Goal: Task Accomplishment & Management: Use online tool/utility

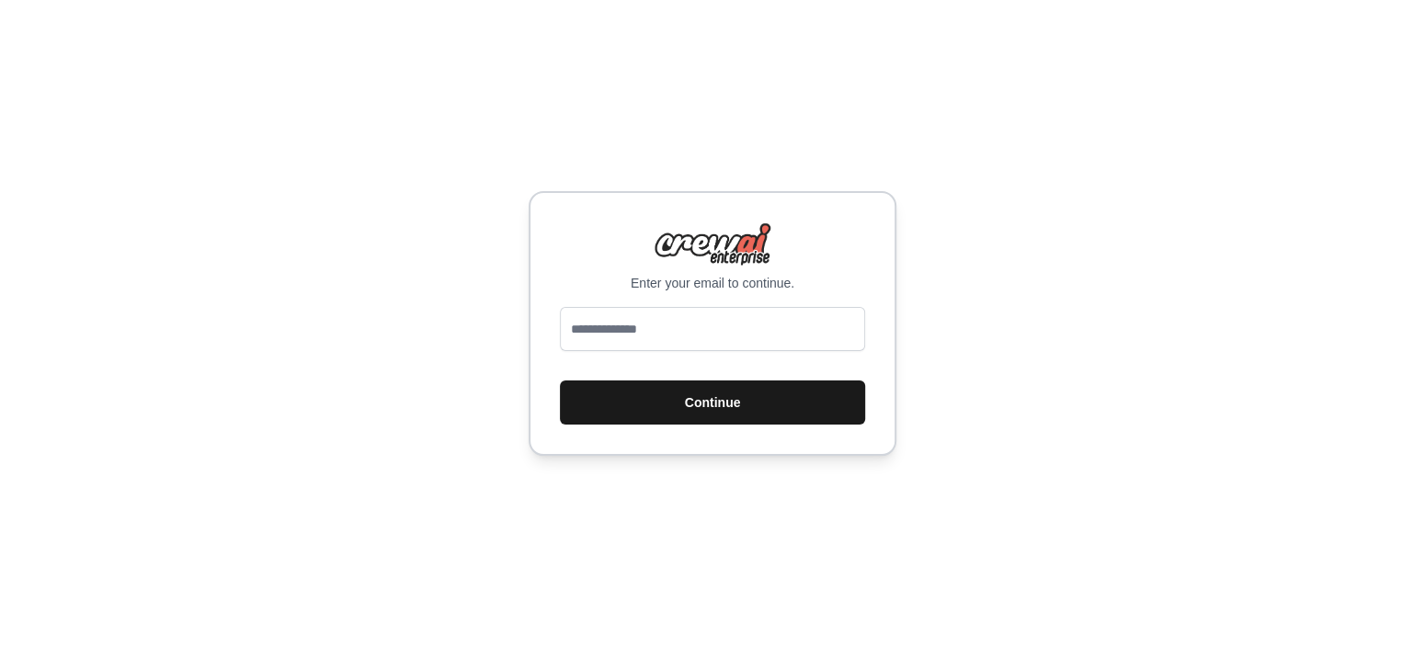
click at [718, 401] on button "Continue" at bounding box center [712, 403] width 305 height 44
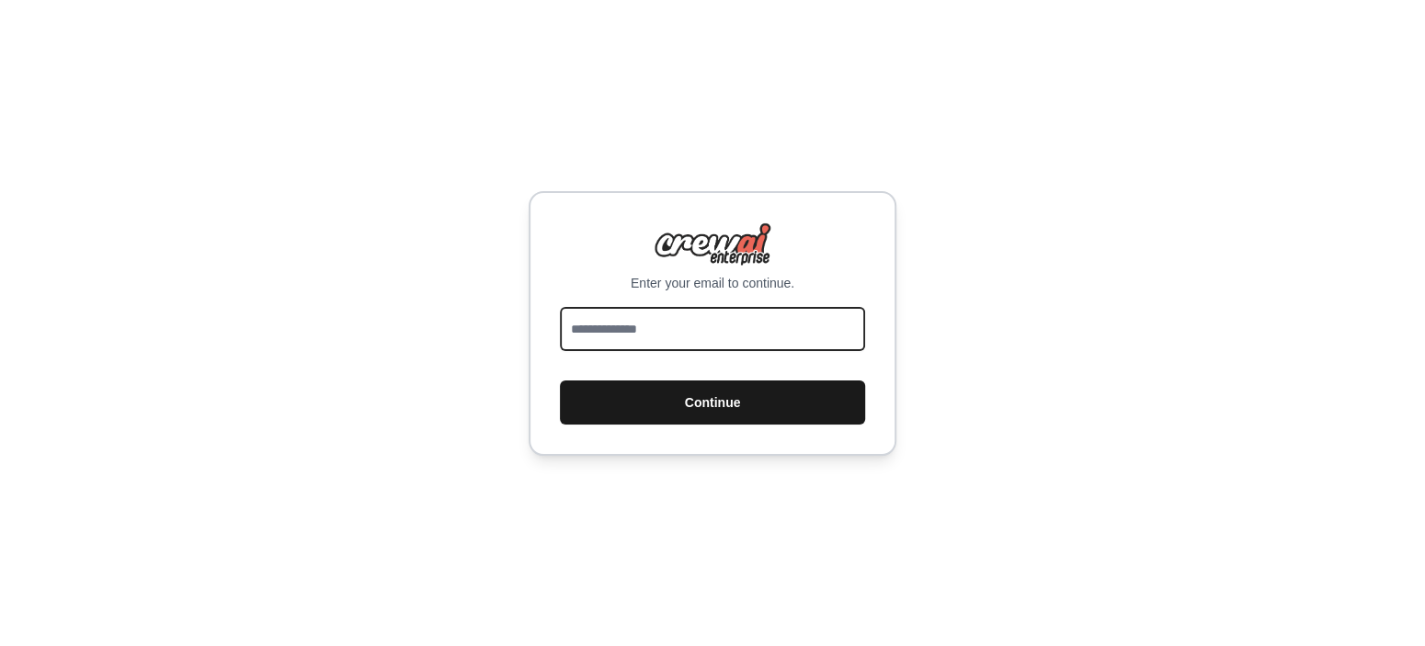
type input "**********"
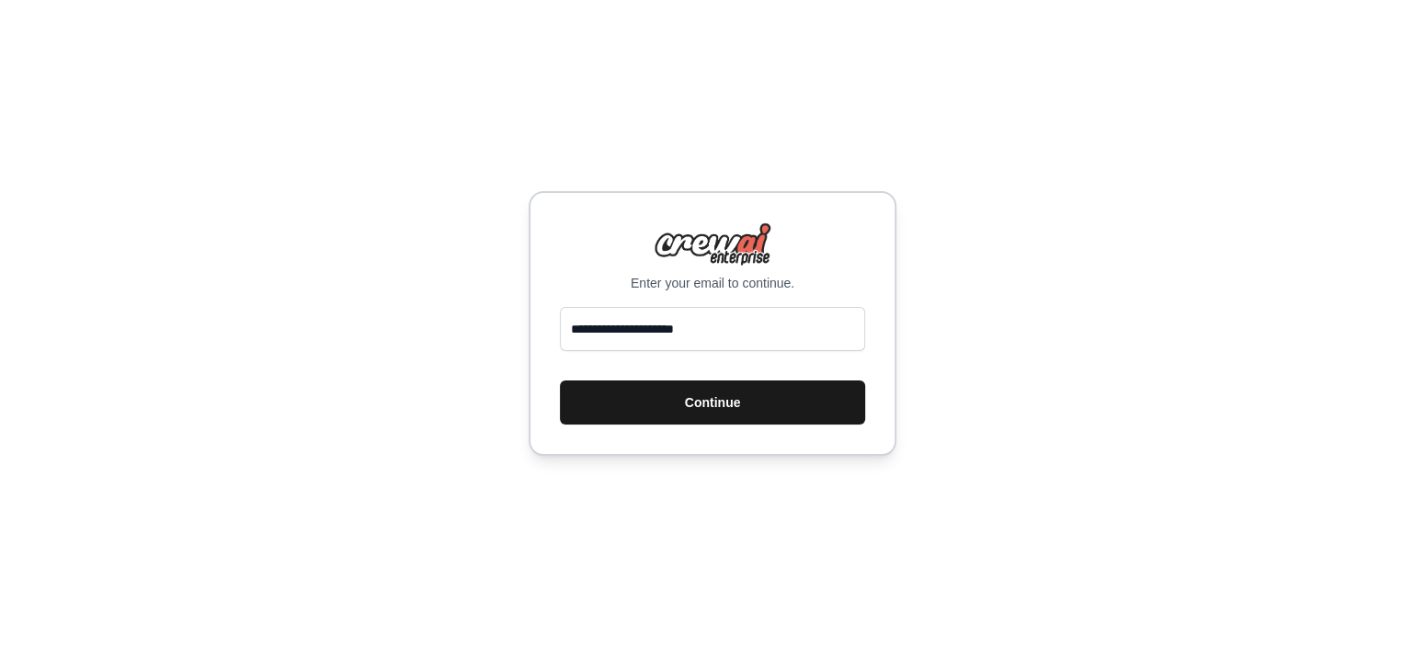
click at [622, 414] on button "Continue" at bounding box center [712, 403] width 305 height 44
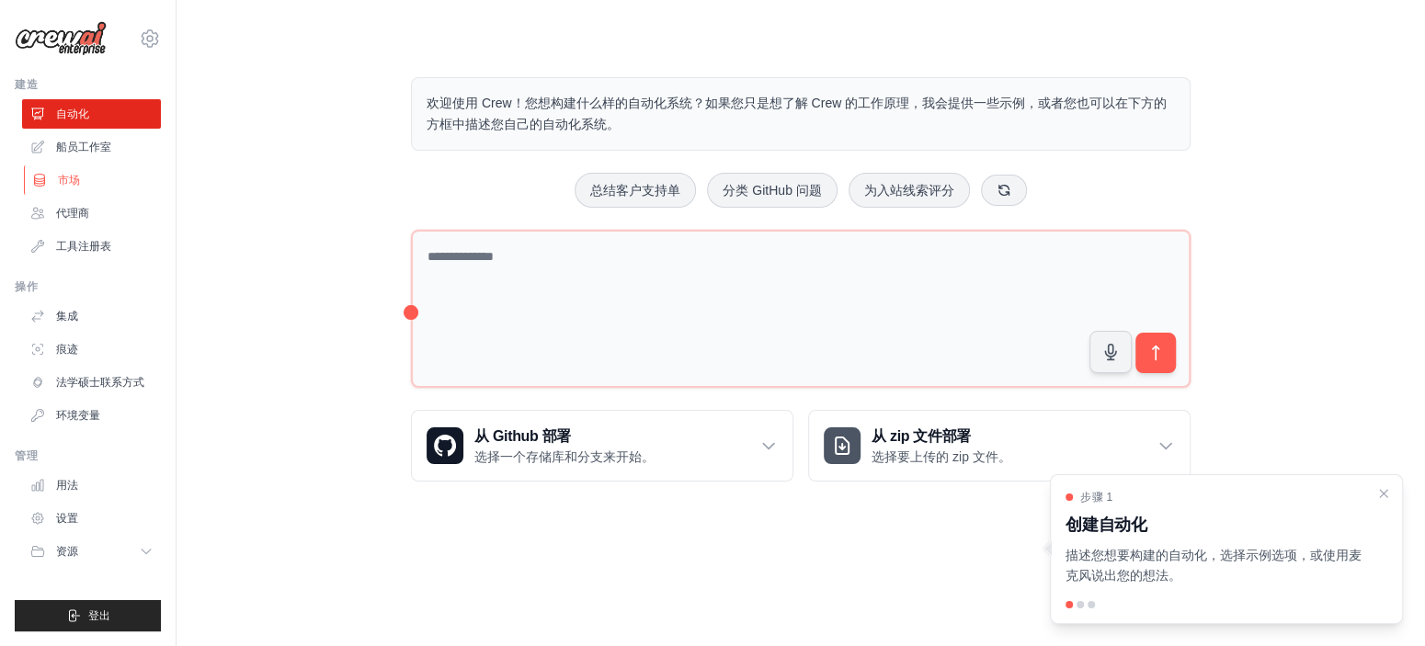
click at [98, 174] on link "市场" at bounding box center [93, 179] width 139 height 29
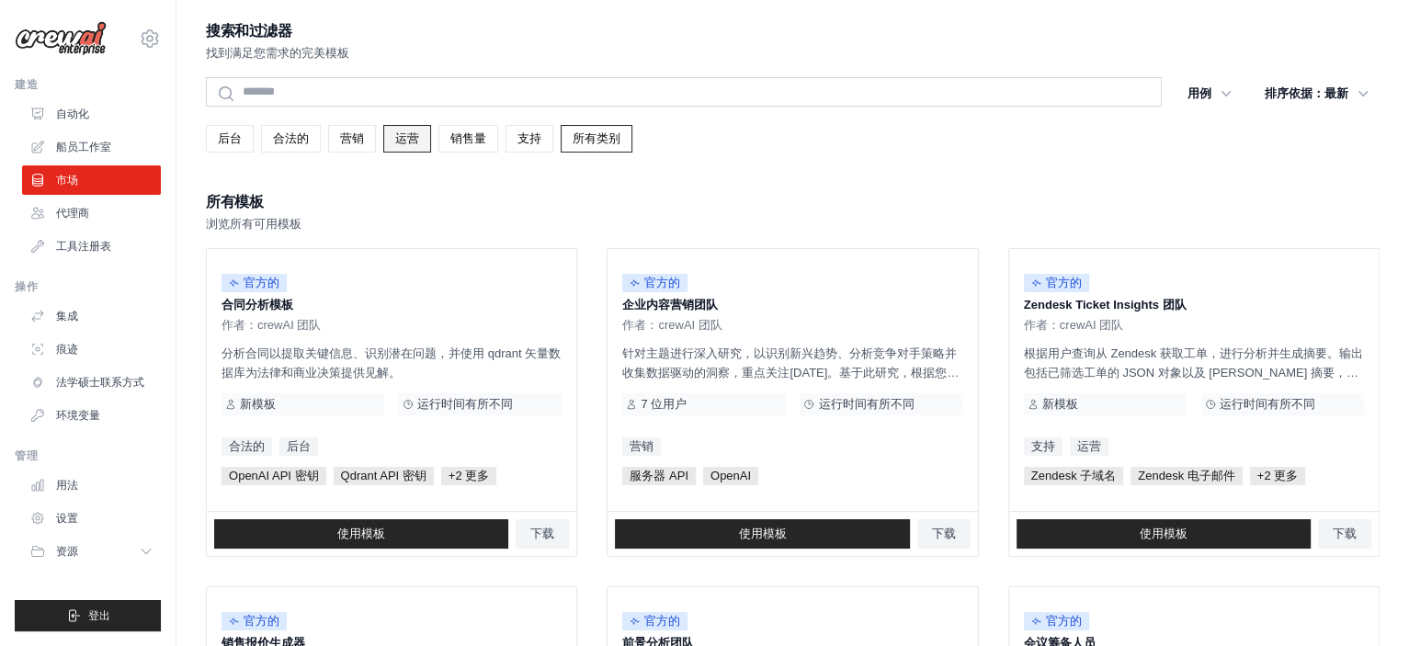
click at [389, 140] on link "运营" at bounding box center [407, 139] width 48 height 28
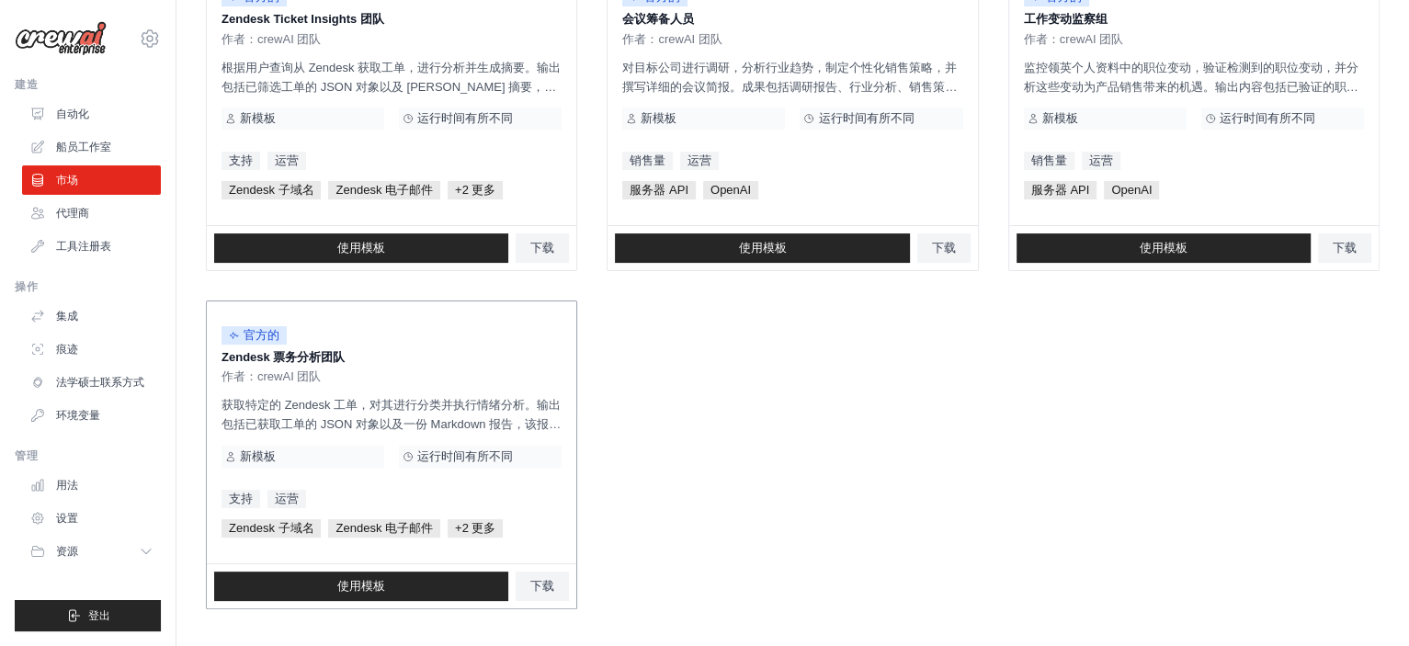
scroll to position [288, 0]
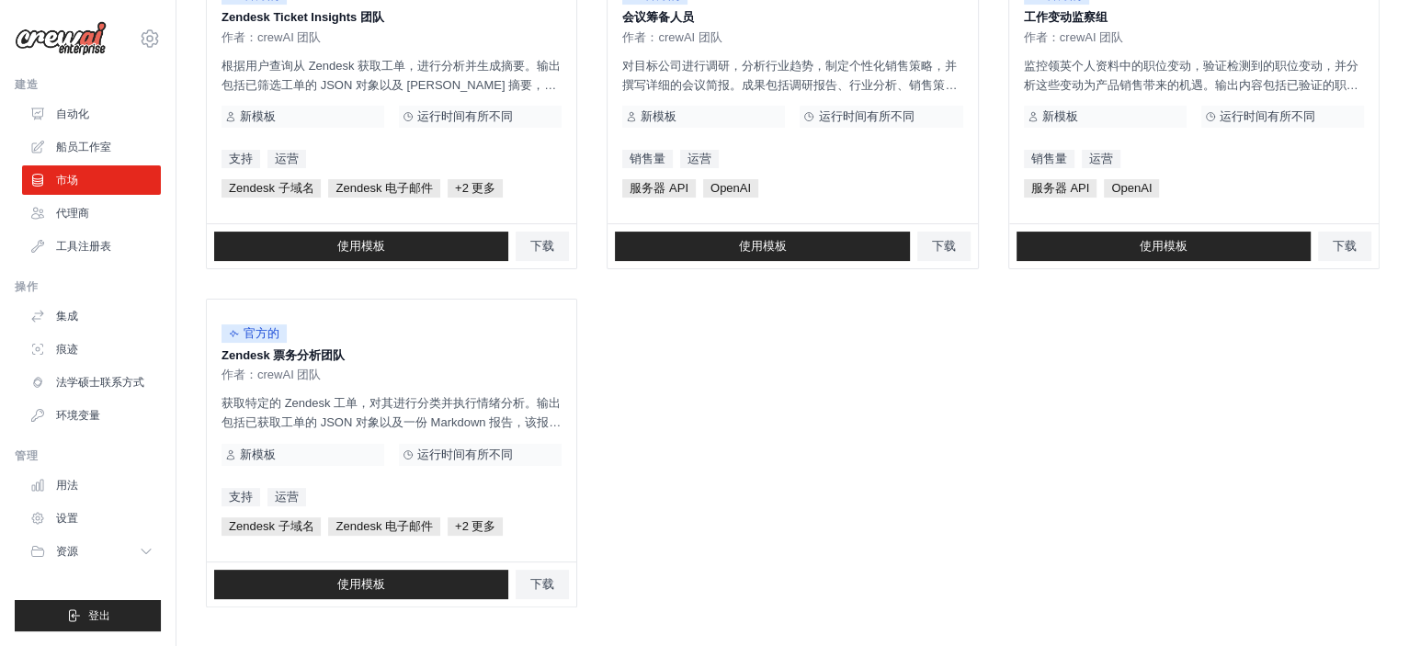
click at [652, 352] on ul "官方的 Zendesk Ticket Insights 团队 作者：crewAI 团队 根据用户查询从 Zendesk 获取工单，进行分析并生成摘要。输出包括…" at bounding box center [793, 283] width 1174 height 647
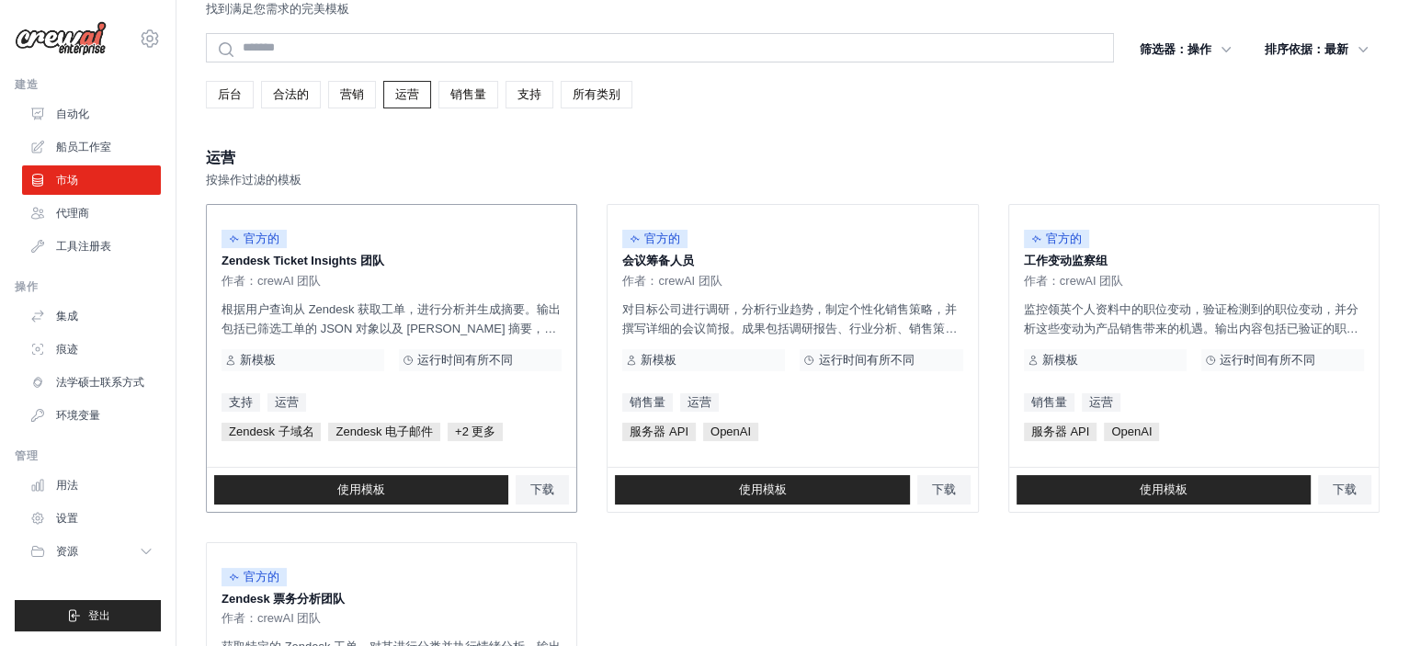
scroll to position [11, 0]
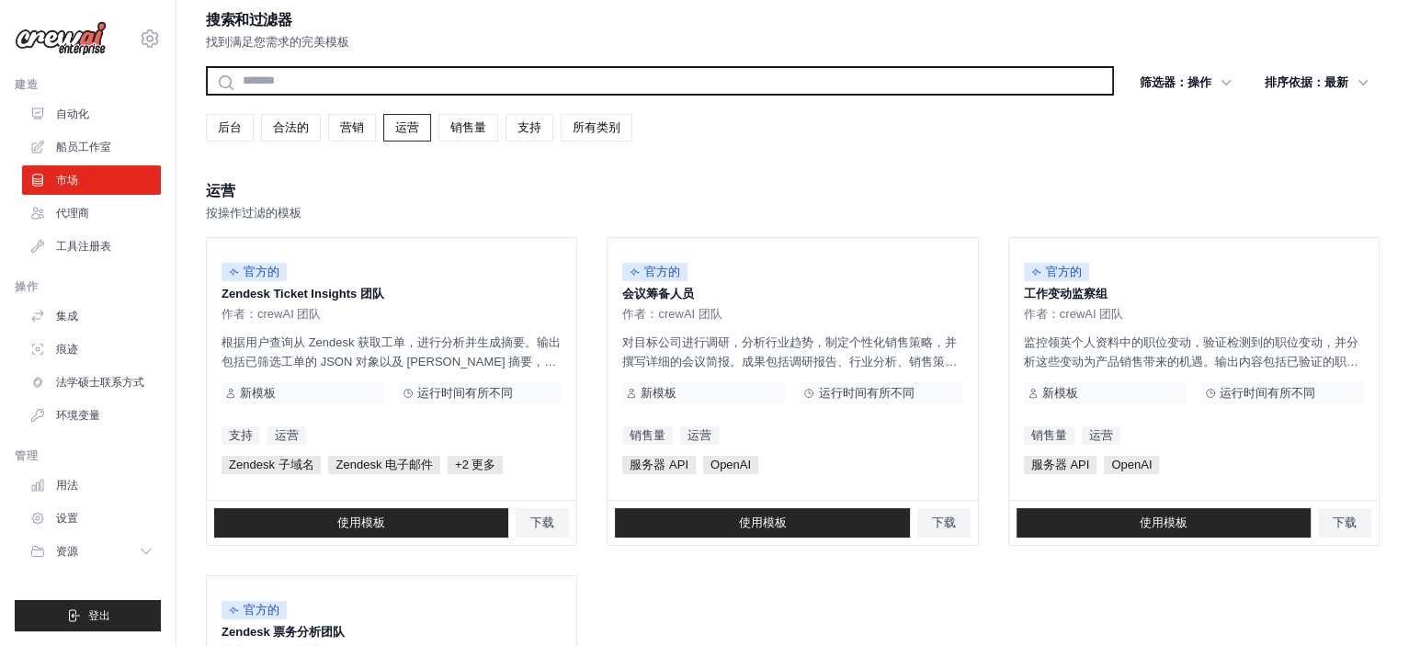
click at [273, 76] on input "text" at bounding box center [660, 80] width 908 height 29
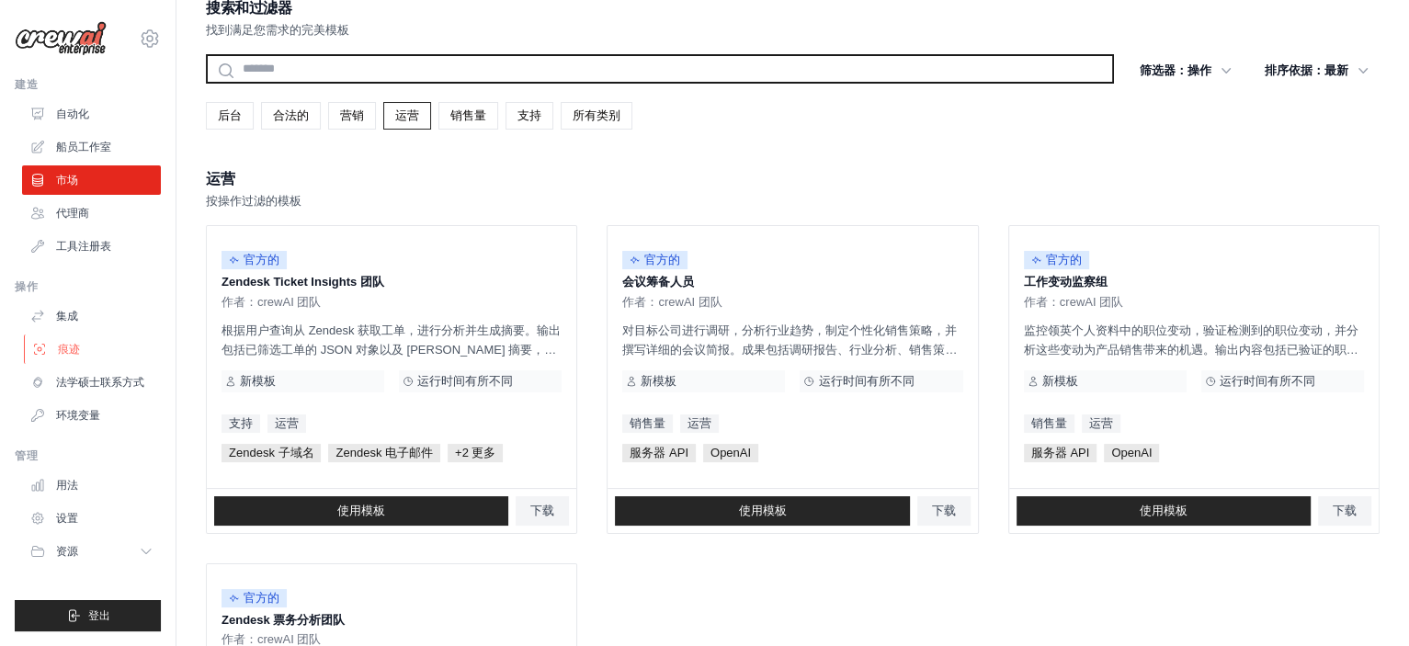
scroll to position [195, 0]
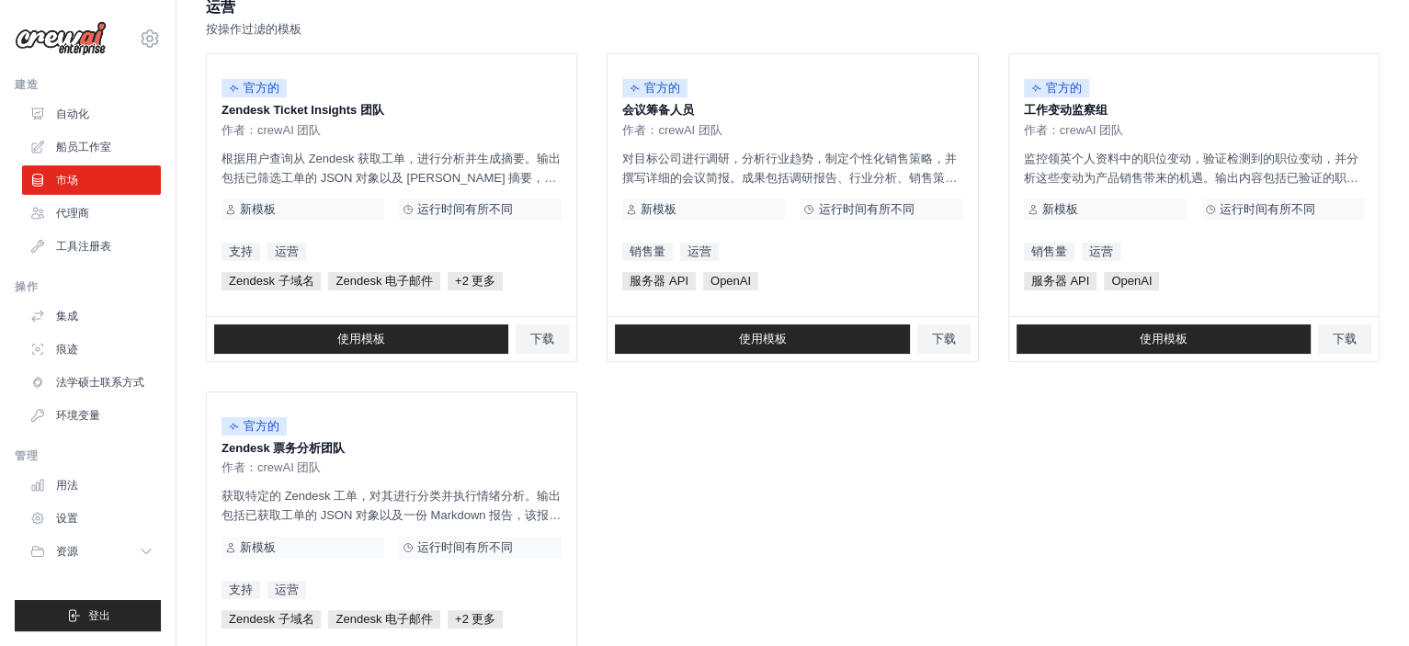
click at [596, 28] on div "运营 按操作过滤的模板" at bounding box center [793, 16] width 1174 height 44
click at [107, 181] on link "市场" at bounding box center [93, 179] width 139 height 29
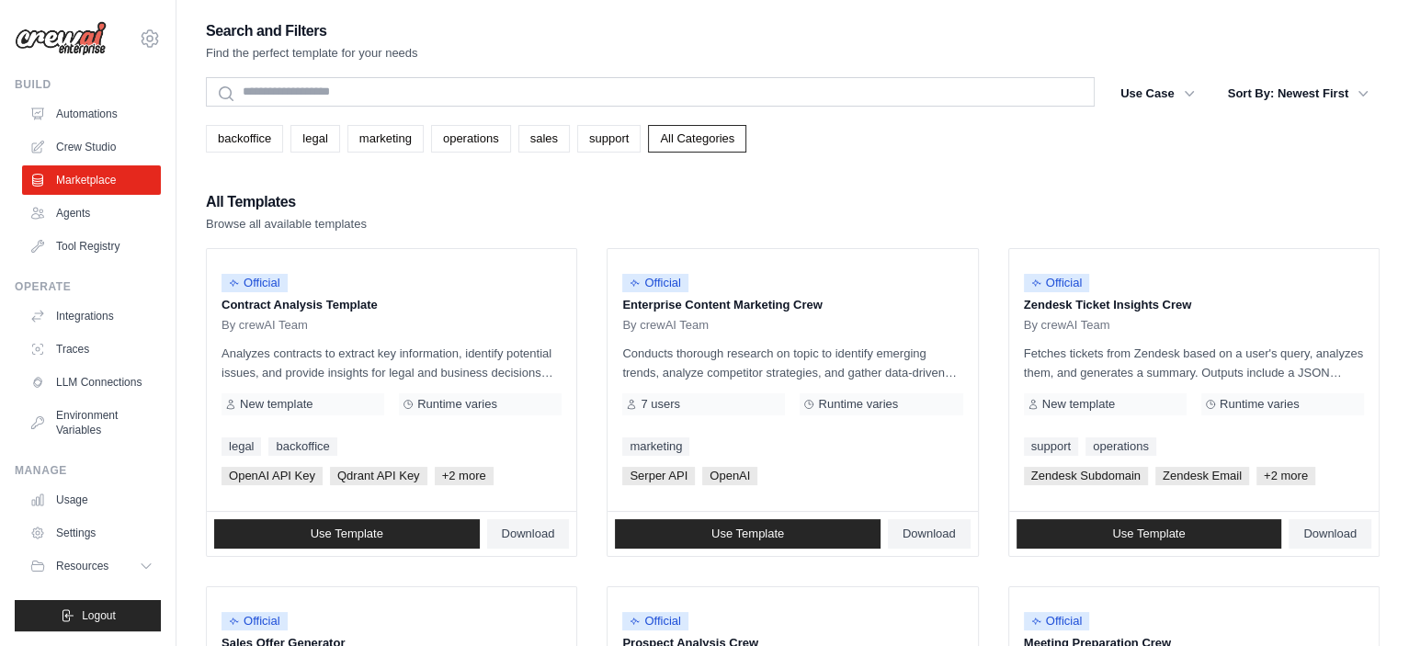
click at [484, 195] on div "All Templates Browse all available templates" at bounding box center [793, 211] width 1174 height 44
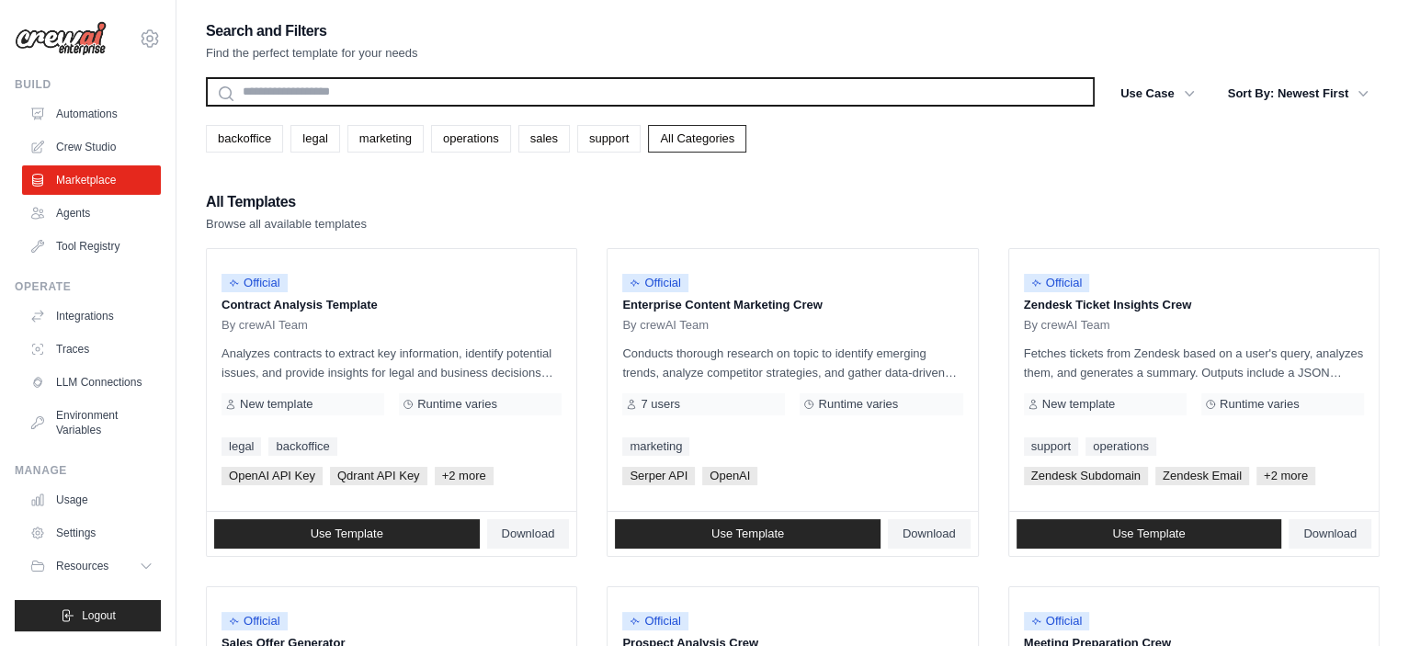
click at [297, 79] on input "text" at bounding box center [650, 91] width 889 height 29
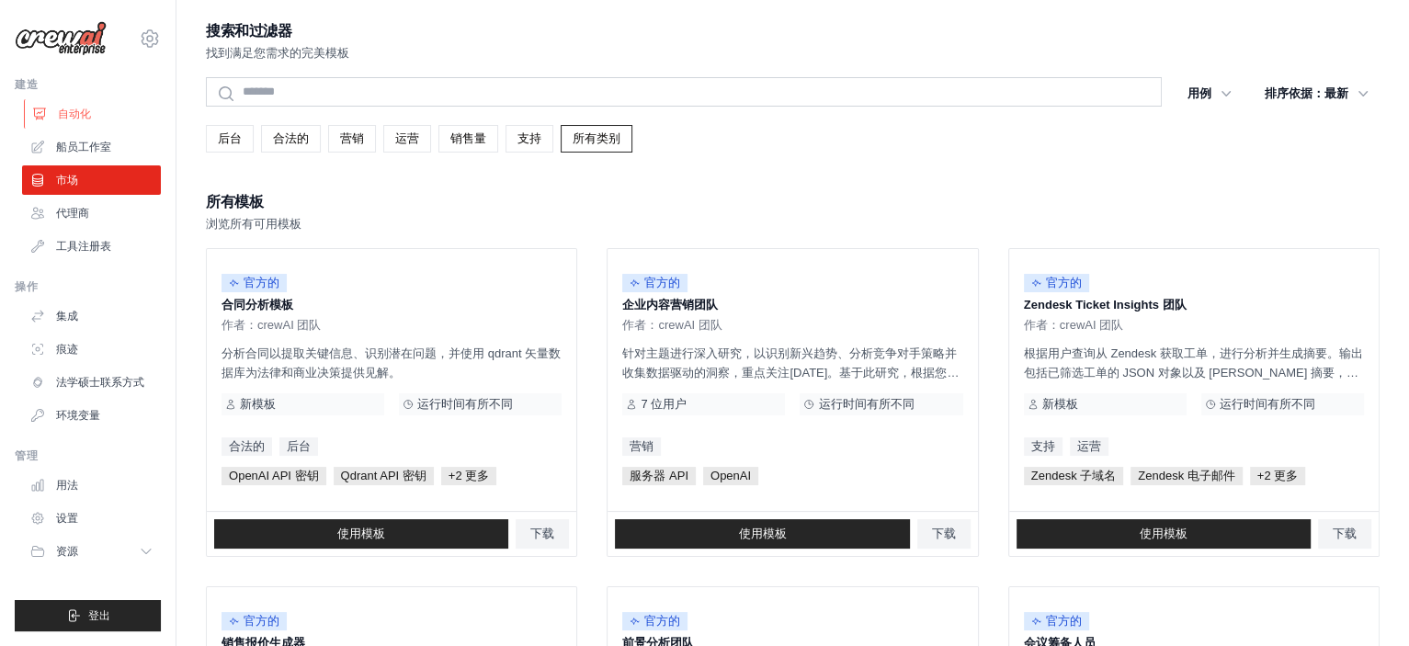
click at [80, 113] on font "自动化" at bounding box center [74, 114] width 33 height 13
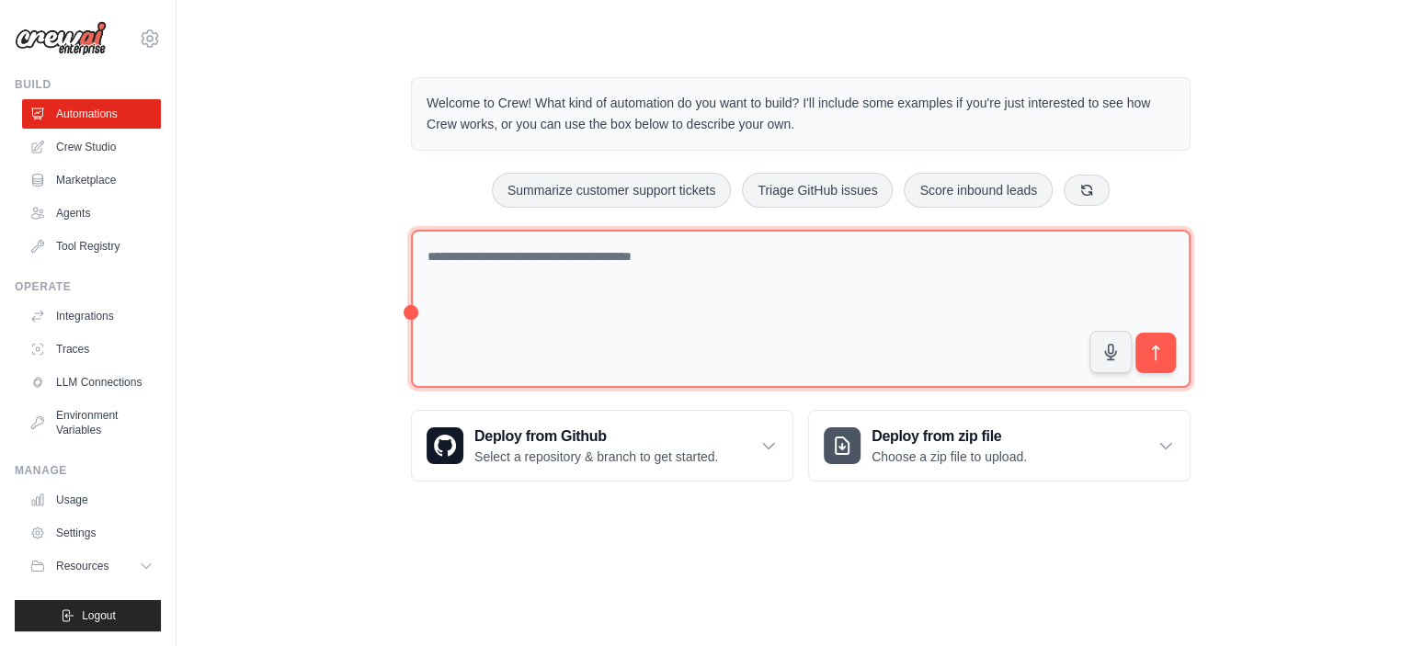
click at [522, 274] on textarea at bounding box center [800, 309] width 779 height 159
click at [507, 253] on textarea "*" at bounding box center [800, 309] width 779 height 159
type textarea "**********"
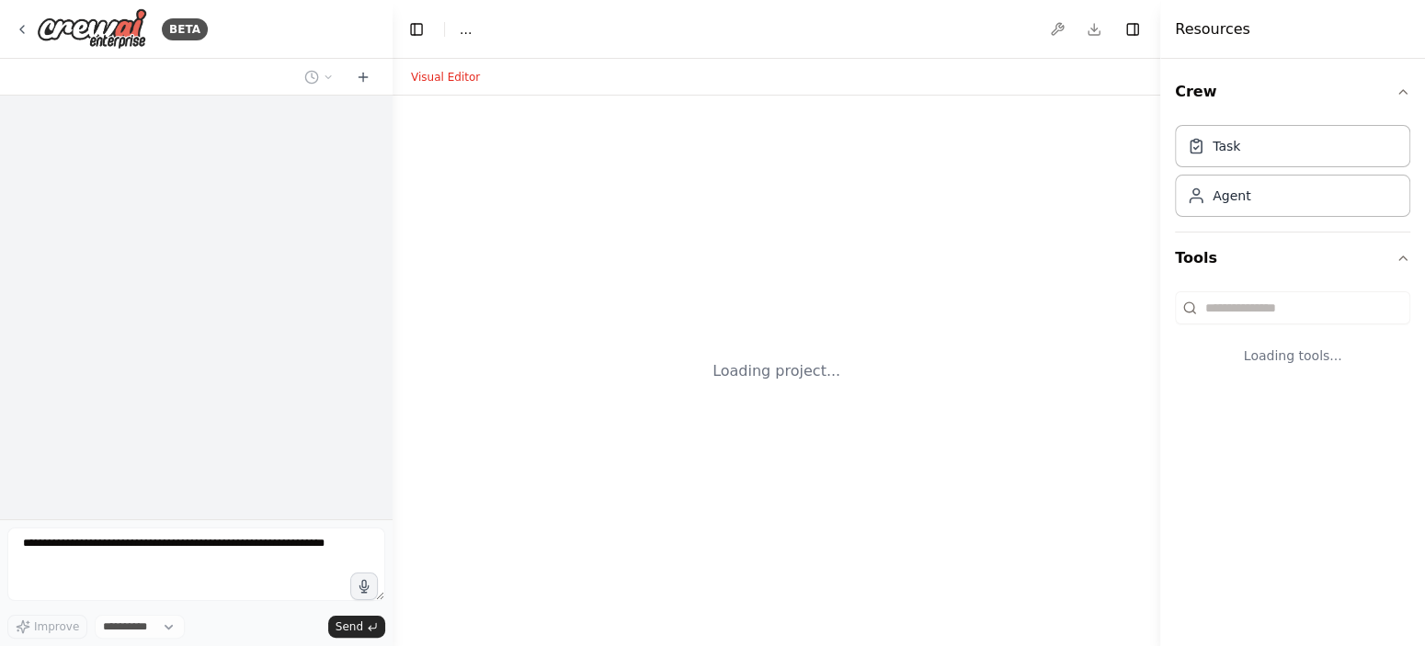
select select "****"
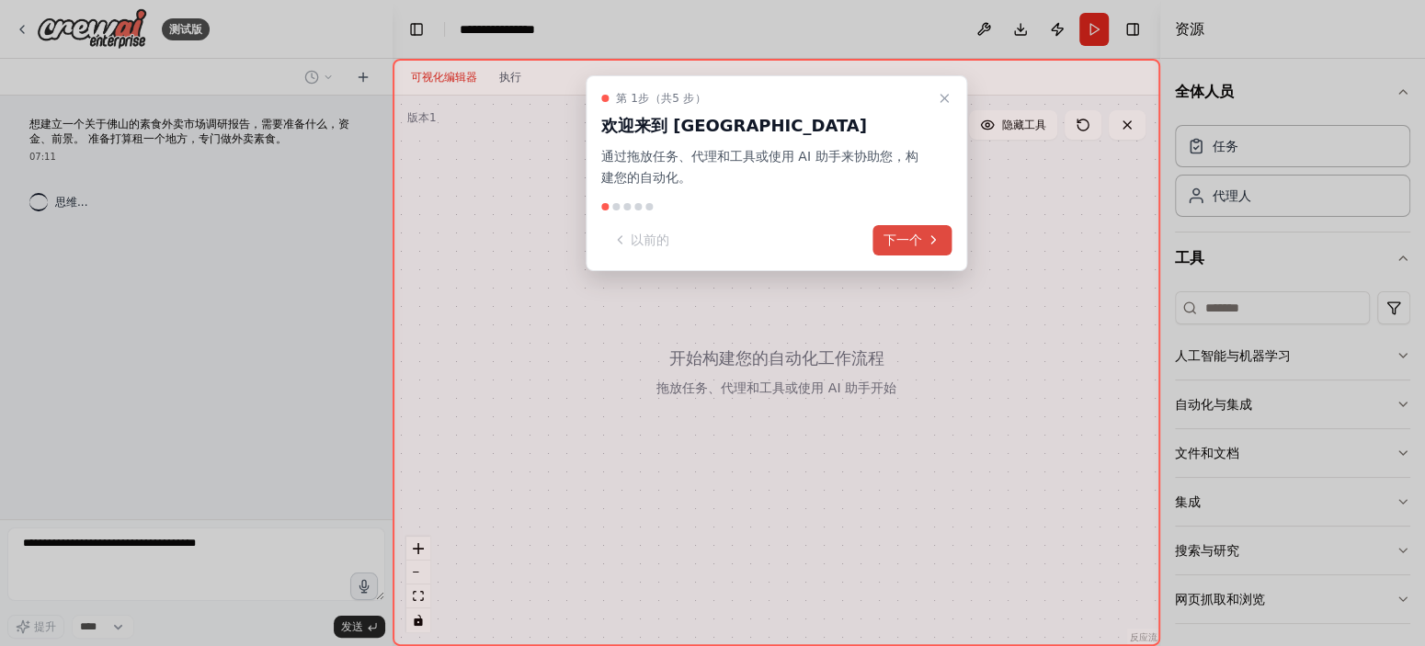
click at [909, 242] on font "下一个" at bounding box center [902, 240] width 39 height 15
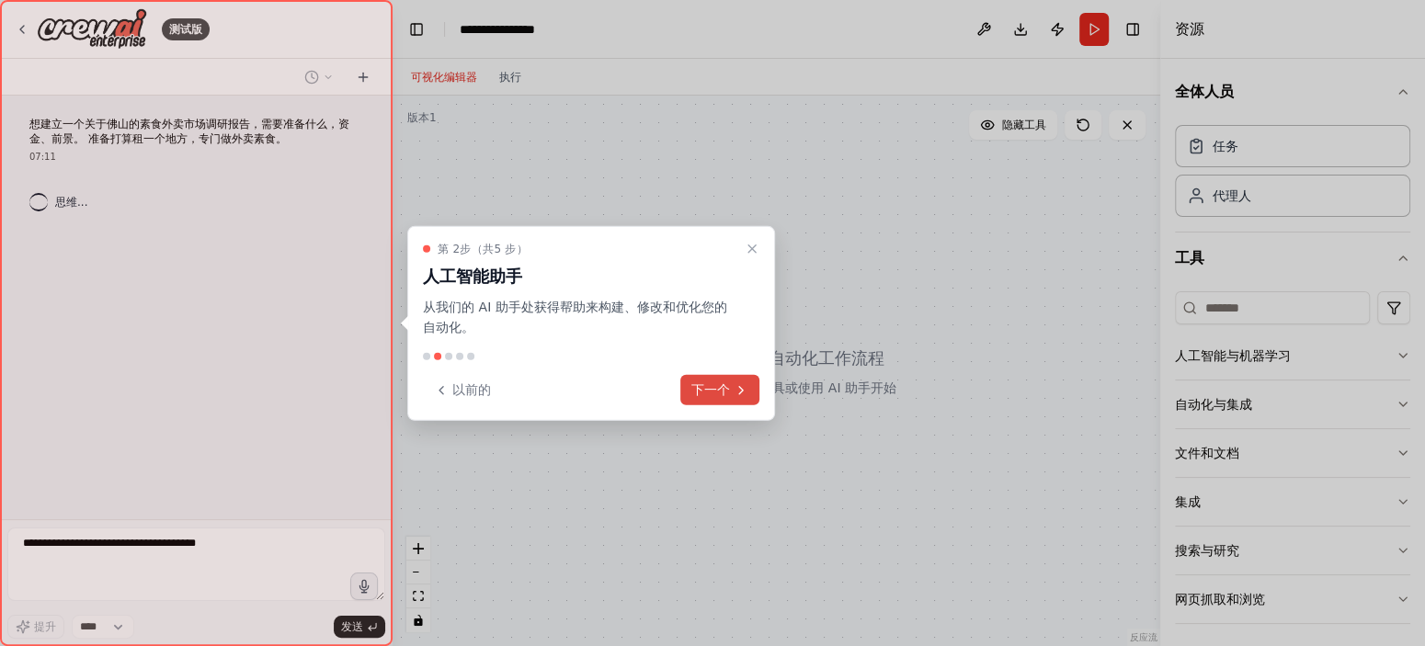
click at [721, 375] on button "下一个" at bounding box center [719, 390] width 79 height 30
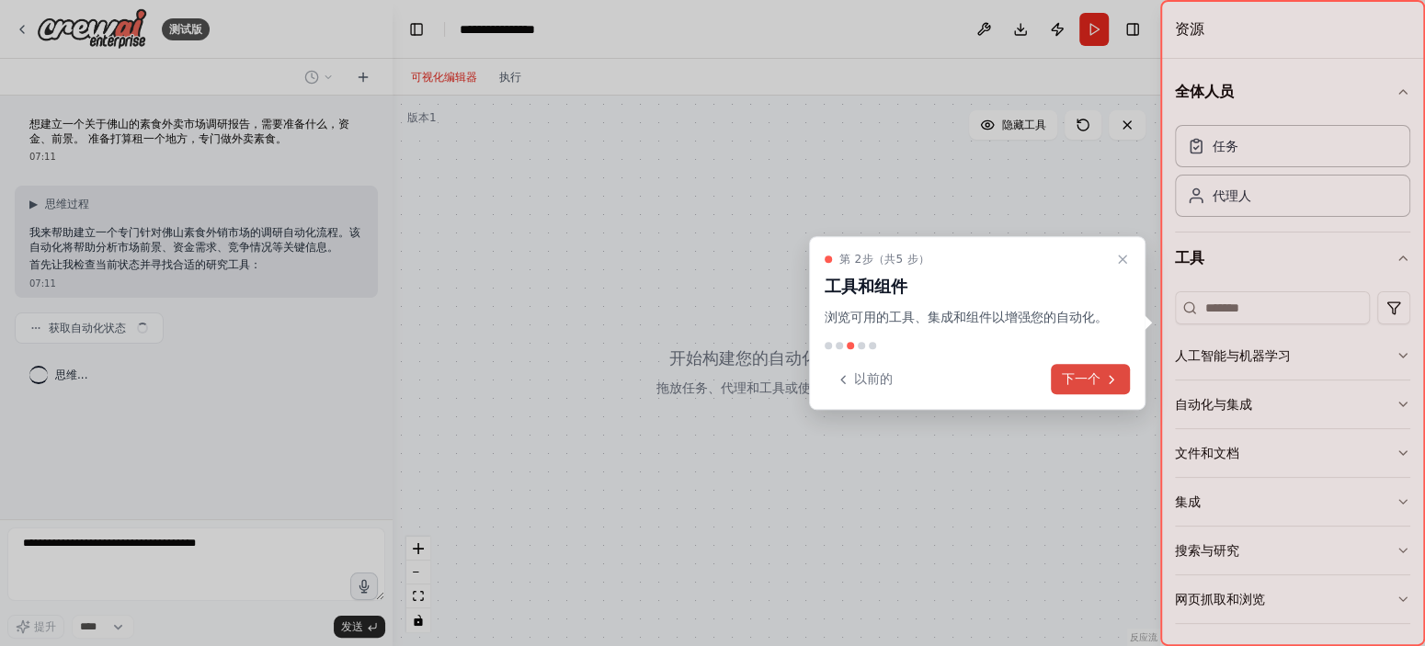
drag, startPoint x: 1065, startPoint y: 356, endPoint x: 1073, endPoint y: 364, distance: 11.1
click at [1069, 358] on div "第 2 步 （共 5 步） 工具和组件 浏览可用的工具、集成和组件以增强您的自动化。 以前的 下一个" at bounding box center [977, 323] width 336 height 175
click at [1077, 371] on font "下一个" at bounding box center [1081, 378] width 39 height 15
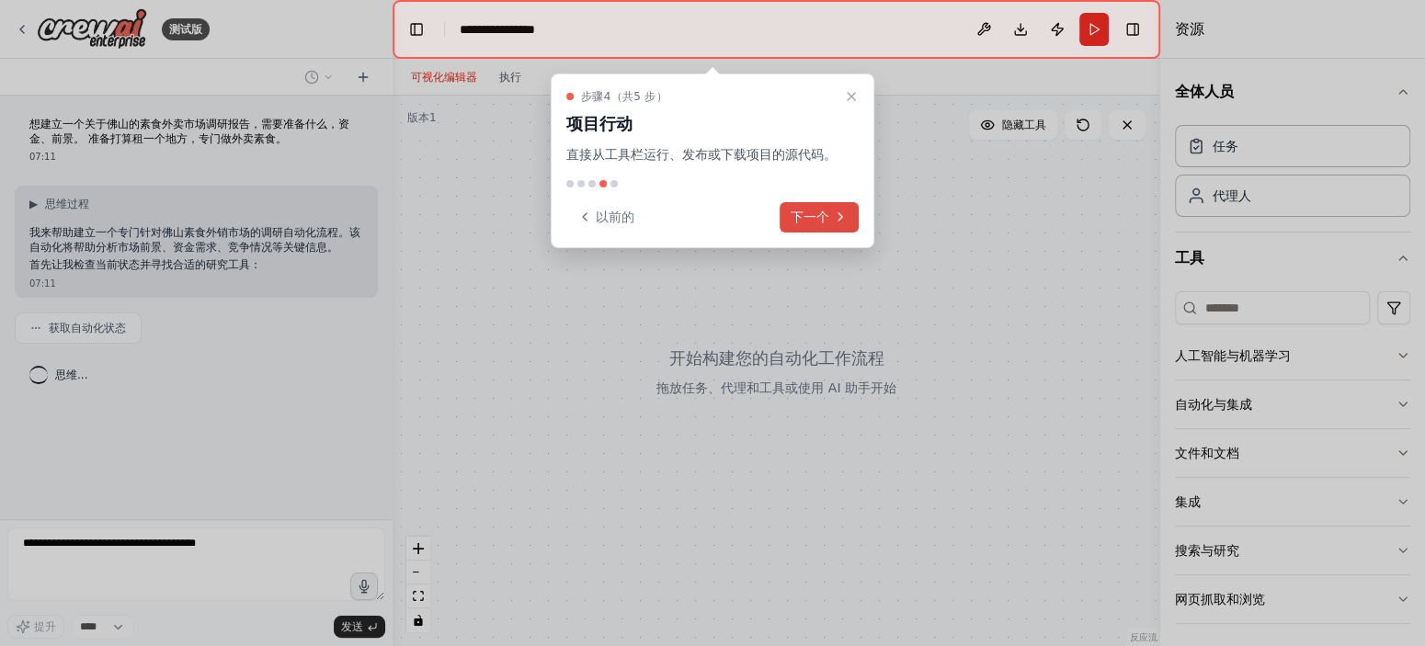
click at [844, 210] on icon at bounding box center [840, 217] width 15 height 15
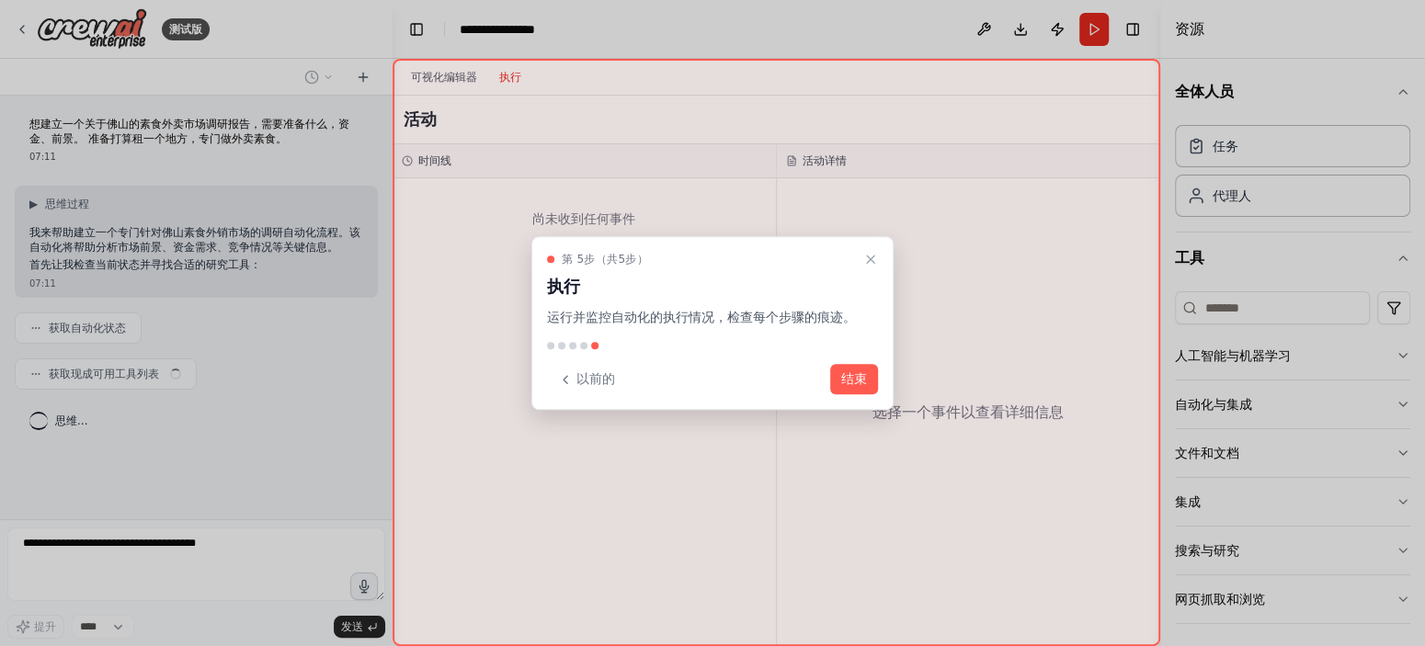
click at [825, 370] on div "以前的 结束" at bounding box center [712, 379] width 331 height 30
click at [845, 376] on font "结束" at bounding box center [854, 378] width 26 height 15
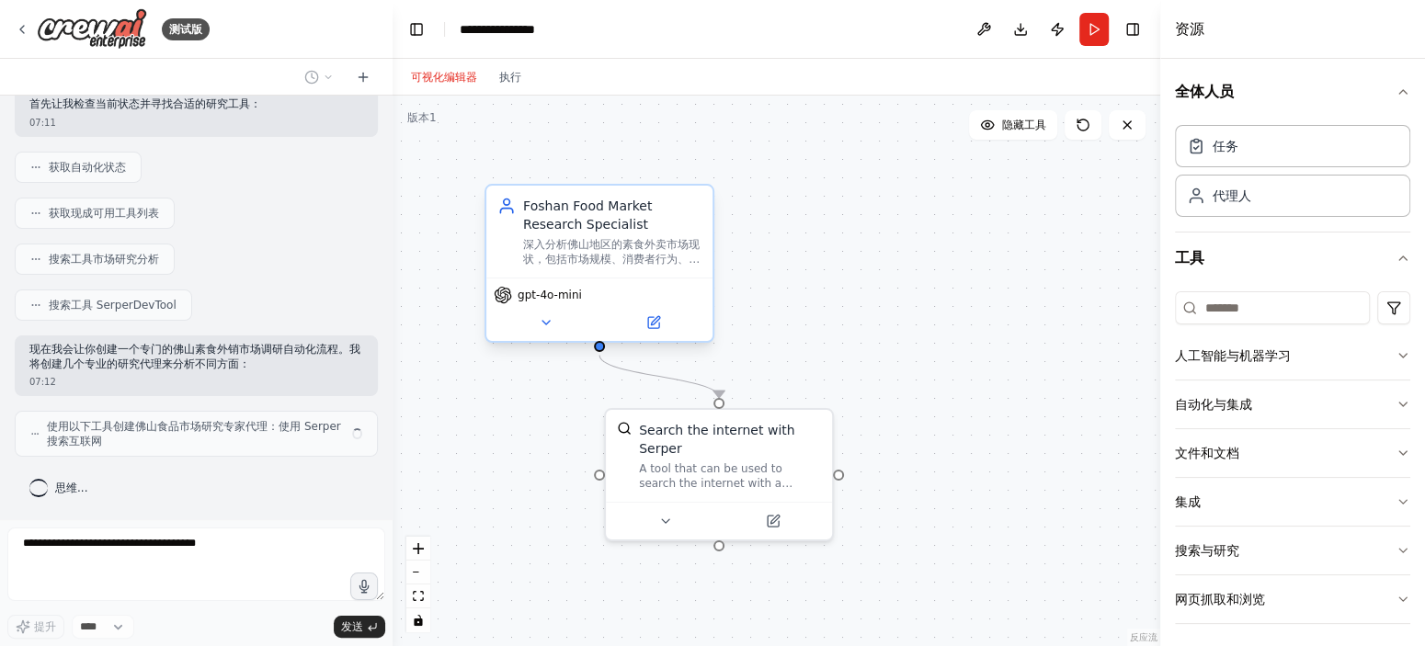
scroll to position [172, 0]
click at [540, 299] on div "gpt-4o-mini" at bounding box center [599, 309] width 226 height 63
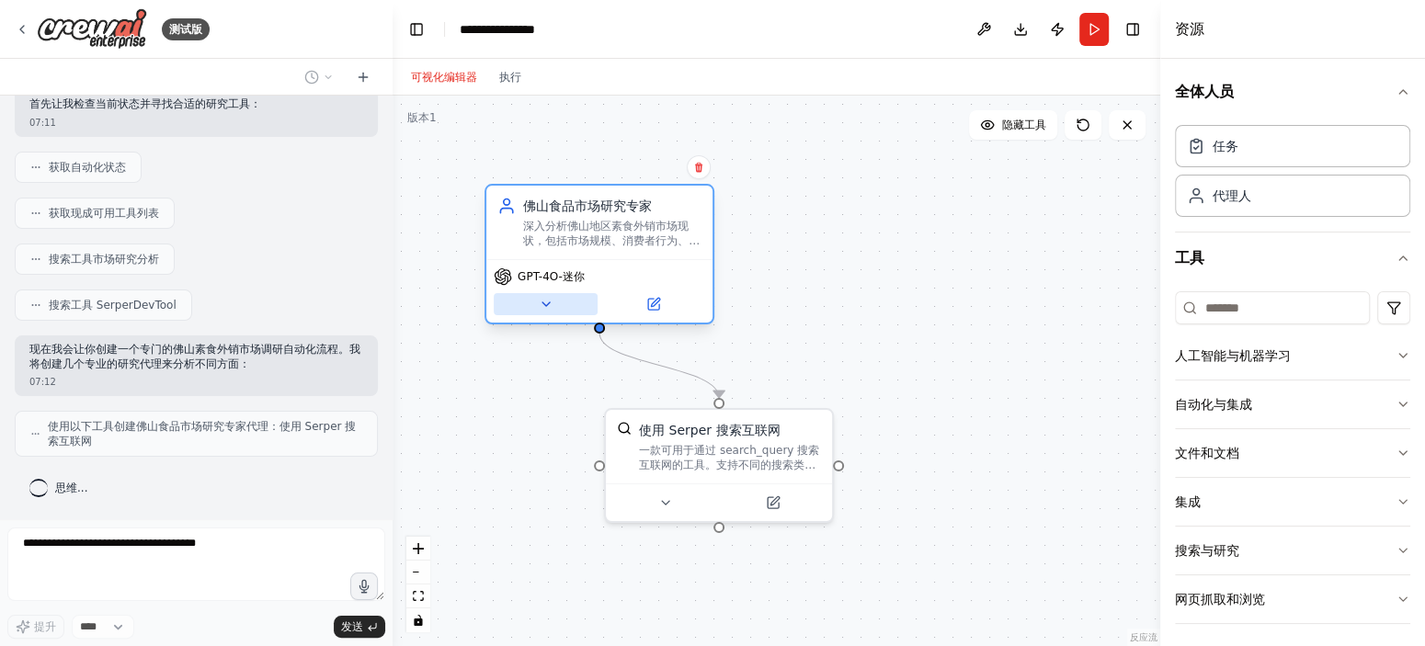
click at [550, 302] on icon at bounding box center [546, 304] width 15 height 15
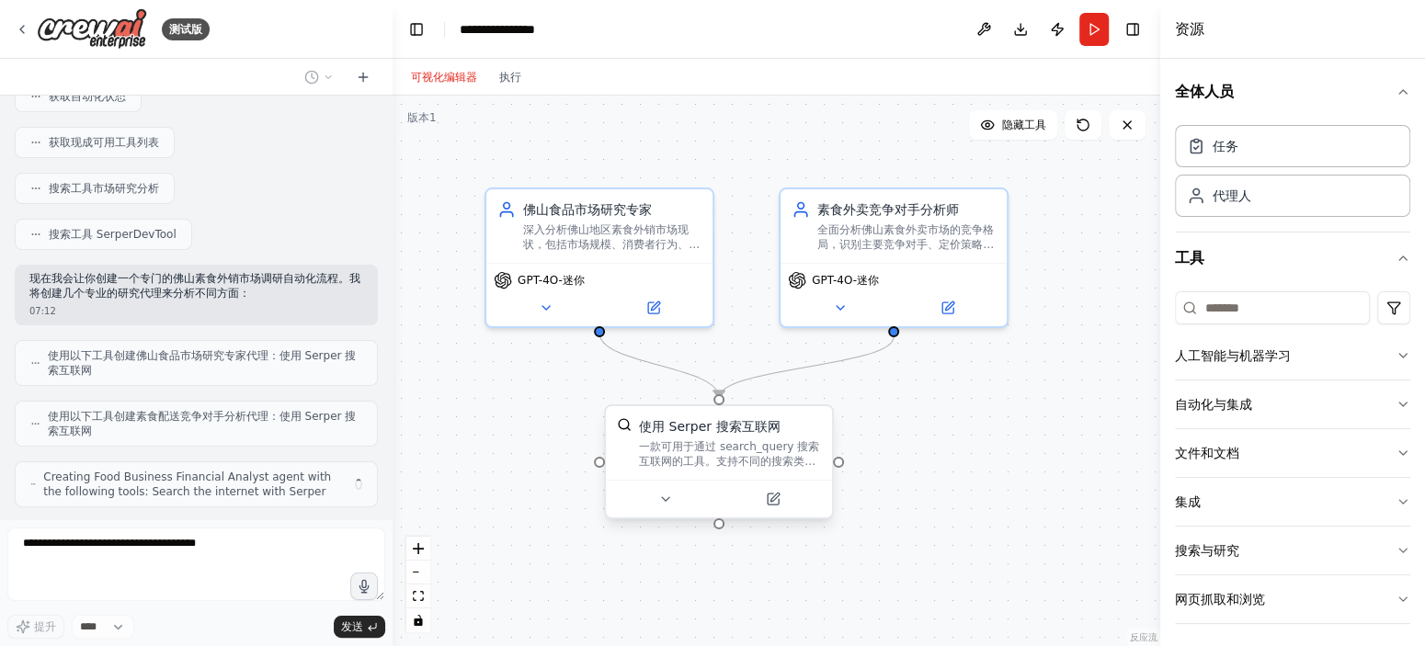
scroll to position [292, 0]
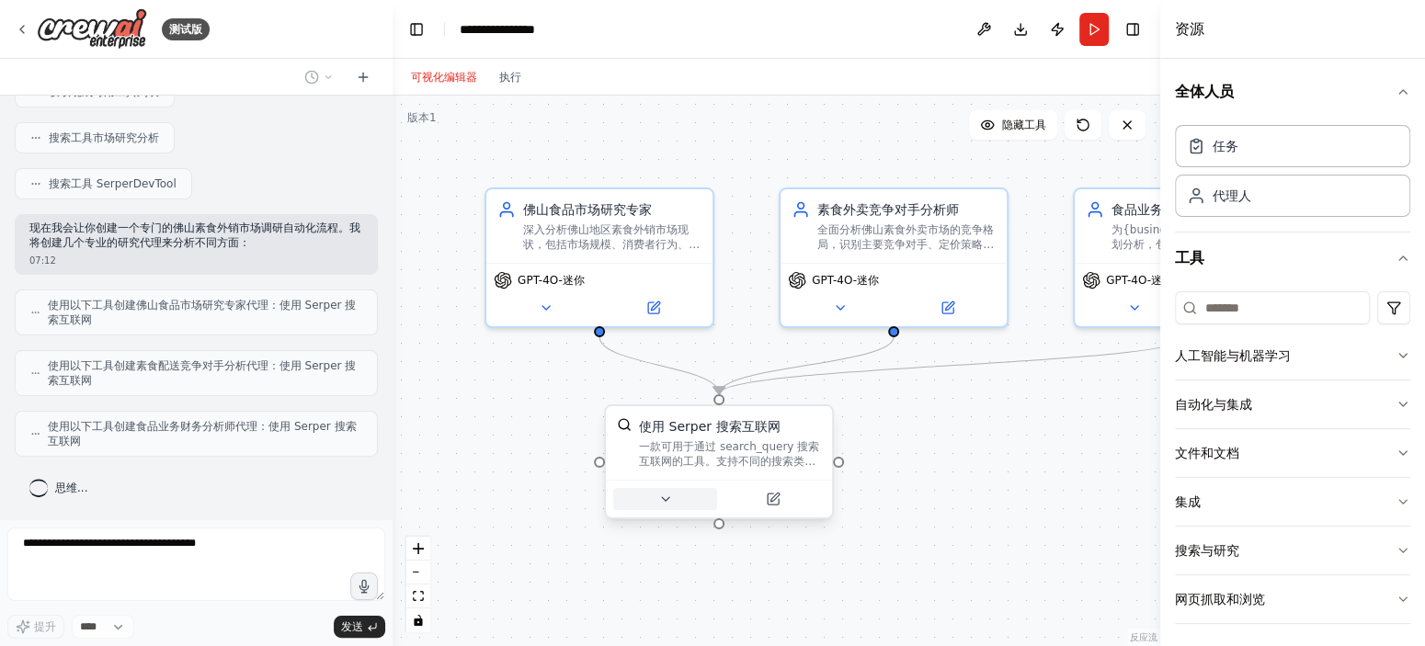
click at [681, 495] on button at bounding box center [665, 499] width 104 height 22
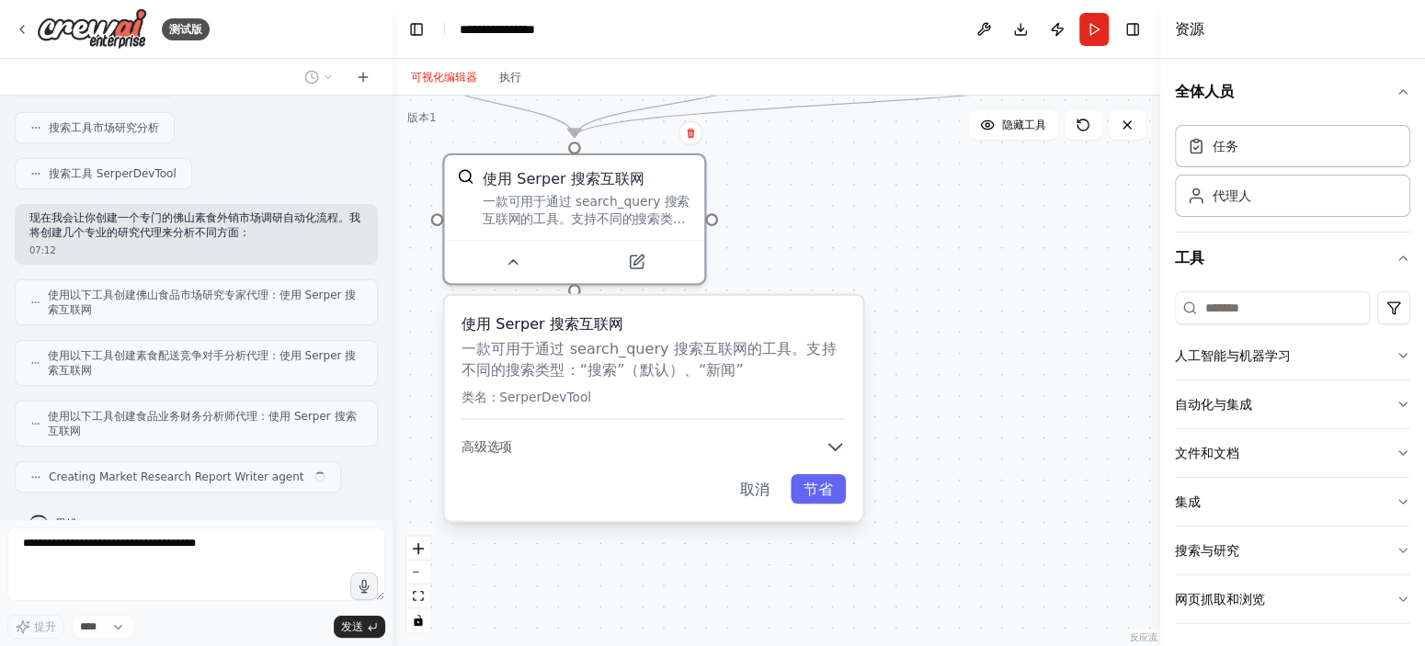
scroll to position [337, 0]
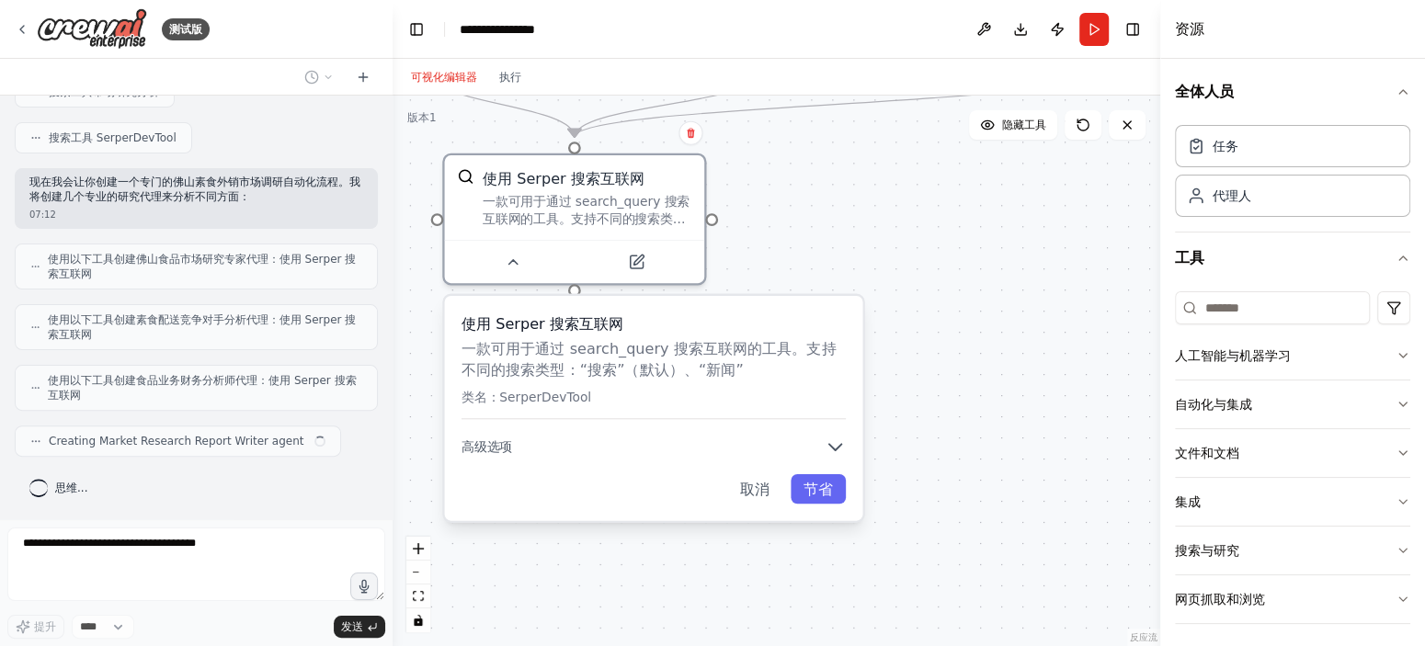
drag, startPoint x: 950, startPoint y: 465, endPoint x: 825, endPoint y: 232, distance: 264.8
click at [825, 231] on div ".deletable-edge-delete-btn { width: 20px; height: 20px; border: 0px solid #ffff…" at bounding box center [777, 371] width 768 height 551
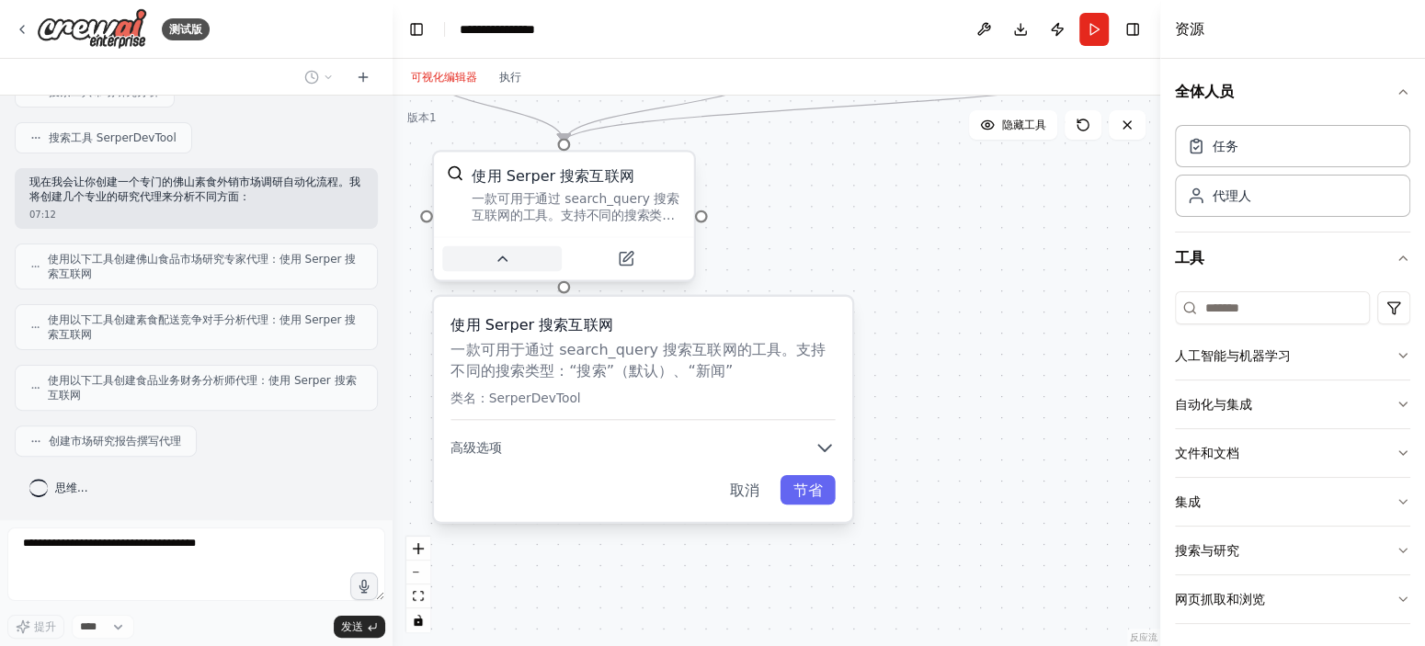
click at [502, 255] on icon at bounding box center [502, 258] width 17 height 17
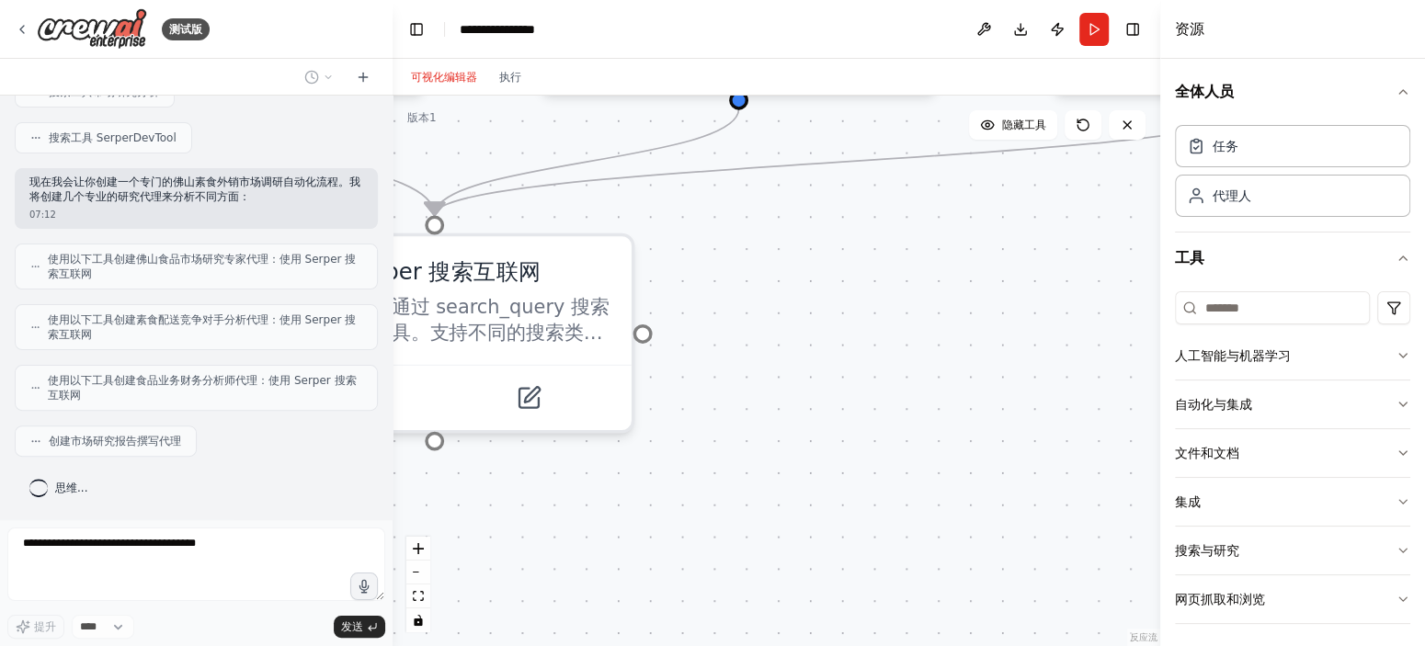
drag, startPoint x: 893, startPoint y: 279, endPoint x: 865, endPoint y: 519, distance: 241.6
click at [865, 519] on div ".deletable-edge-delete-btn { width: 20px; height: 20px; border: 0px solid #ffff…" at bounding box center [777, 371] width 768 height 551
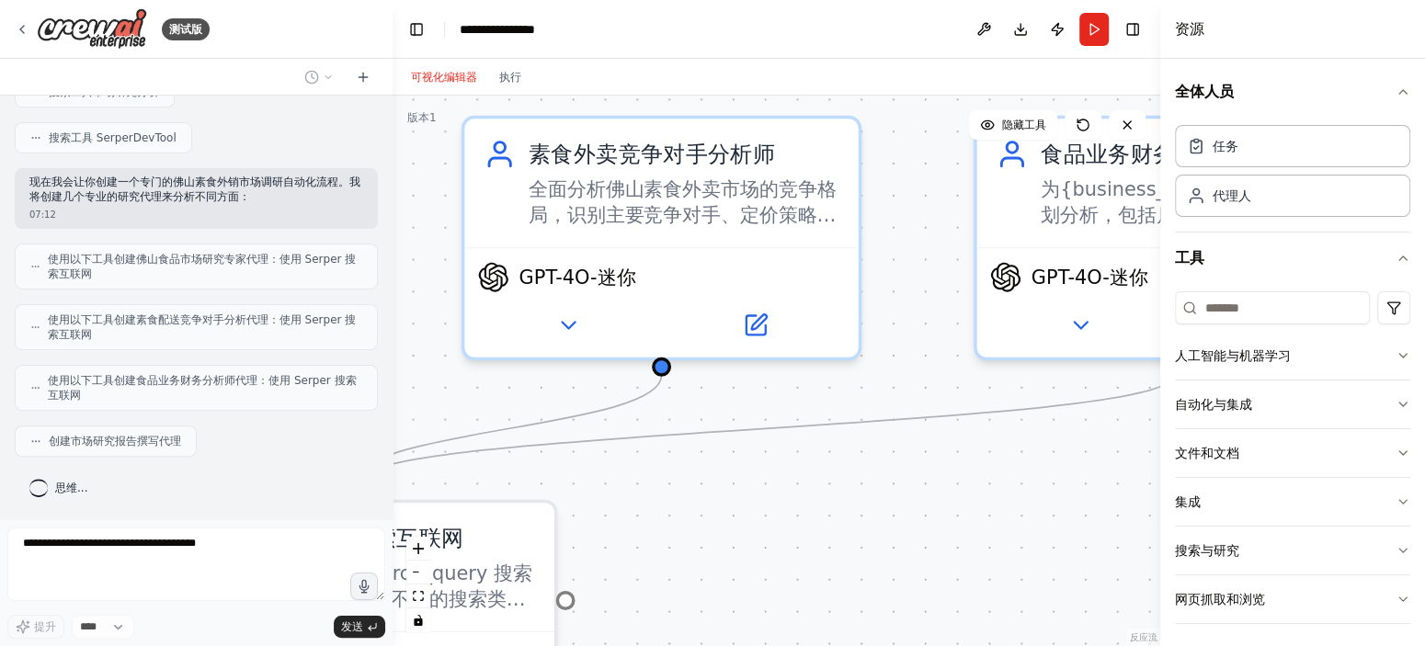
drag, startPoint x: 849, startPoint y: 337, endPoint x: 777, endPoint y: 535, distance: 210.5
click at [777, 535] on div ".deletable-edge-delete-btn { width: 20px; height: 20px; border: 0px solid #ffff…" at bounding box center [777, 371] width 768 height 551
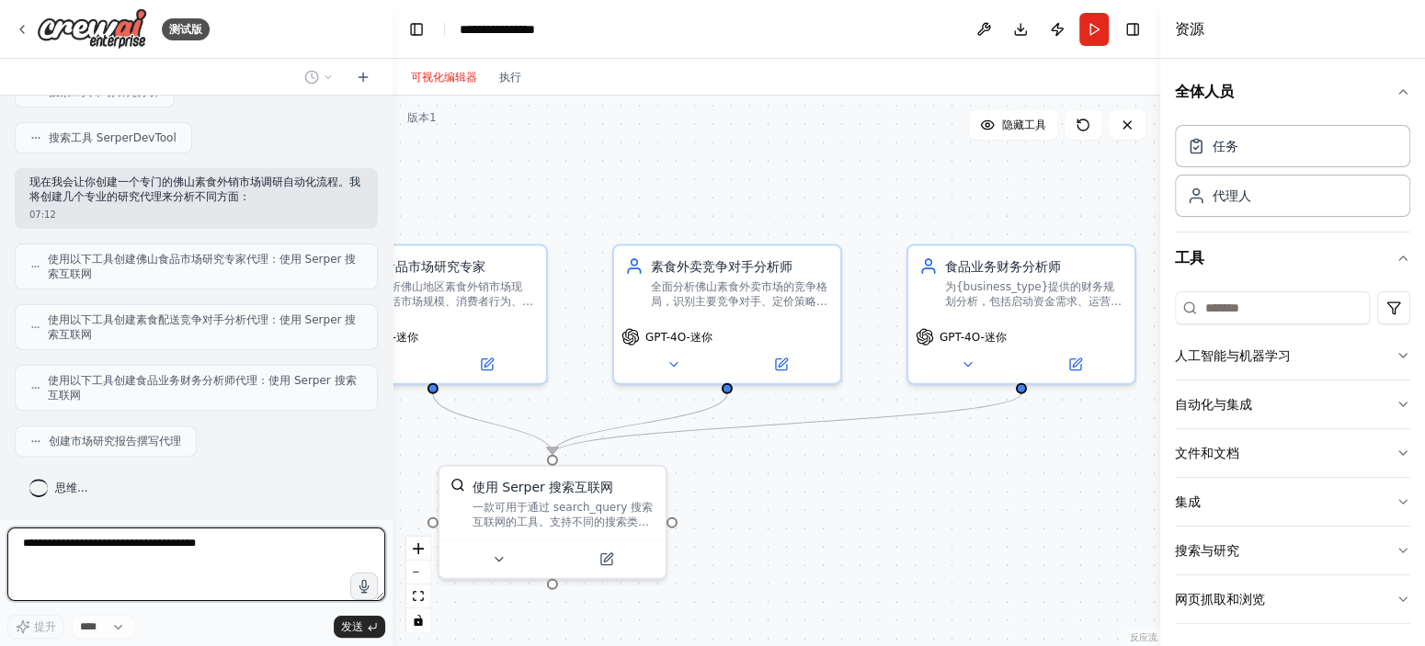
scroll to position [351, 0]
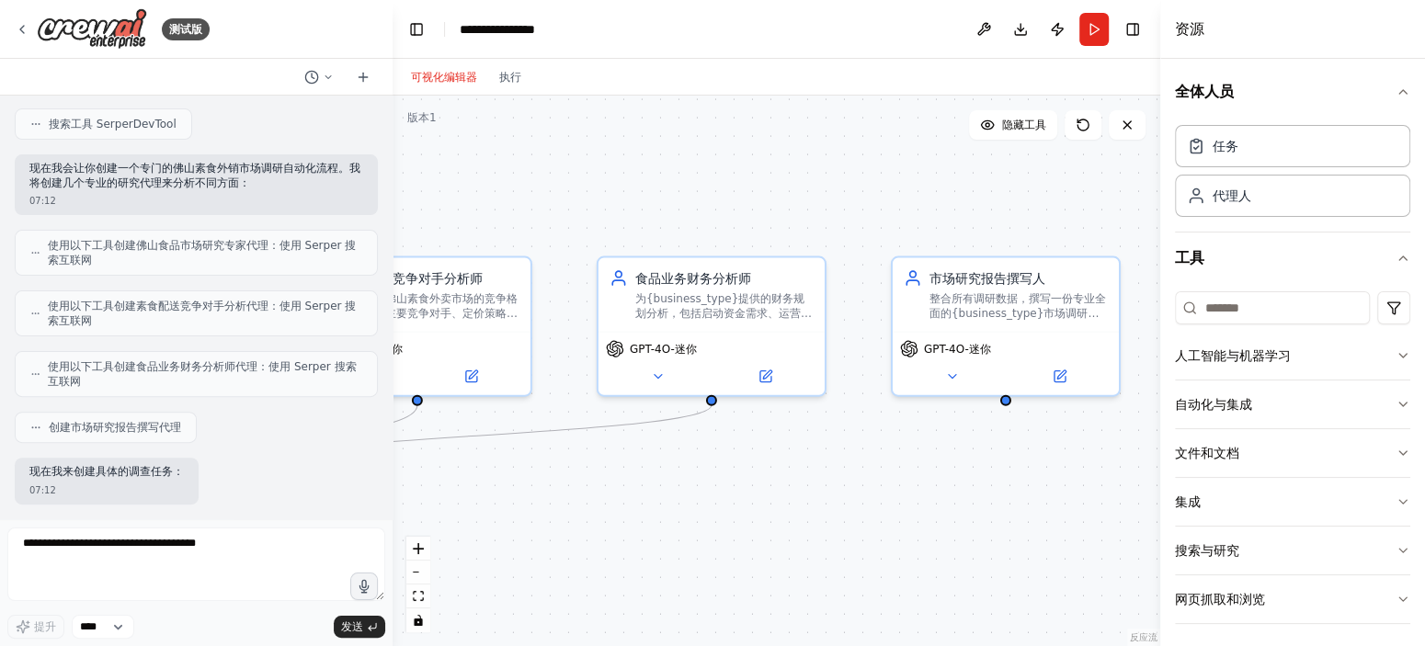
drag, startPoint x: 978, startPoint y: 425, endPoint x: 668, endPoint y: 437, distance: 310.0
click at [668, 437] on div ".deletable-edge-delete-btn { width: 20px; height: 20px; border: 0px solid #ffff…" at bounding box center [777, 371] width 768 height 551
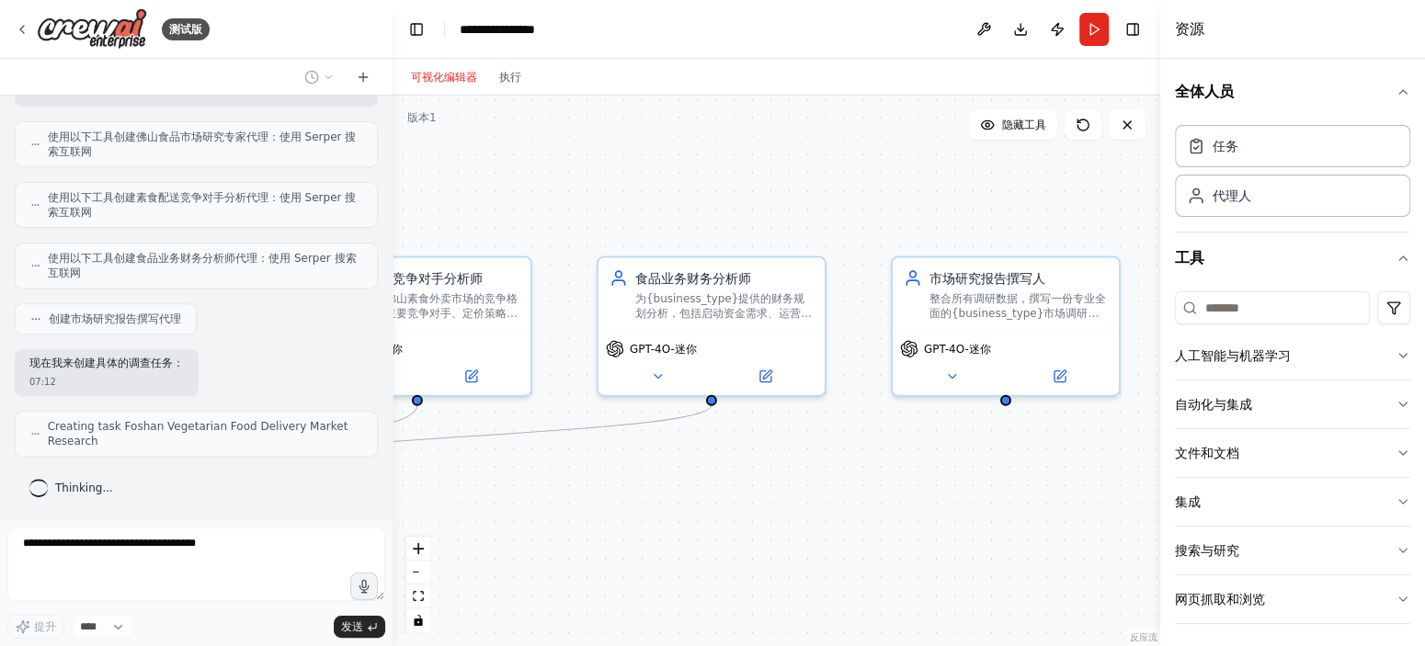
scroll to position [445, 0]
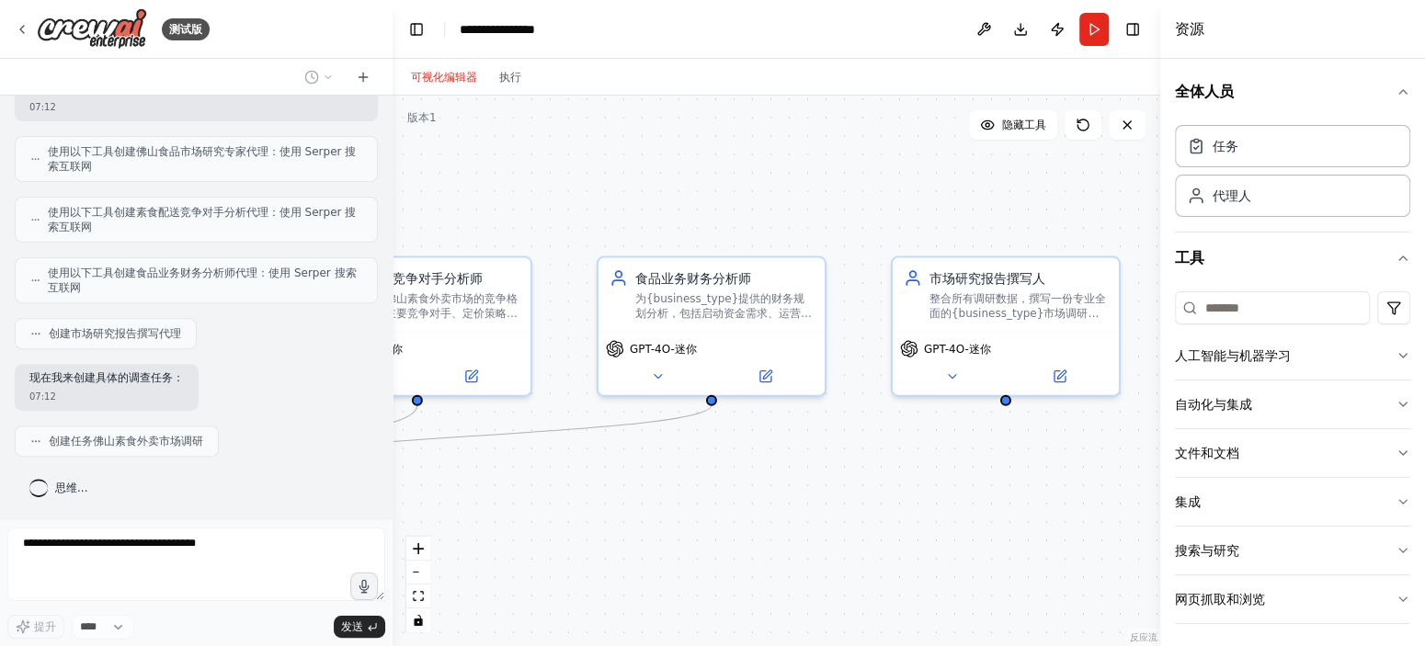
click at [517, 89] on div "可视化编辑器 执行" at bounding box center [466, 77] width 132 height 37
click at [510, 87] on div "可视化编辑器 执行" at bounding box center [466, 77] width 132 height 37
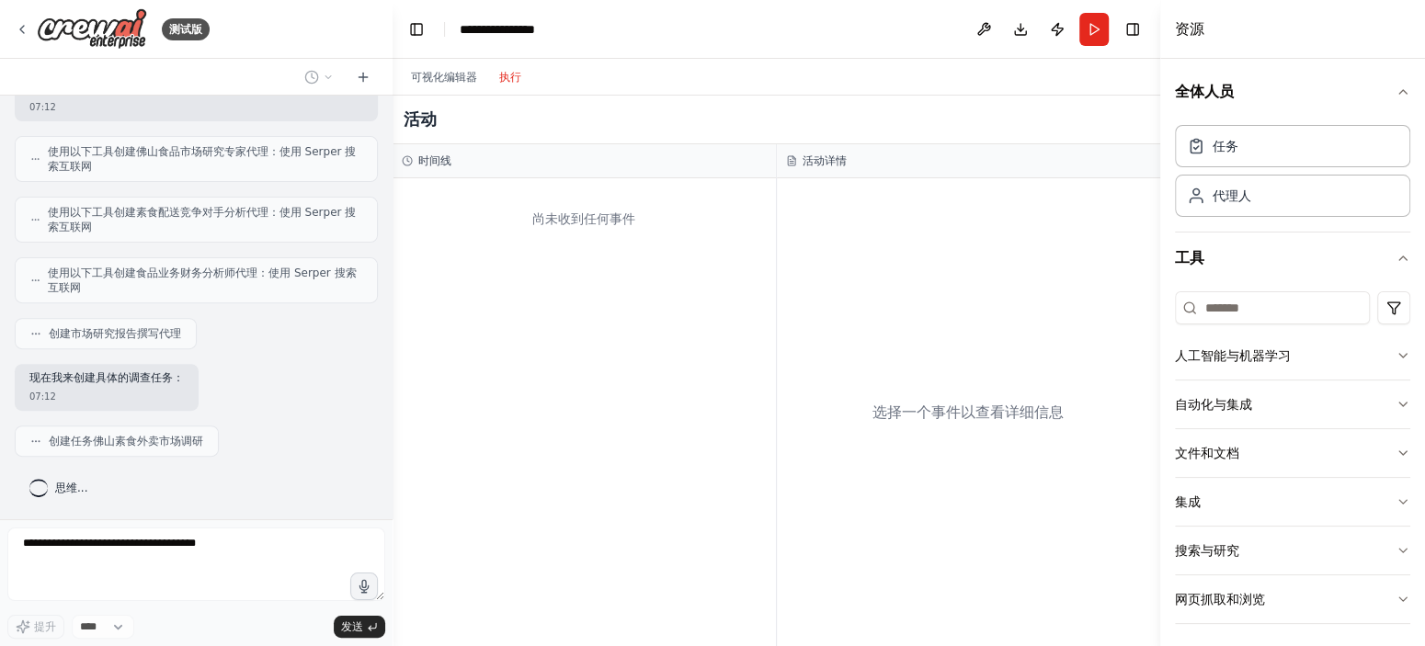
click at [510, 85] on button "执行" at bounding box center [510, 77] width 44 height 22
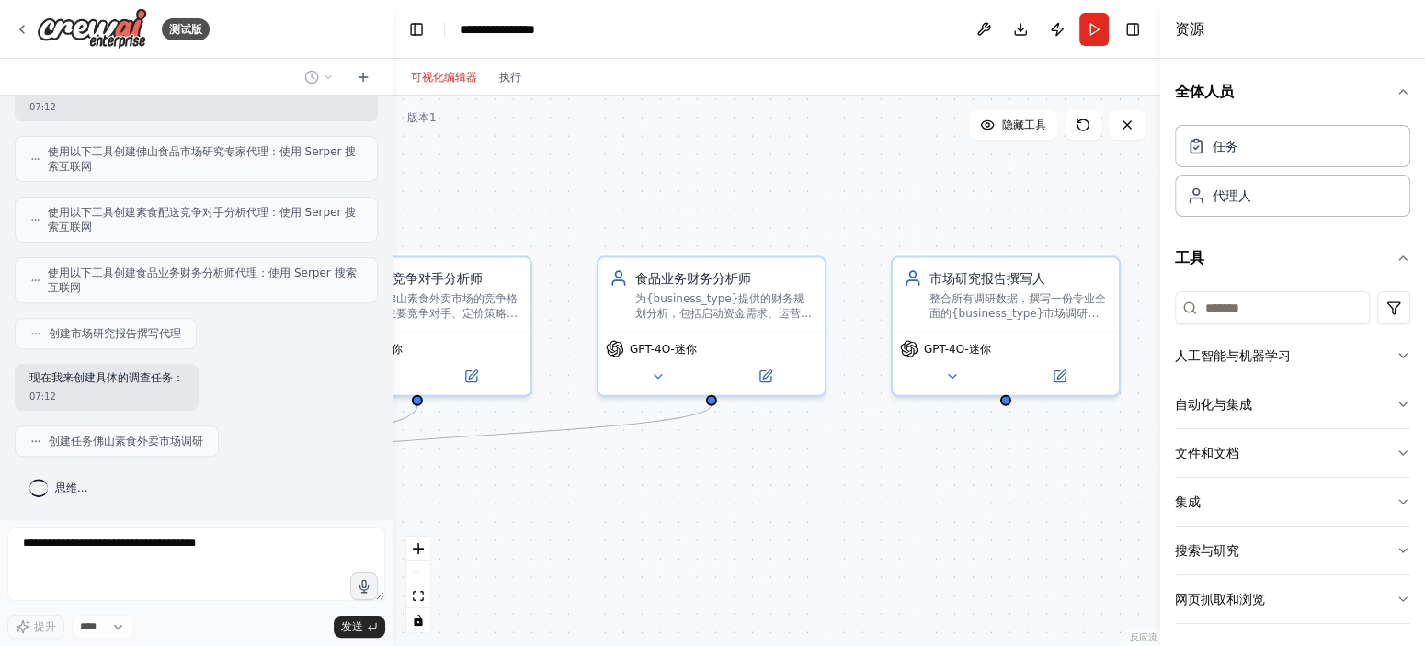
click at [462, 76] on font "可视化编辑器" at bounding box center [444, 77] width 66 height 13
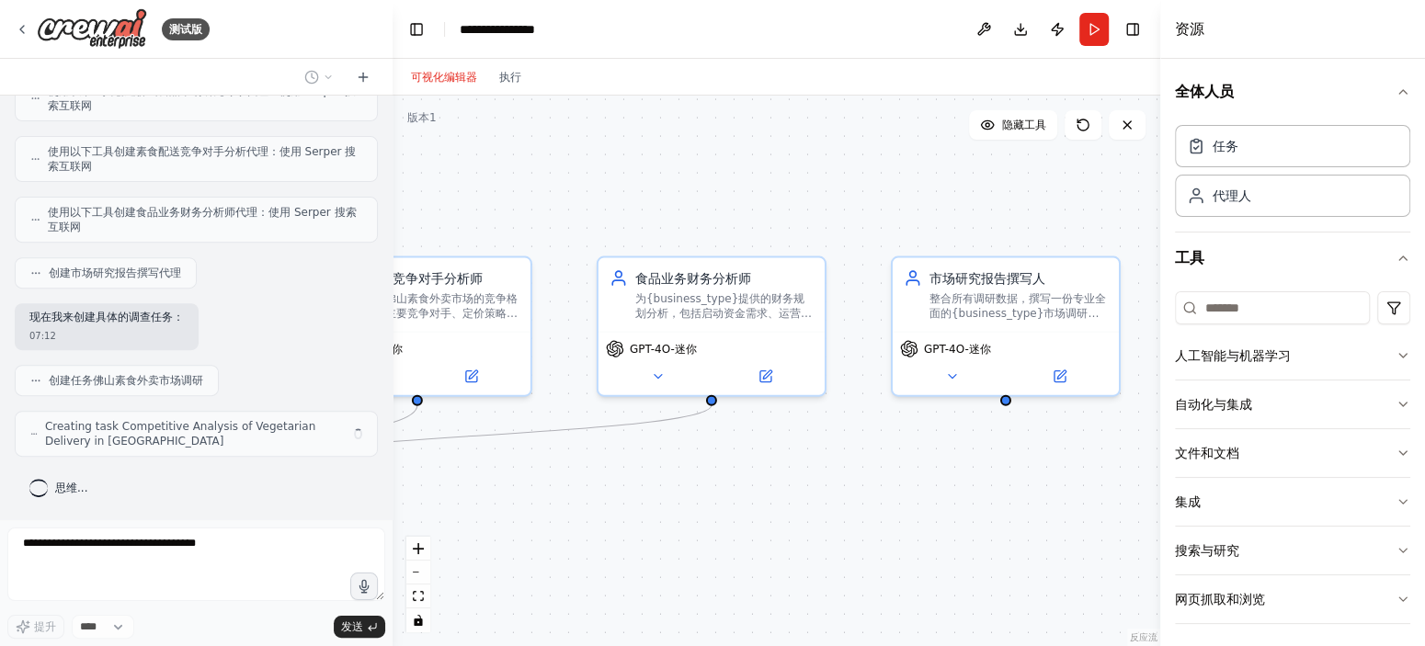
scroll to position [491, 0]
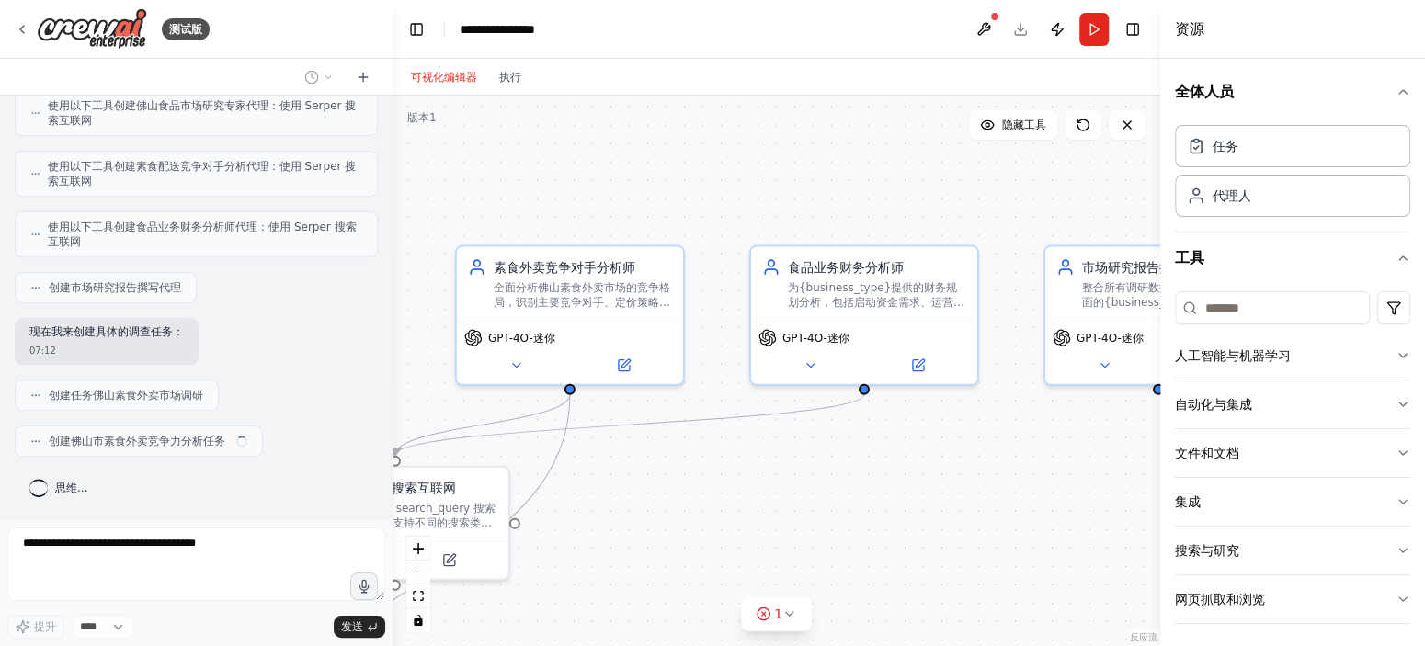
drag, startPoint x: 745, startPoint y: 516, endPoint x: 934, endPoint y: 500, distance: 190.0
click at [932, 500] on div ".deletable-edge-delete-btn { width: 20px; height: 20px; border: 0px solid #ffff…" at bounding box center [777, 371] width 768 height 551
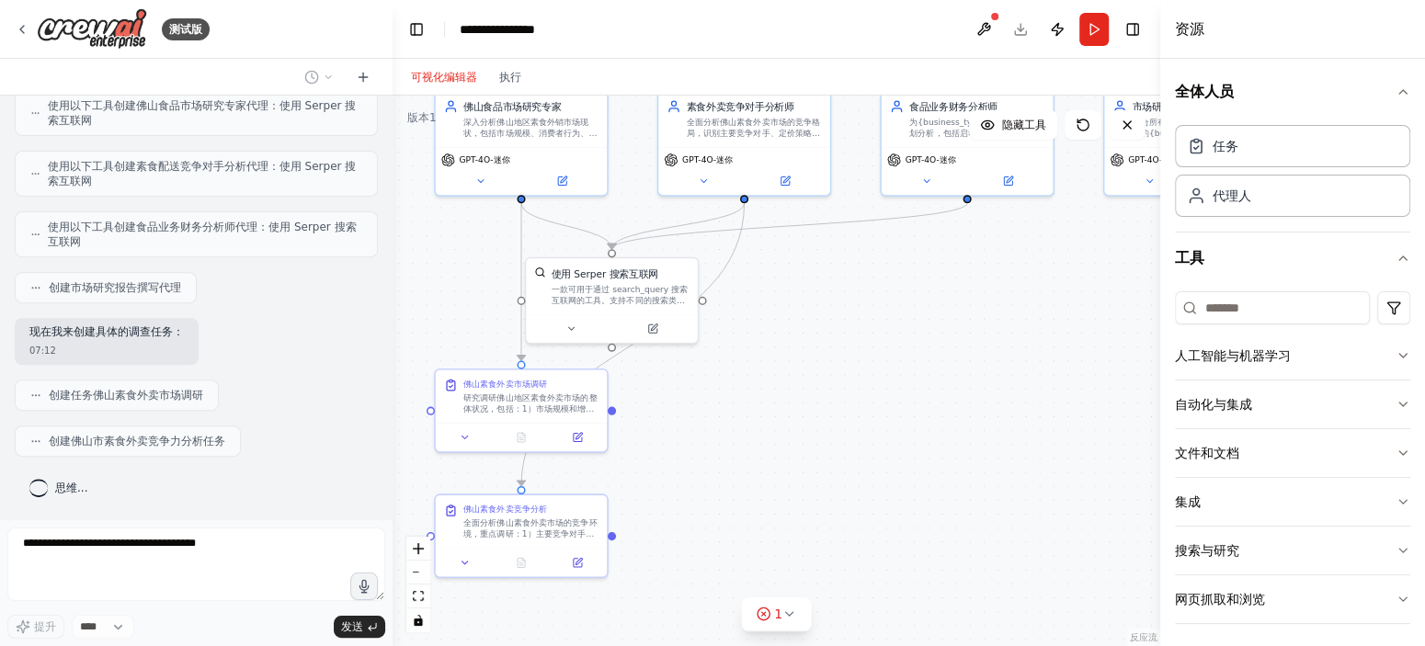
drag, startPoint x: 916, startPoint y: 502, endPoint x: 965, endPoint y: 310, distance: 198.2
click at [965, 310] on div ".deletable-edge-delete-btn { width: 20px; height: 20px; border: 0px solid #ffff…" at bounding box center [777, 371] width 768 height 551
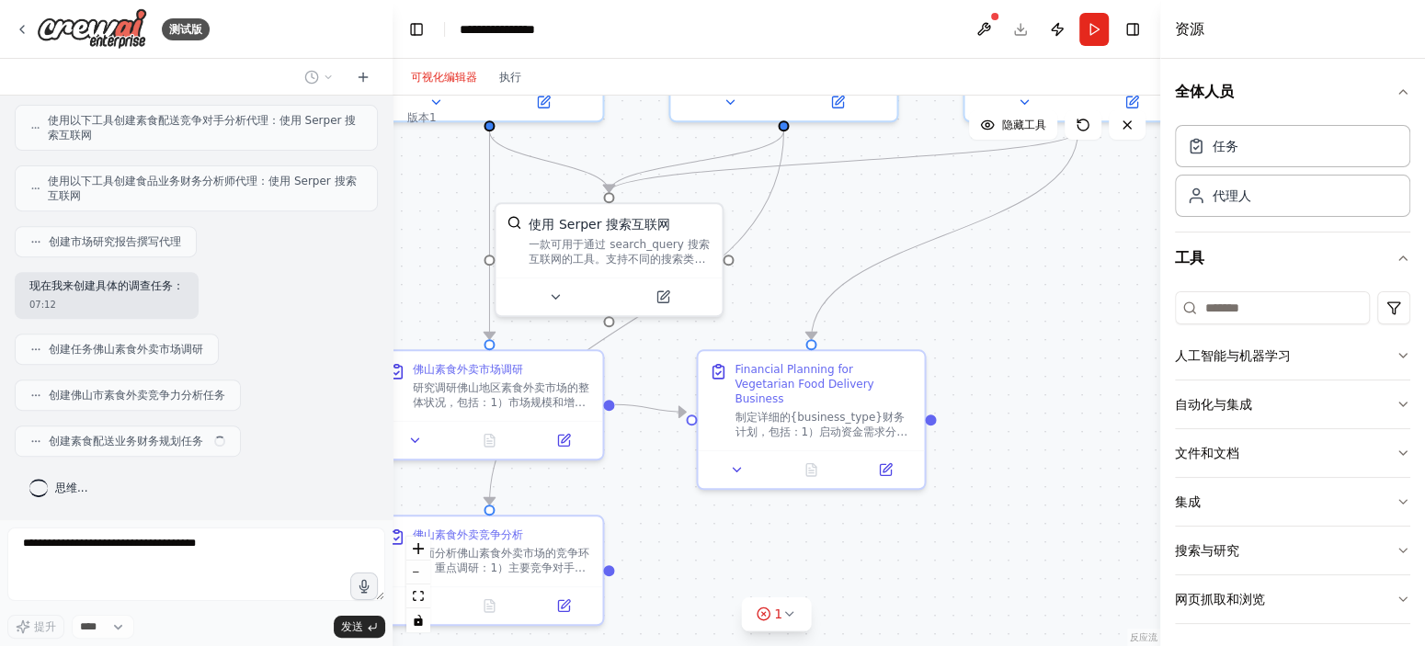
scroll to position [536, 0]
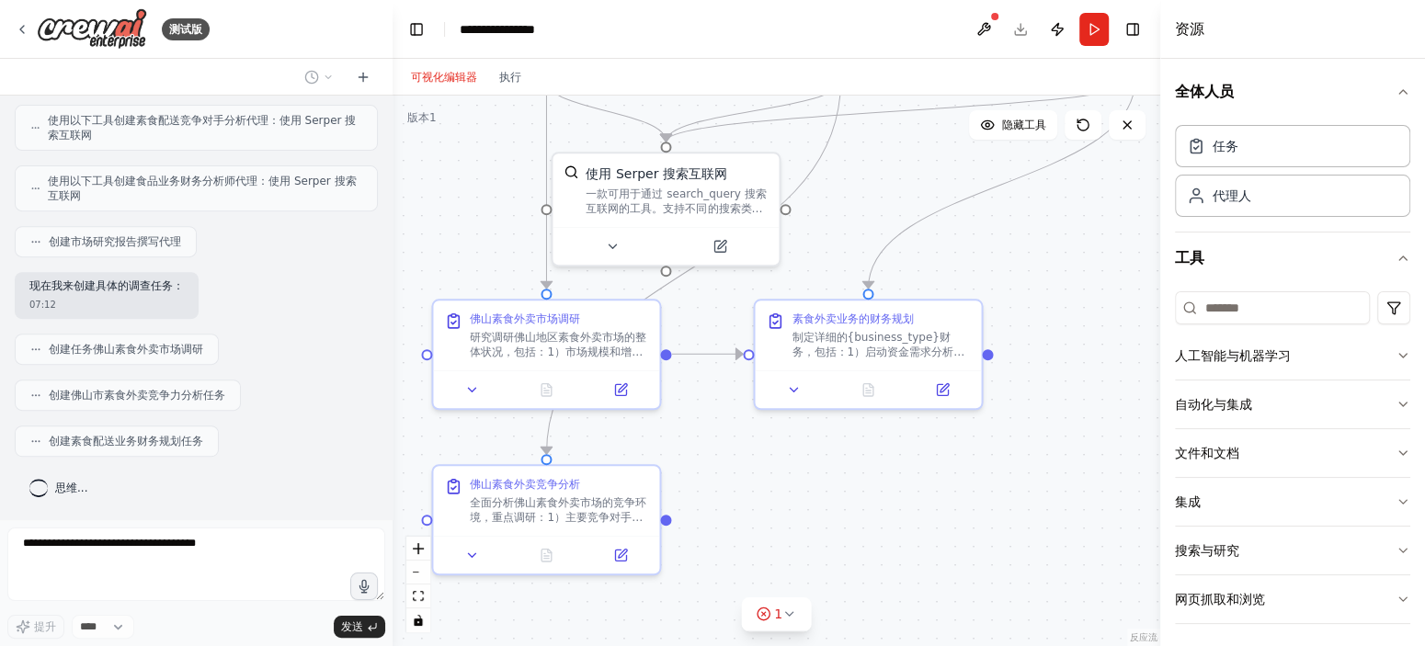
drag, startPoint x: 682, startPoint y: 523, endPoint x: 739, endPoint y: 472, distance: 76.2
click at [739, 472] on div ".deletable-edge-delete-btn { width: 20px; height: 20px; border: 0px solid #ffff…" at bounding box center [777, 371] width 768 height 551
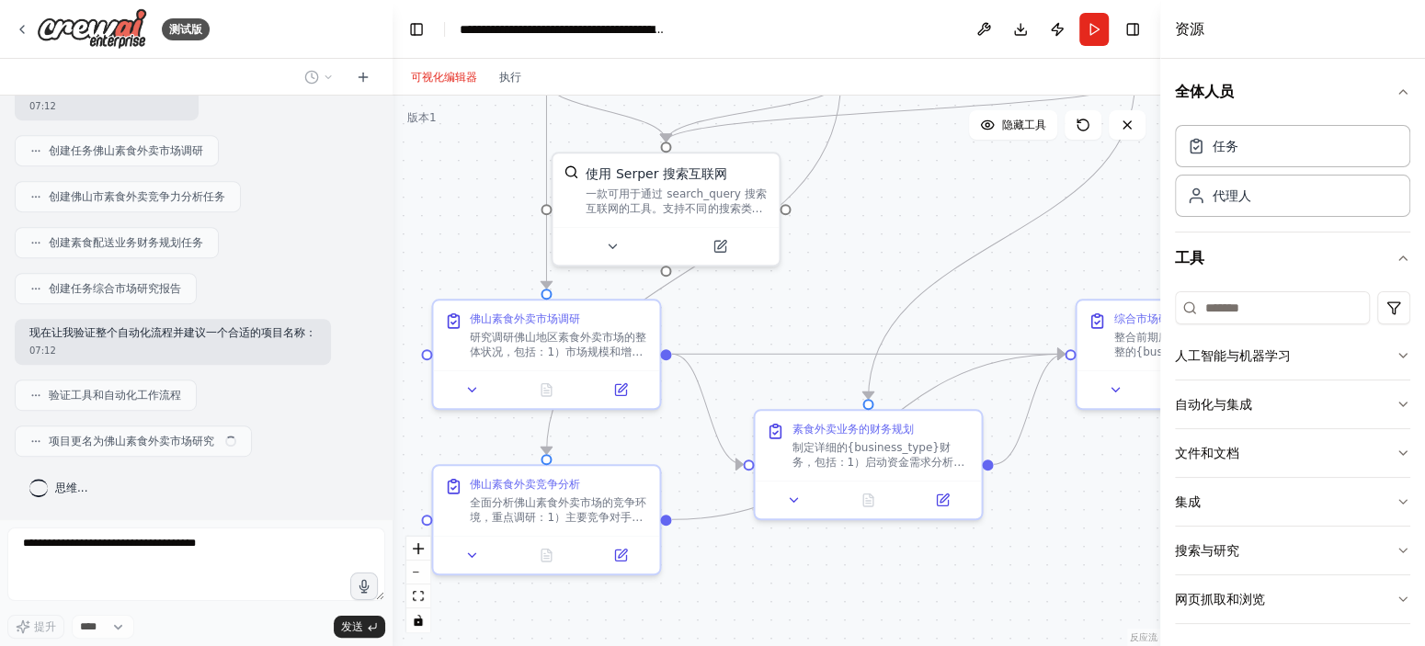
scroll to position [734, 0]
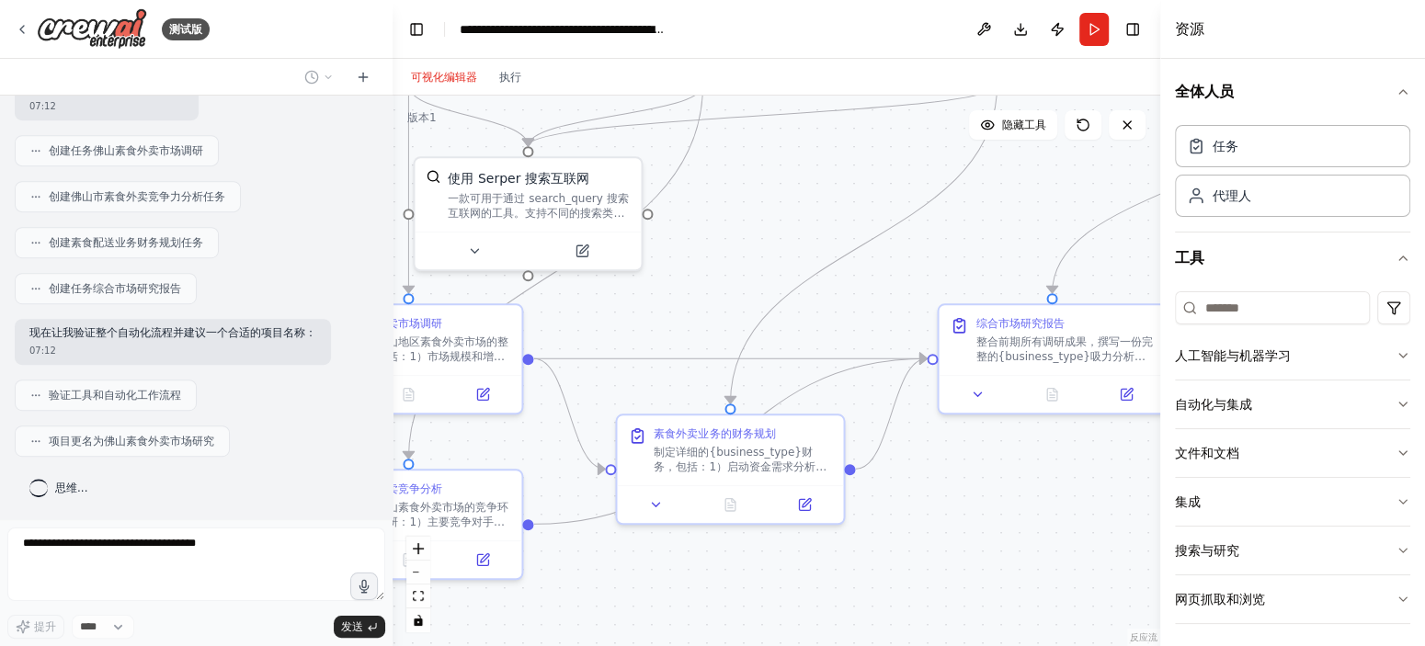
drag, startPoint x: 971, startPoint y: 582, endPoint x: 832, endPoint y: 586, distance: 138.9
click at [832, 586] on div ".deletable-edge-delete-btn { width: 20px; height: 20px; border: 0px solid #ffff…" at bounding box center [777, 371] width 768 height 551
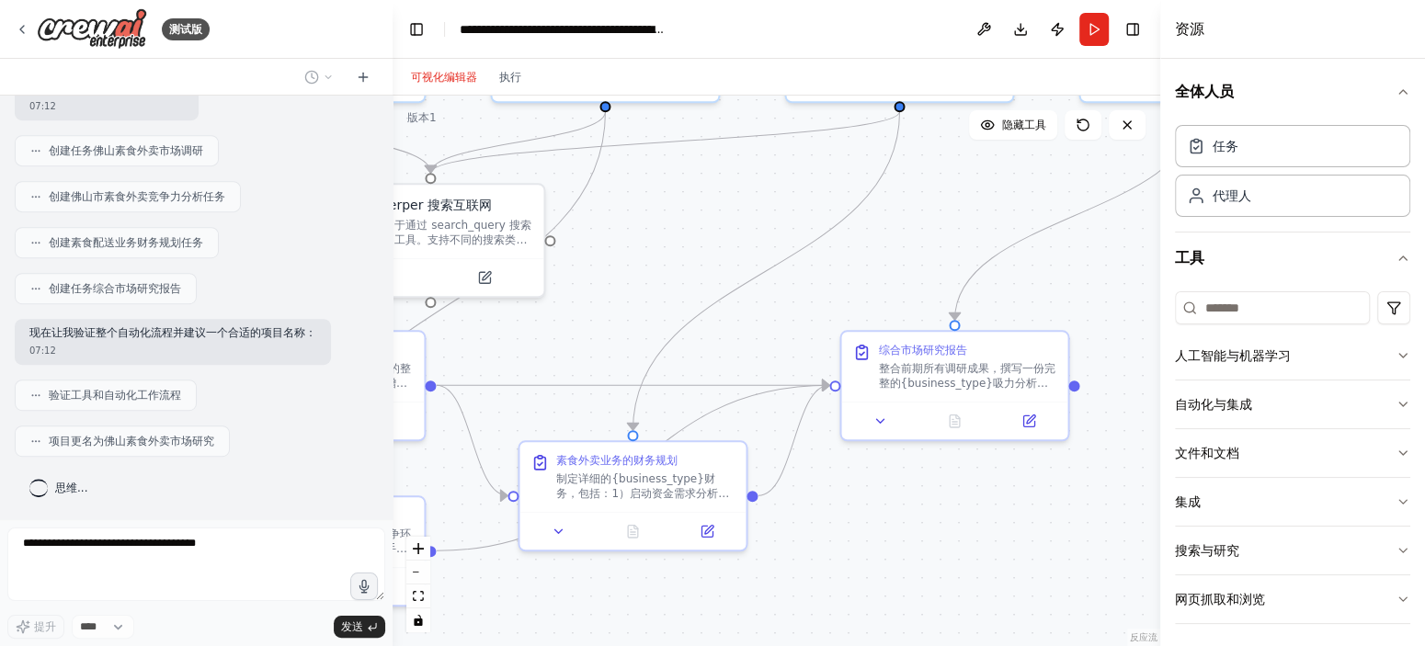
drag, startPoint x: 995, startPoint y: 457, endPoint x: 898, endPoint y: 484, distance: 100.1
click at [898, 484] on div ".deletable-edge-delete-btn { width: 20px; height: 20px; border: 0px solid #ffff…" at bounding box center [777, 371] width 768 height 551
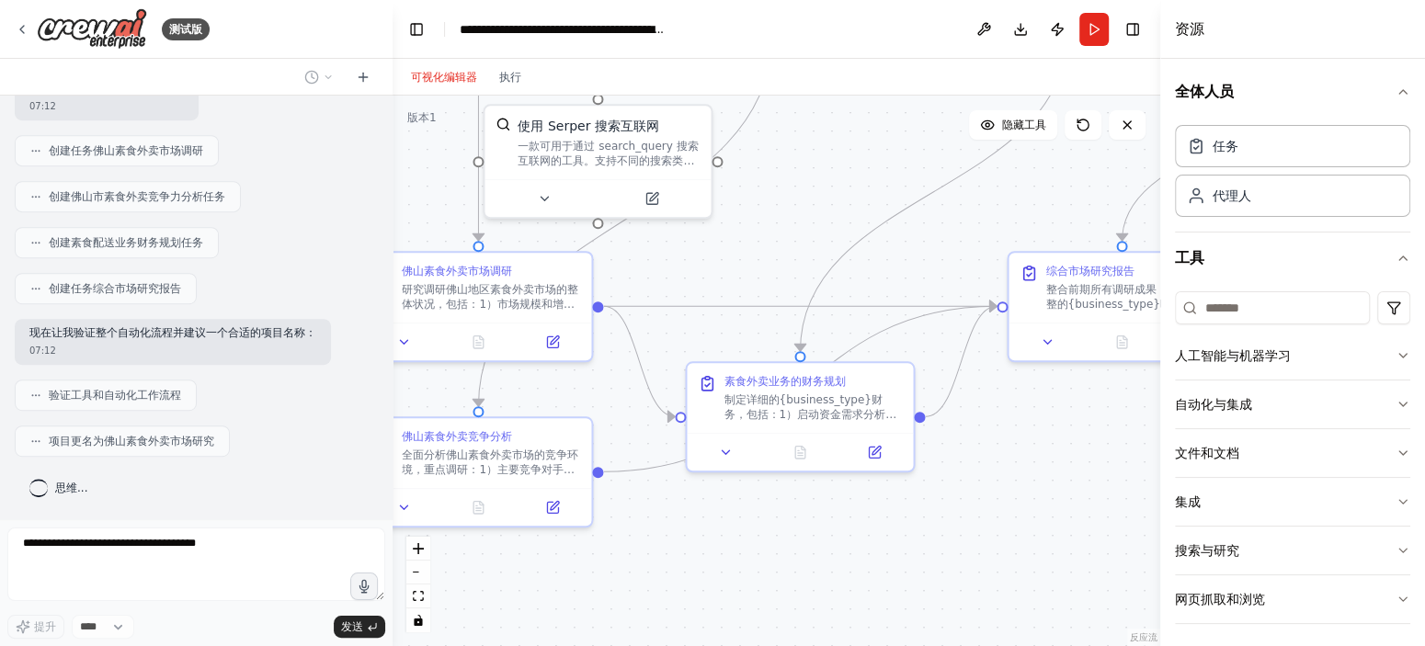
drag, startPoint x: 638, startPoint y: 597, endPoint x: 806, endPoint y: 539, distance: 177.9
click at [806, 539] on div ".deletable-edge-delete-btn { width: 20px; height: 20px; border: 0px solid #ffff…" at bounding box center [777, 371] width 768 height 551
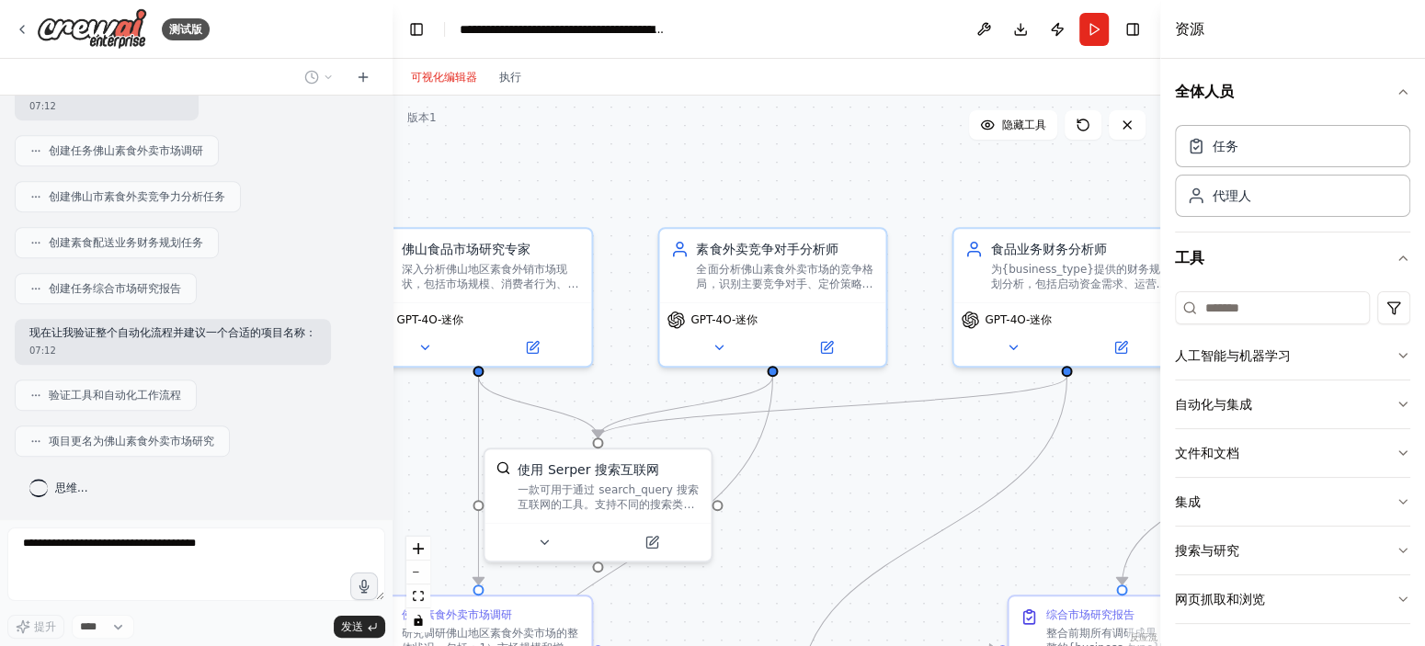
drag, startPoint x: 885, startPoint y: 138, endPoint x: 884, endPoint y: 471, distance: 332.8
click at [884, 471] on div ".deletable-edge-delete-btn { width: 20px; height: 20px; border: 0px solid #ffff…" at bounding box center [777, 371] width 768 height 551
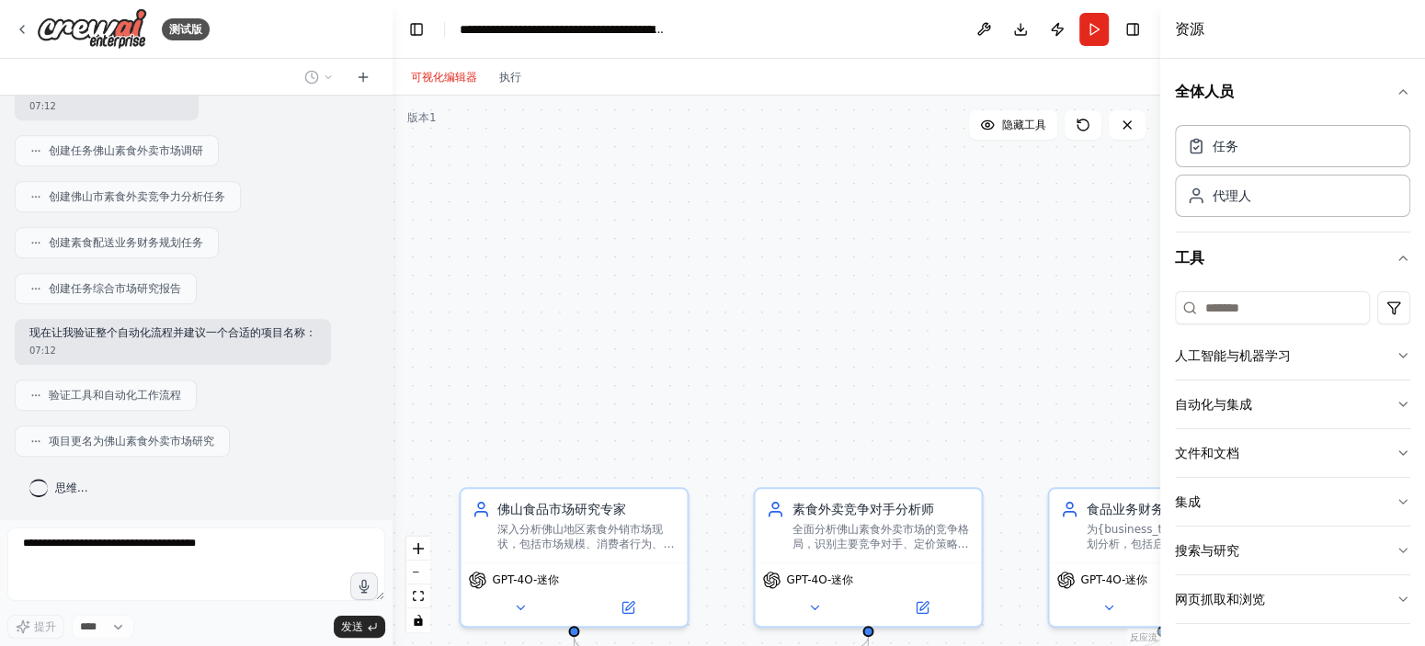
drag, startPoint x: 860, startPoint y: 191, endPoint x: 961, endPoint y: 448, distance: 275.7
click at [961, 448] on div ".deletable-edge-delete-btn { width: 20px; height: 20px; border: 0px solid #ffff…" at bounding box center [777, 371] width 768 height 551
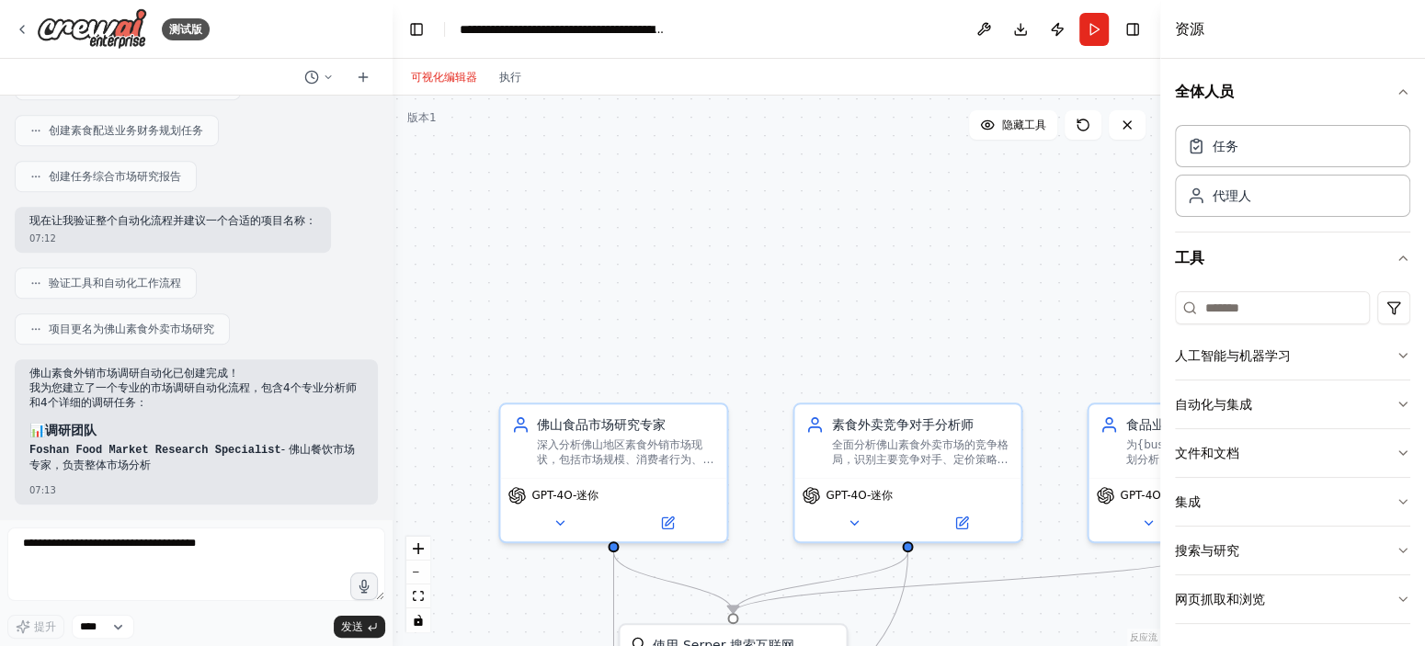
drag, startPoint x: 792, startPoint y: 326, endPoint x: 817, endPoint y: 188, distance: 141.0
click at [819, 202] on div ".deletable-edge-delete-btn { width: 20px; height: 20px; border: 0px solid #ffff…" at bounding box center [777, 371] width 768 height 551
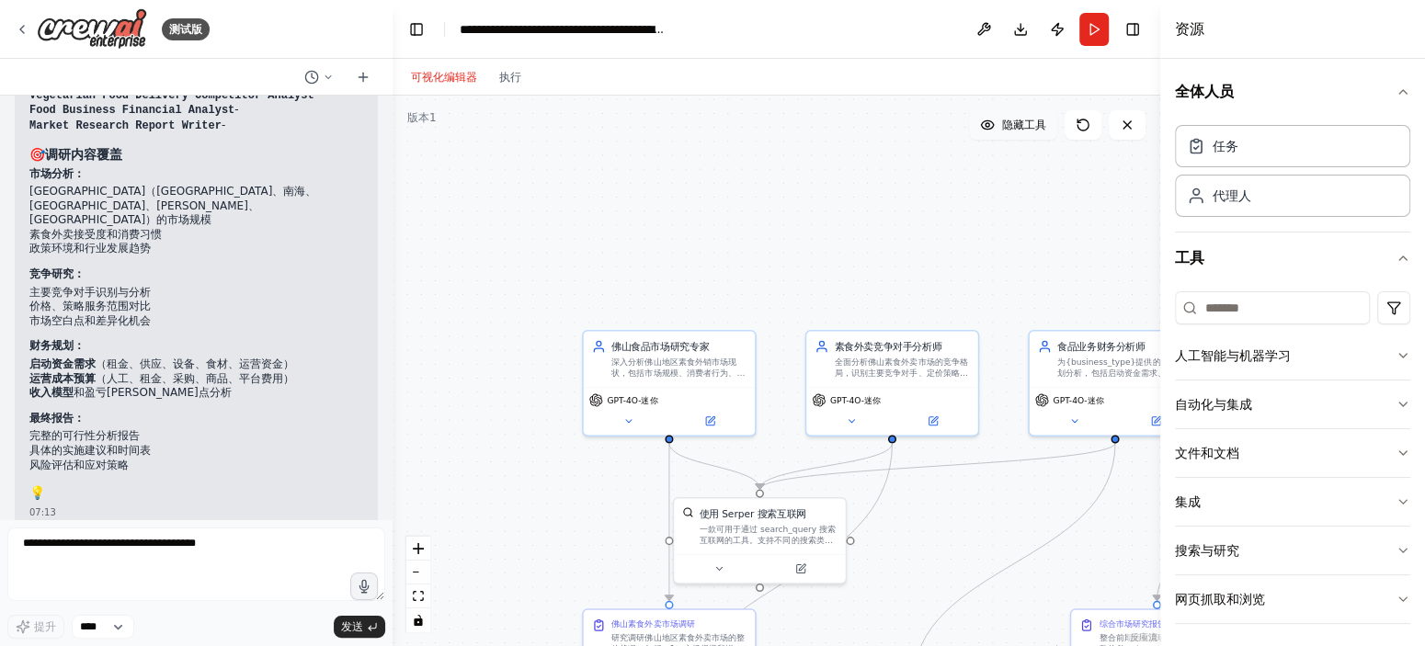
scroll to position [1274, 0]
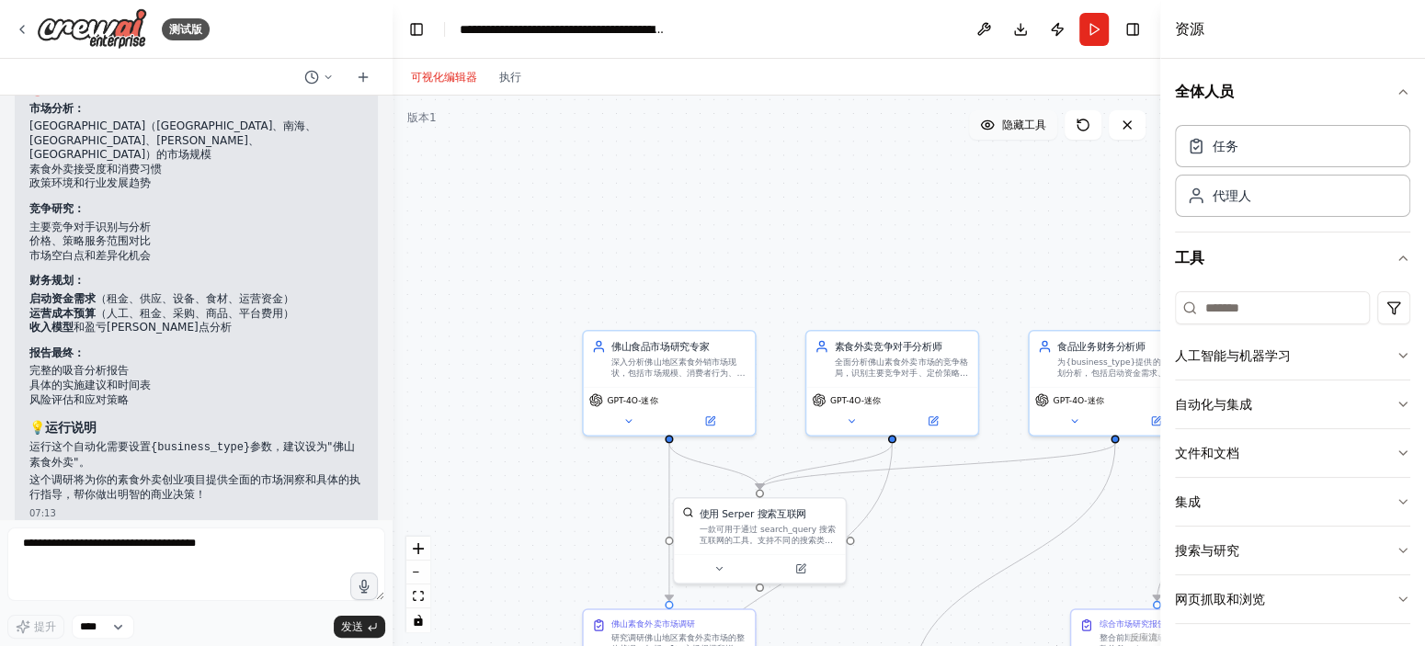
click at [1000, 127] on button "隐藏工具" at bounding box center [1013, 124] width 88 height 29
click at [1000, 127] on span "Show Tools" at bounding box center [1015, 125] width 61 height 15
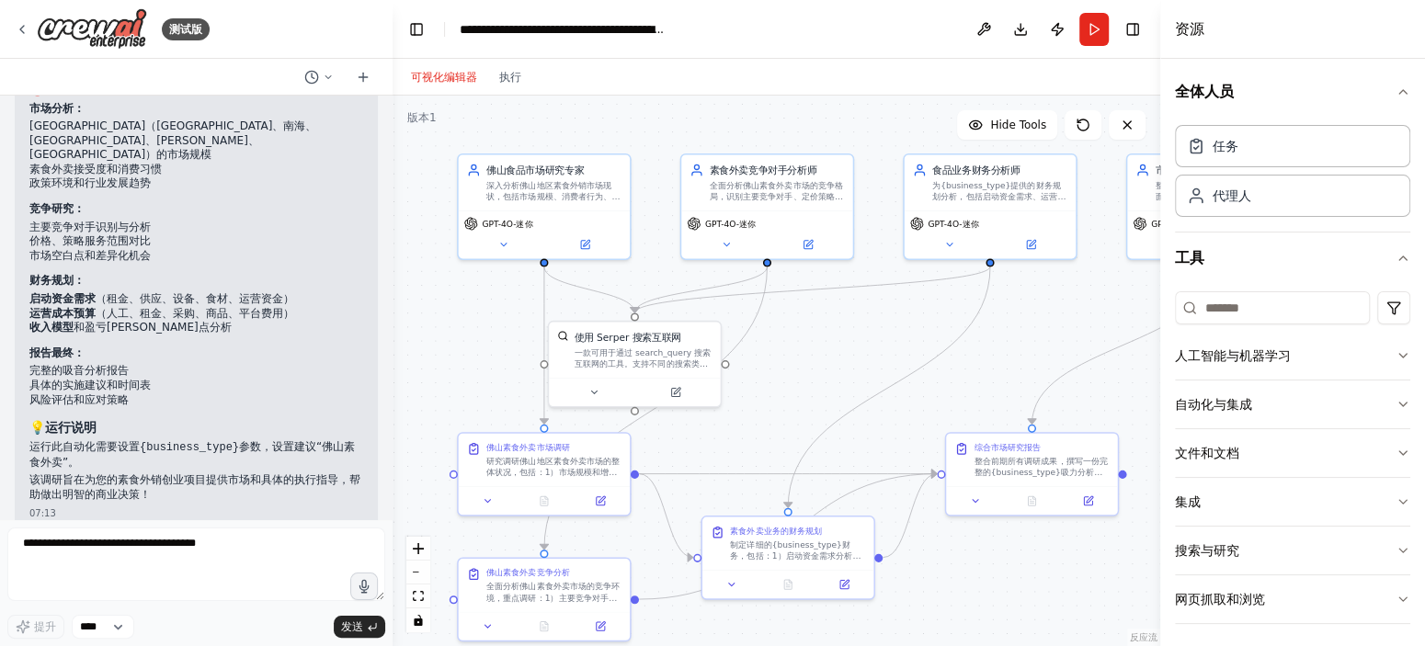
drag, startPoint x: 983, startPoint y: 275, endPoint x: 857, endPoint y: 97, distance: 217.6
click at [857, 97] on div ".deletable-edge-delete-btn { width: 20px; height: 20px; border: 0px solid #ffff…" at bounding box center [777, 371] width 768 height 551
click at [1347, 350] on button "人工智能与机器学习" at bounding box center [1292, 356] width 235 height 48
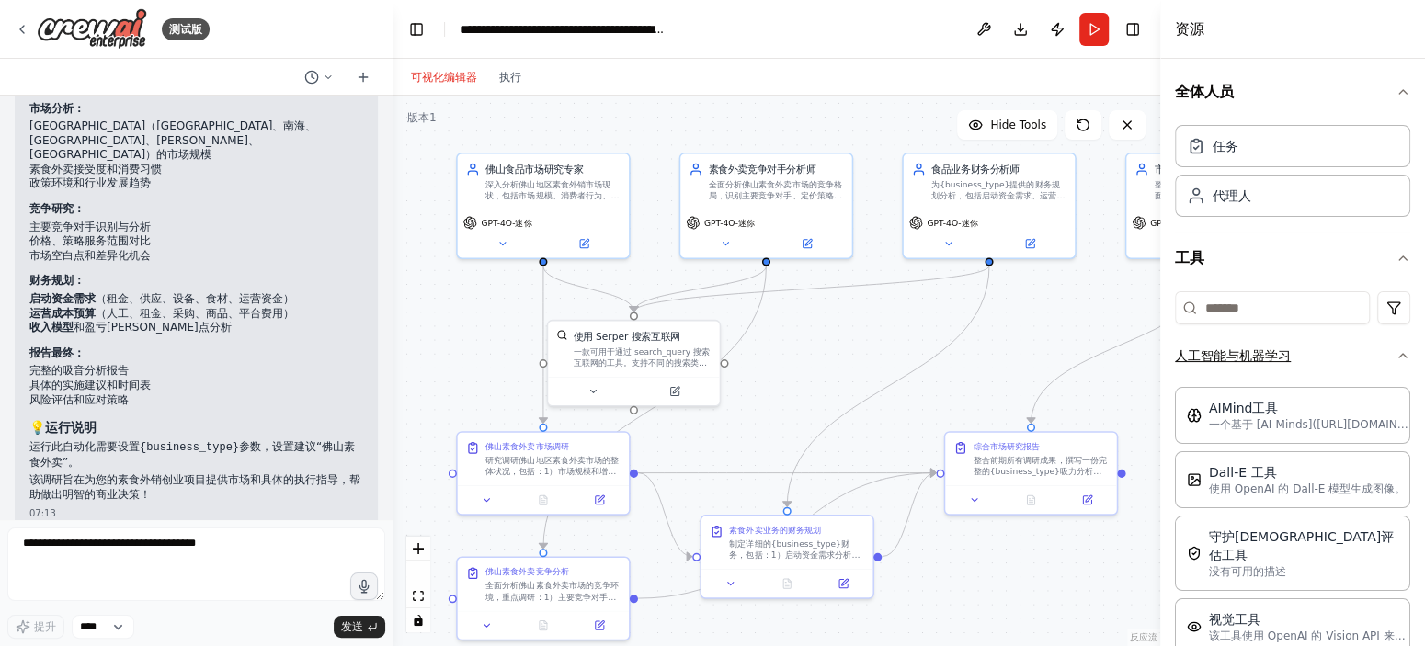
click at [1347, 350] on button "人工智能与机器学习" at bounding box center [1292, 356] width 235 height 48
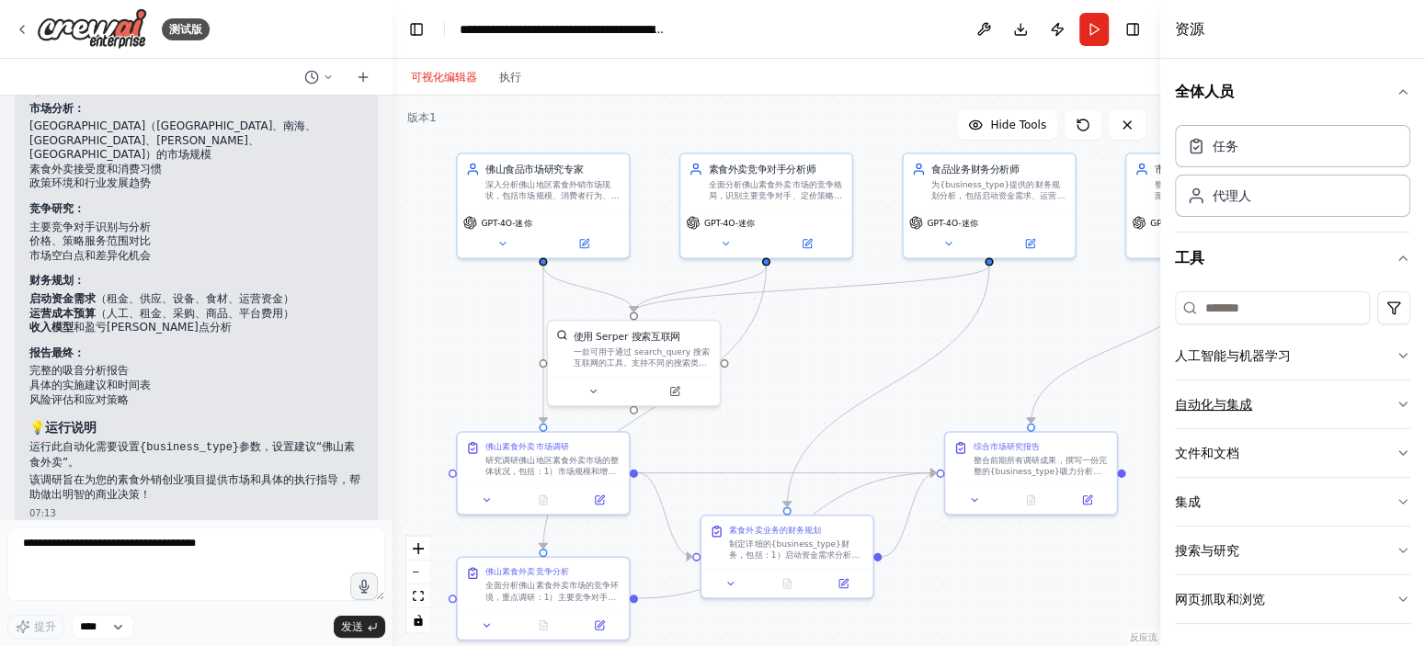
click at [1331, 413] on button "自动化与集成" at bounding box center [1292, 405] width 235 height 48
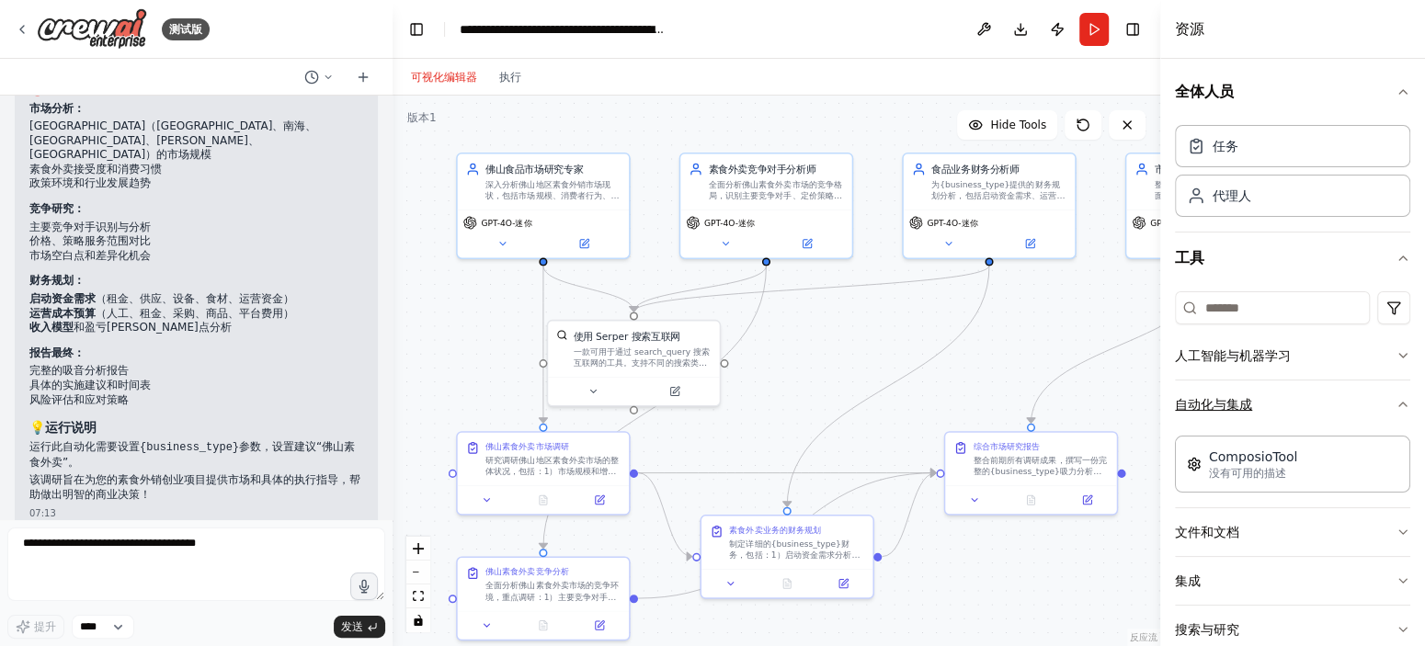
click at [1332, 413] on button "自动化与集成" at bounding box center [1292, 405] width 235 height 48
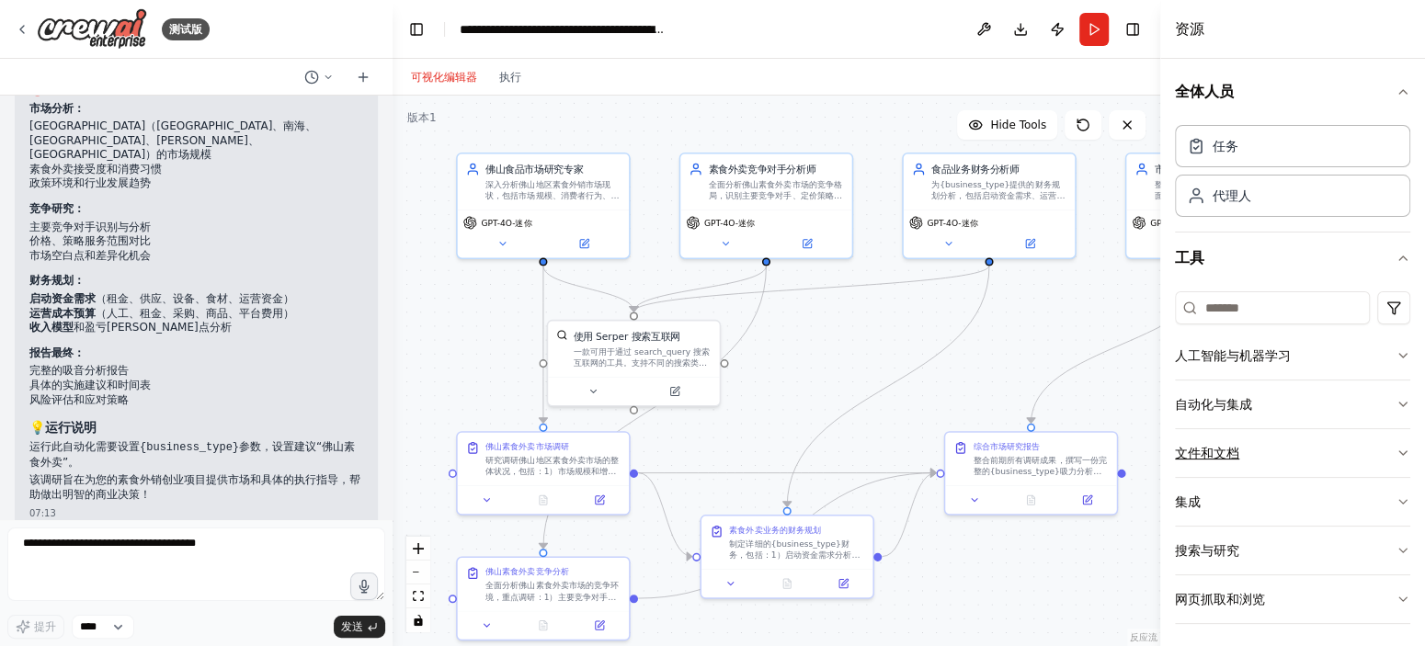
click at [1333, 436] on button "文件和文档" at bounding box center [1292, 453] width 235 height 48
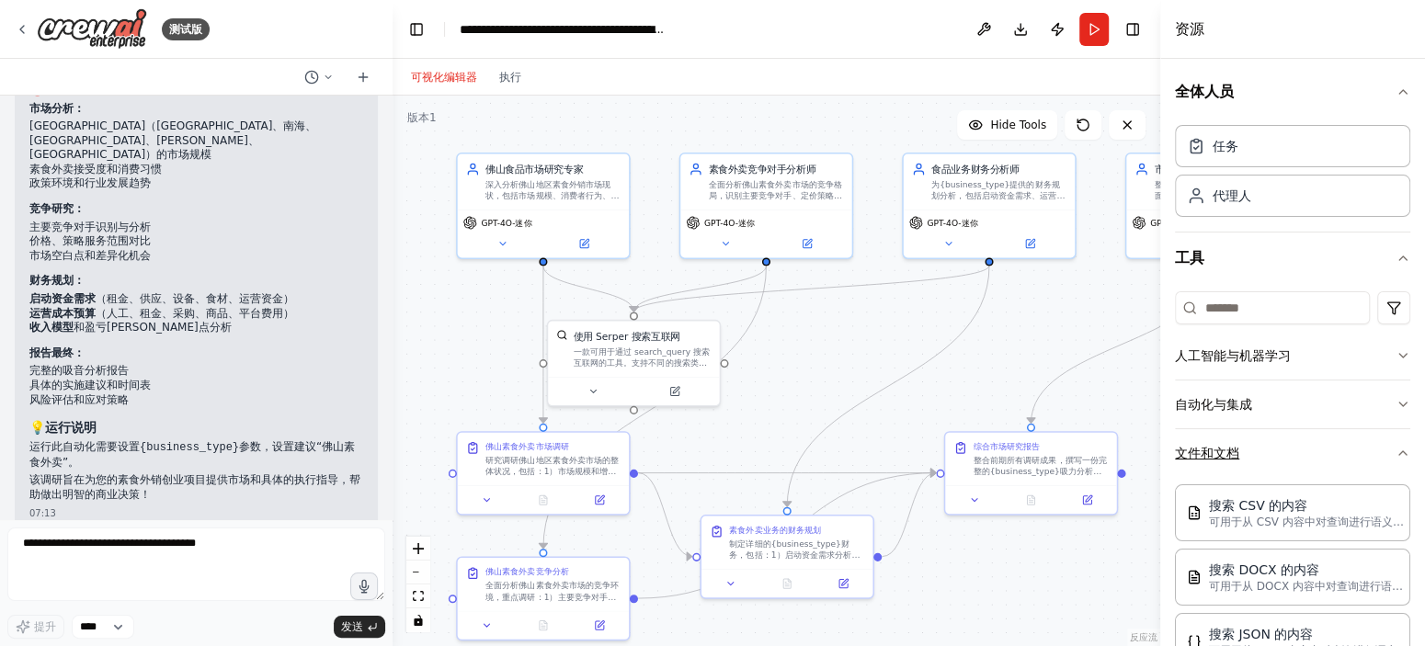
click at [1333, 436] on button "文件和文档" at bounding box center [1292, 453] width 235 height 48
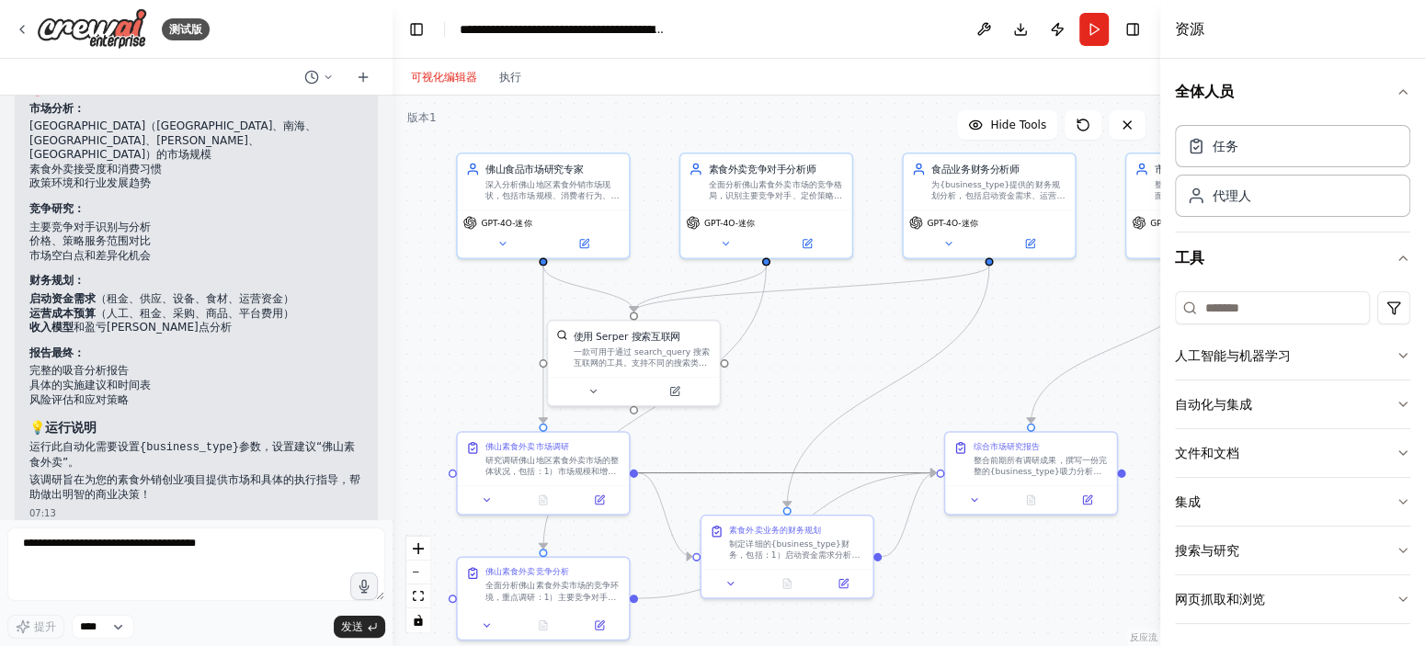
drag, startPoint x: 877, startPoint y: 459, endPoint x: 959, endPoint y: 277, distance: 199.5
click at [386, 83] on div ".deletable-edge-delete-btn { width: 20px; height: 20px; border: 0px solid #ffff…" at bounding box center [386, 83] width 0 height 0
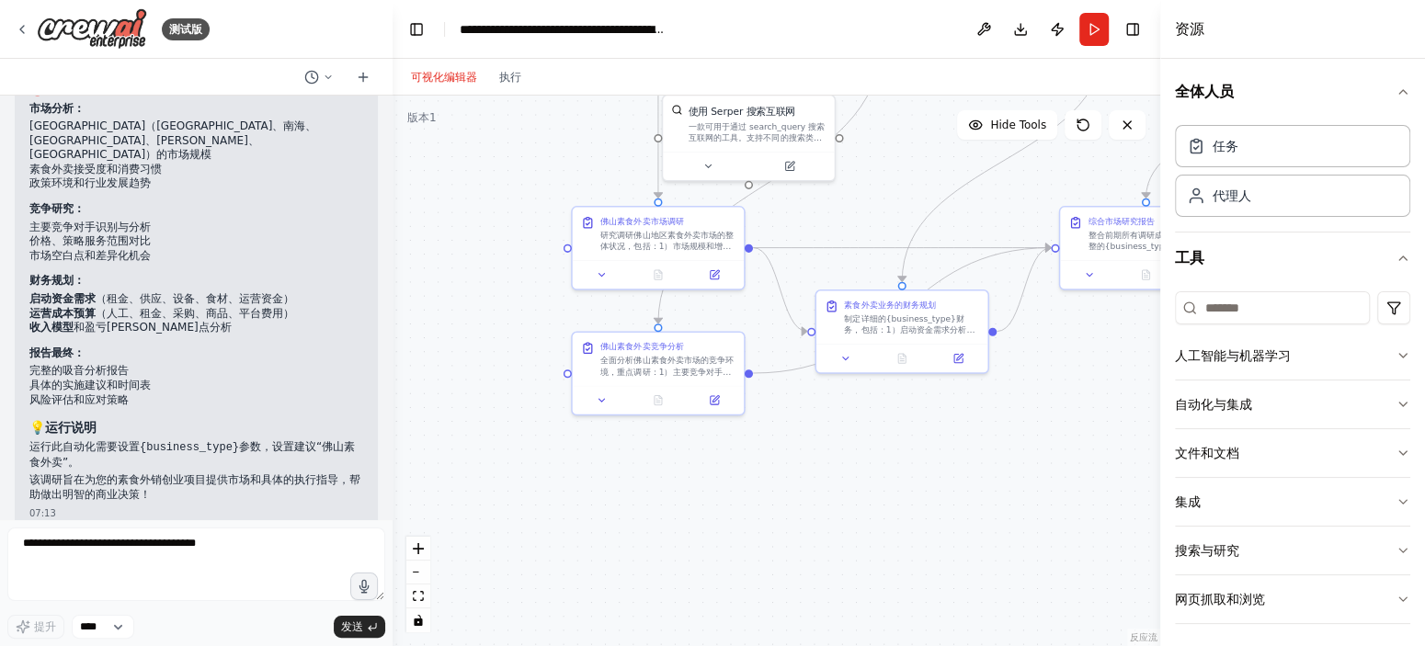
drag, startPoint x: 798, startPoint y: 426, endPoint x: 913, endPoint y: 205, distance: 248.7
click at [913, 205] on div ".deletable-edge-delete-btn { width: 20px; height: 20px; border: 0px solid #ffff…" at bounding box center [777, 371] width 768 height 551
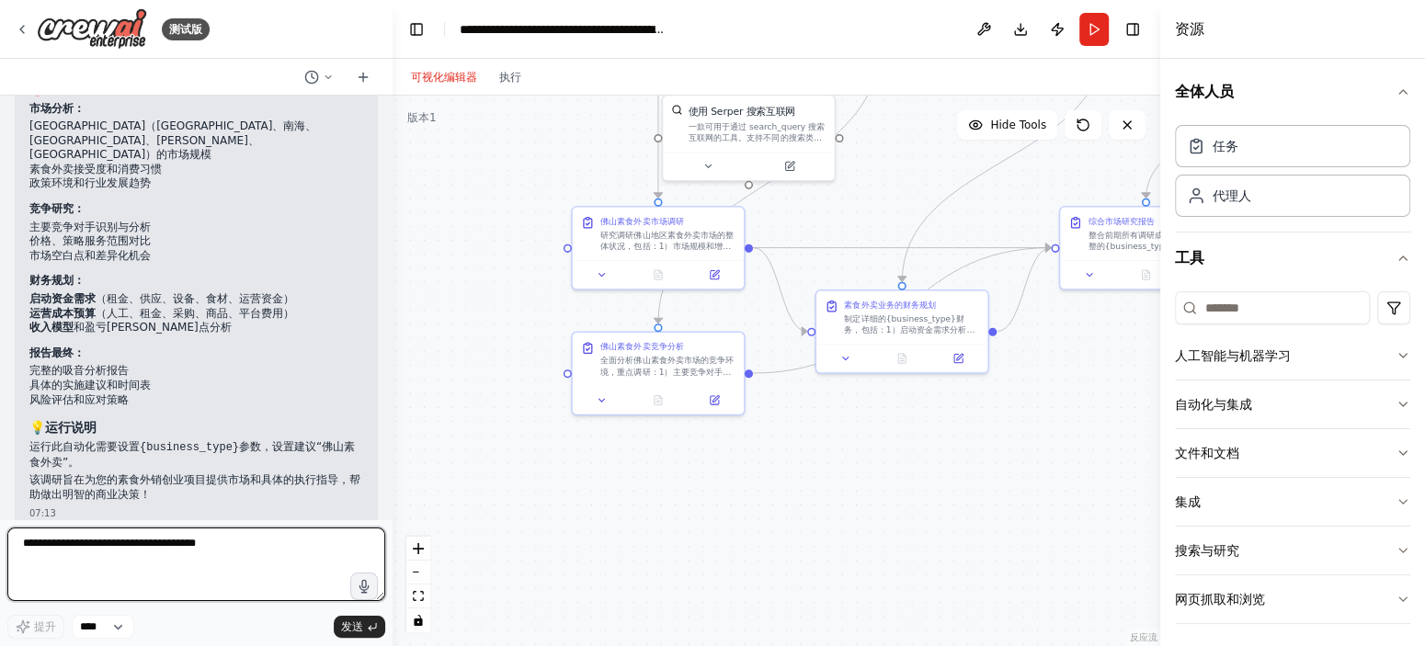
click at [120, 557] on textarea at bounding box center [196, 565] width 378 height 74
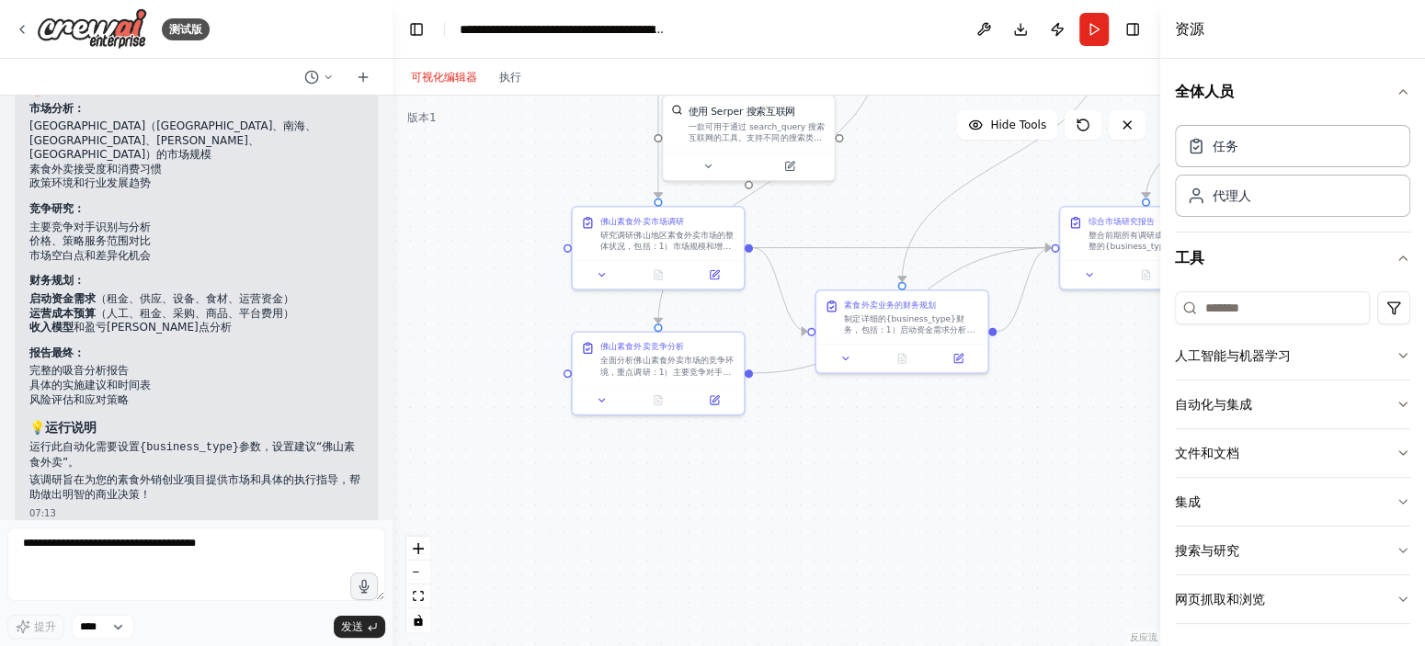
click at [156, 441] on code "{business_type}" at bounding box center [189, 447] width 99 height 13
click at [148, 441] on code "{business_type}" at bounding box center [189, 447] width 99 height 13
drag, startPoint x: 144, startPoint y: 422, endPoint x: 222, endPoint y: 421, distance: 78.1
click at [222, 441] on code "{business_type}" at bounding box center [189, 447] width 99 height 13
copy code "business_type"
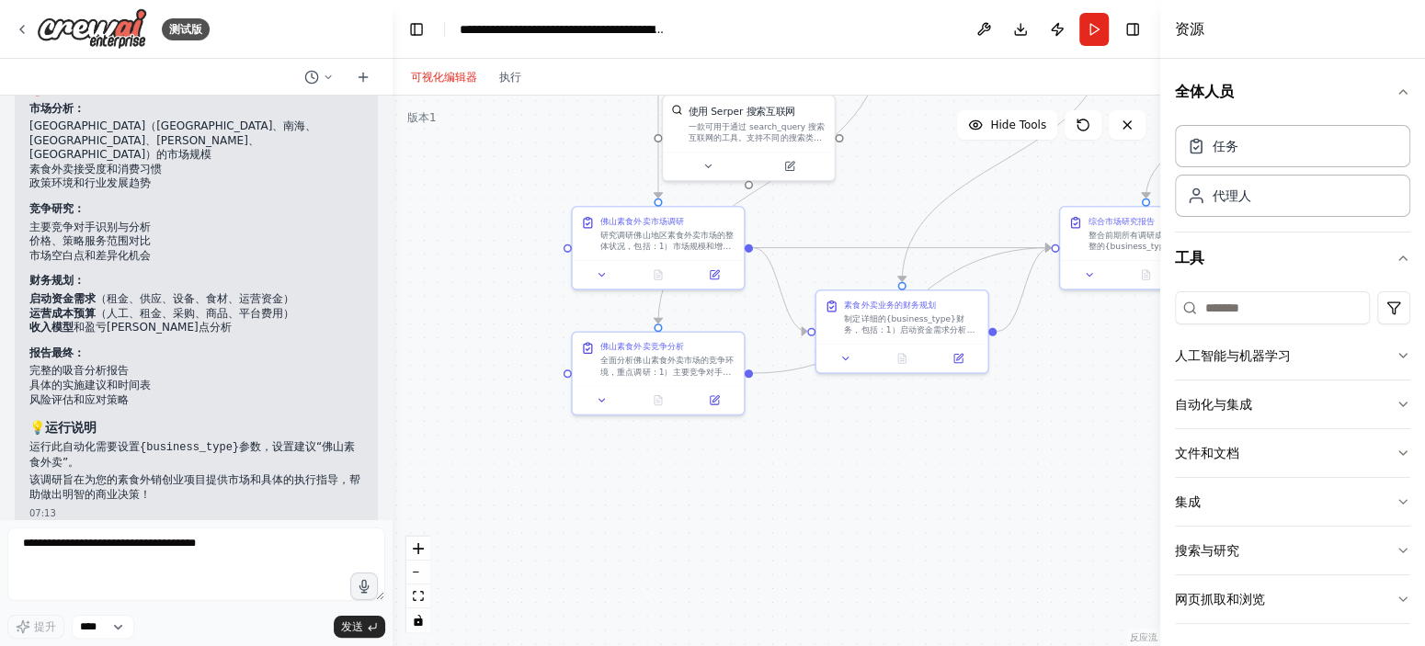
click at [74, 445] on font "参数，设置建议“佛山素食外卖”。" at bounding box center [191, 454] width 325 height 28
drag, startPoint x: 312, startPoint y: 426, endPoint x: 65, endPoint y: 456, distance: 248.2
click at [61, 445] on font "参数，设置建议“佛山素食外卖”。" at bounding box center [191, 454] width 325 height 28
copy font "佛山素食外卖"
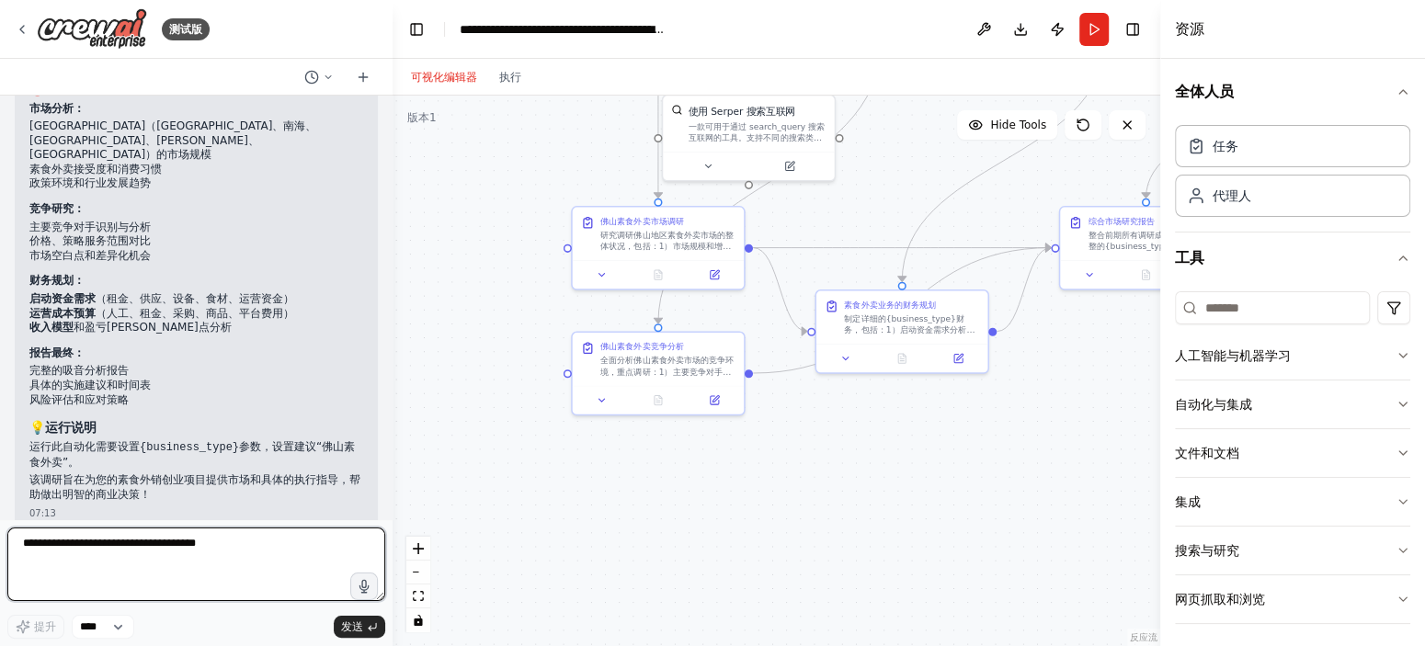
click at [187, 570] on textarea at bounding box center [196, 565] width 378 height 74
paste textarea "******"
type textarea "******"
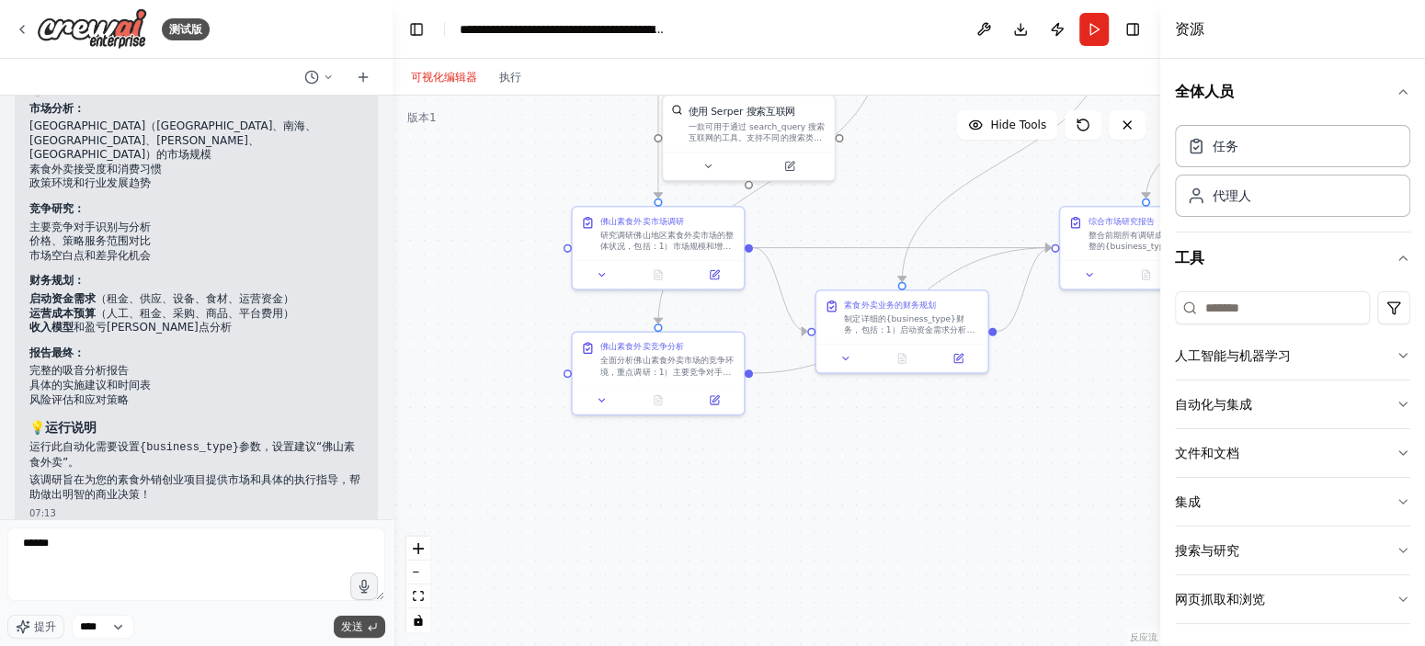
click at [347, 626] on font "发送" at bounding box center [352, 626] width 22 height 13
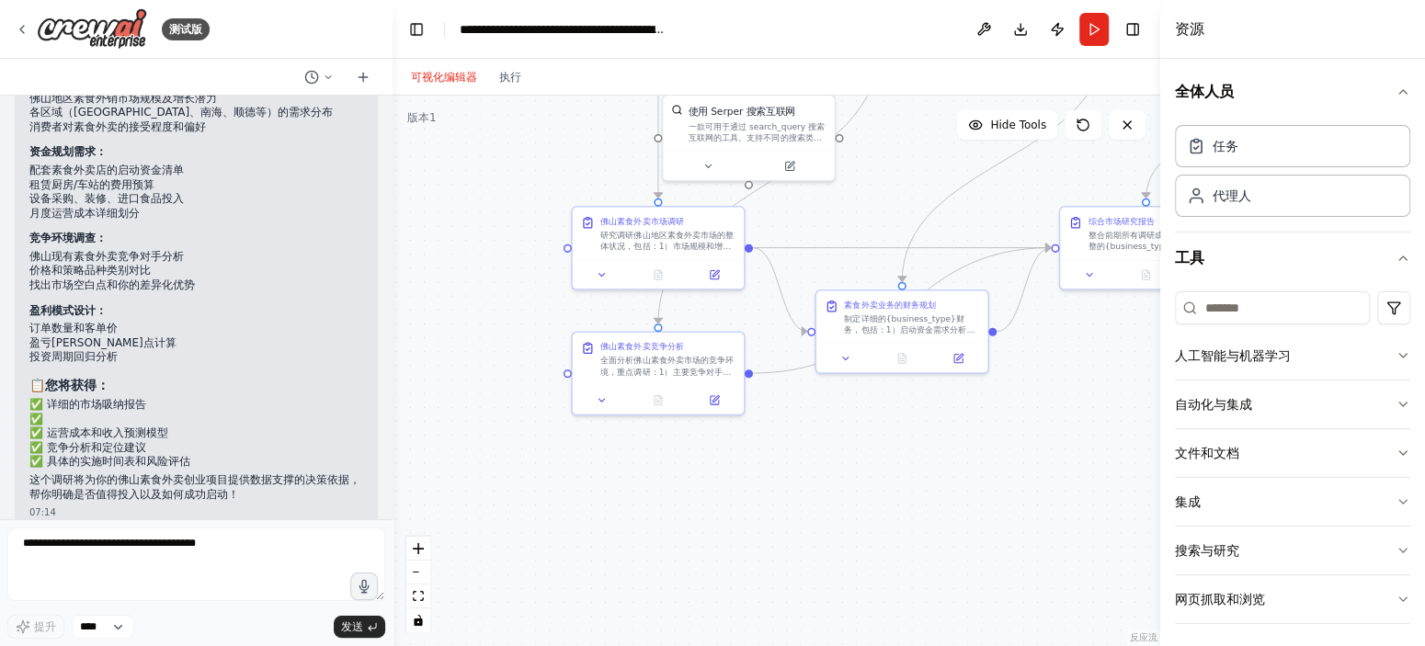
scroll to position [1941, 0]
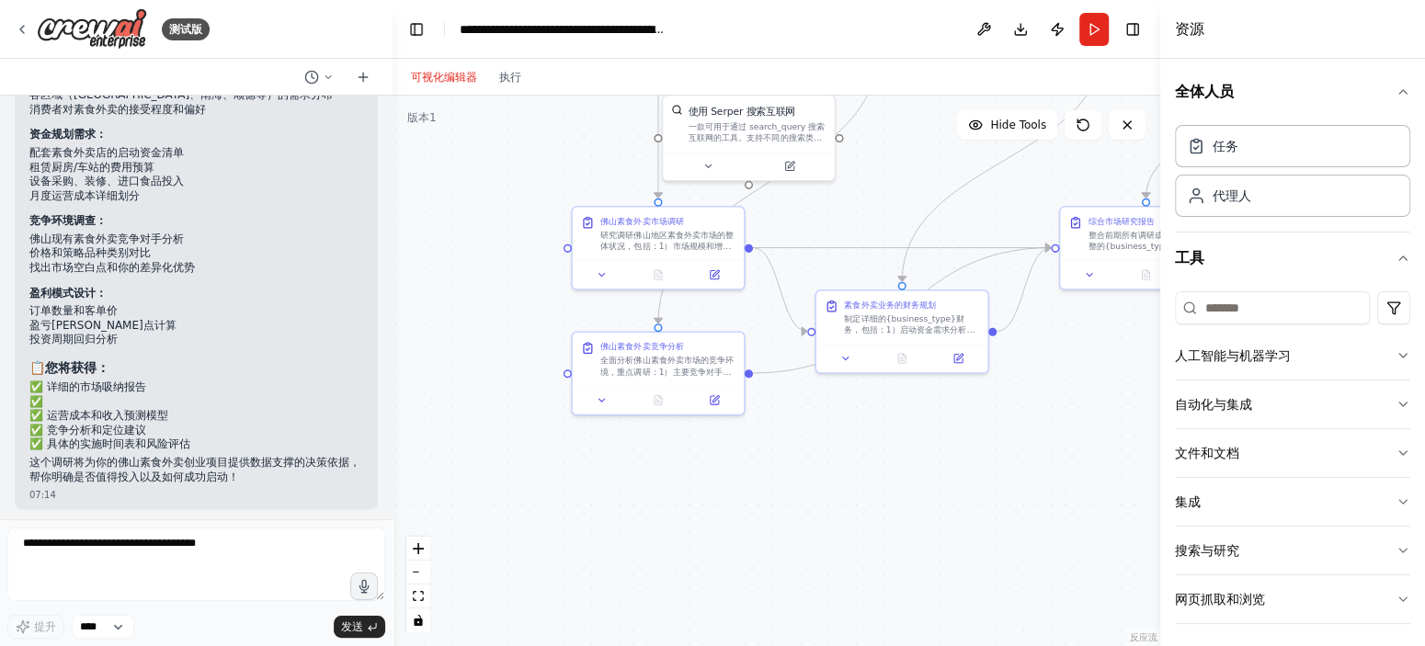
click at [471, 225] on div ".deletable-edge-delete-btn { width: 20px; height: 20px; border: 0px solid #ffff…" at bounding box center [777, 371] width 768 height 551
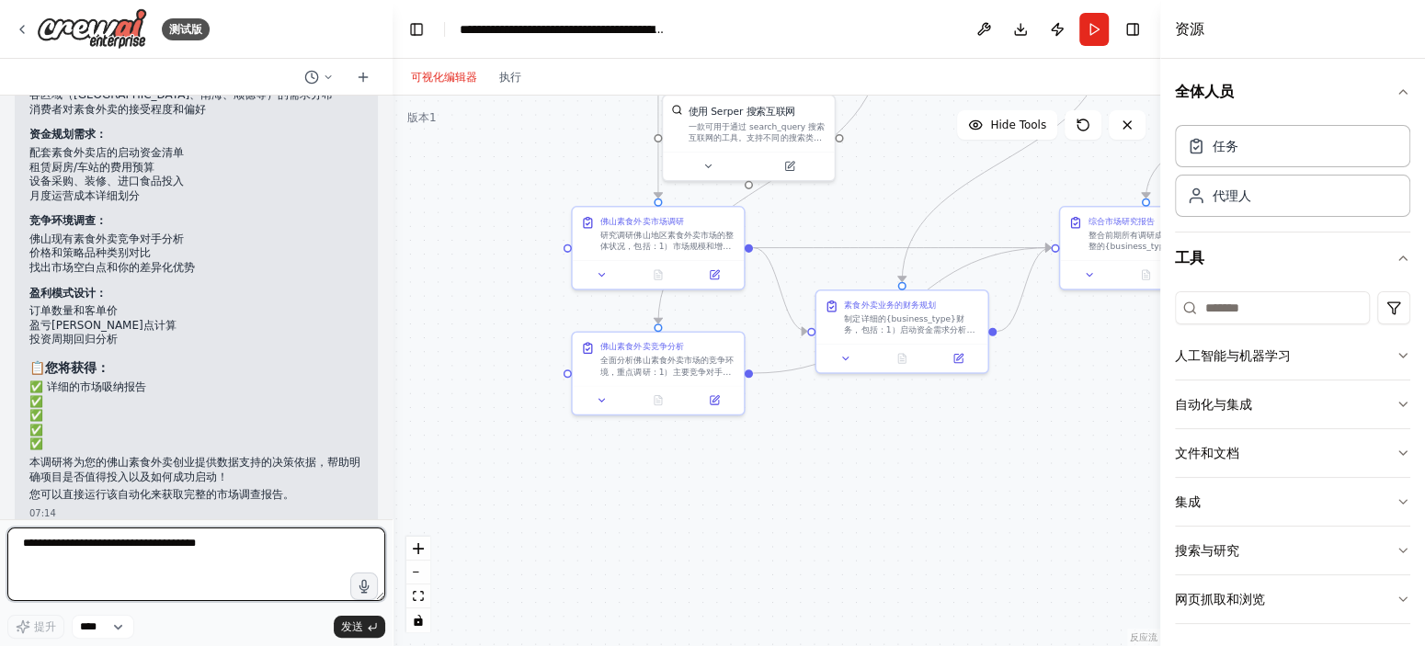
click at [149, 544] on textarea at bounding box center [196, 565] width 378 height 74
type textarea "**"
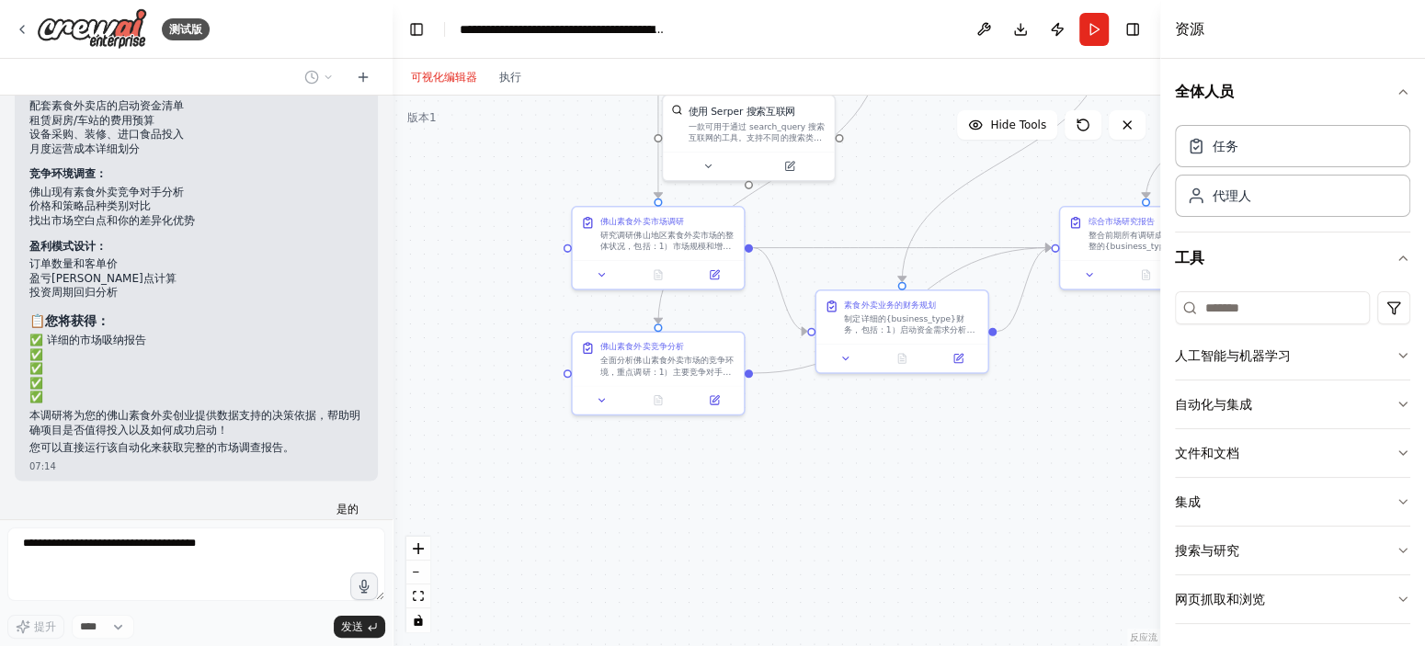
scroll to position [2051, 0]
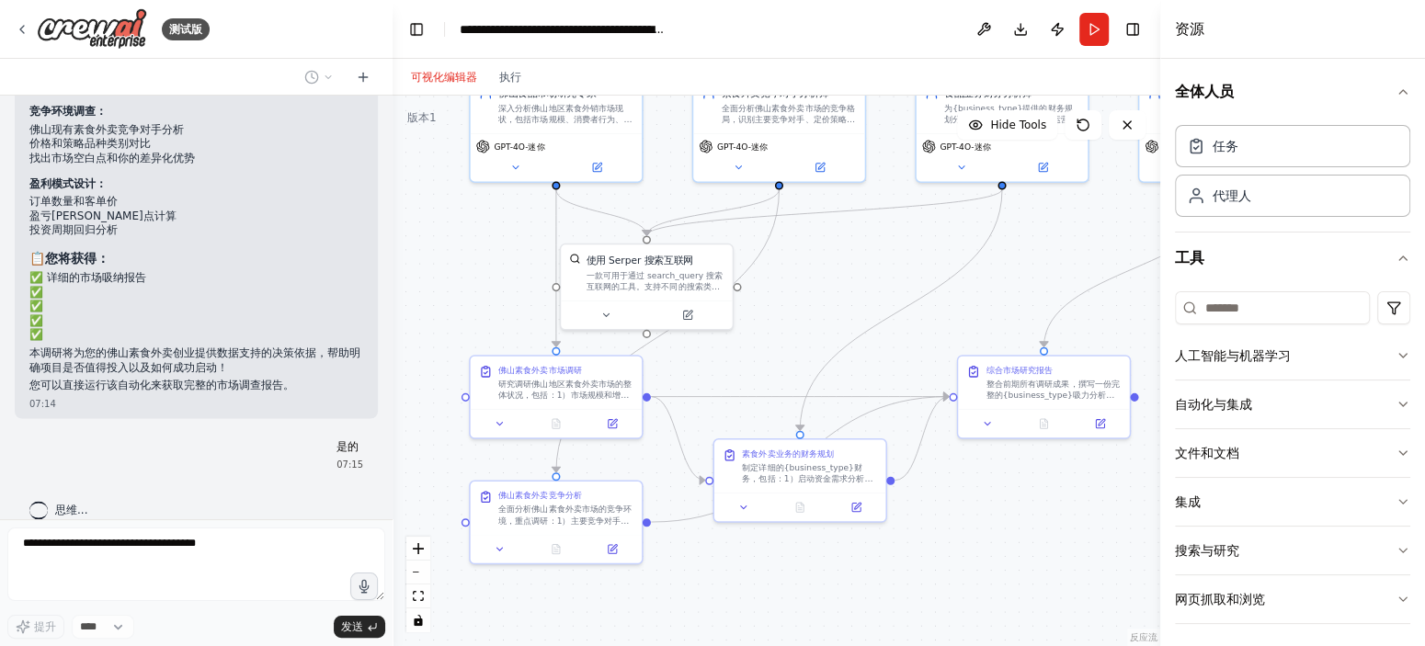
drag, startPoint x: 517, startPoint y: 219, endPoint x: 412, endPoint y: 369, distance: 182.8
click at [413, 368] on div ".deletable-edge-delete-btn { width: 20px; height: 20px; border: 0px solid #ffff…" at bounding box center [777, 371] width 768 height 551
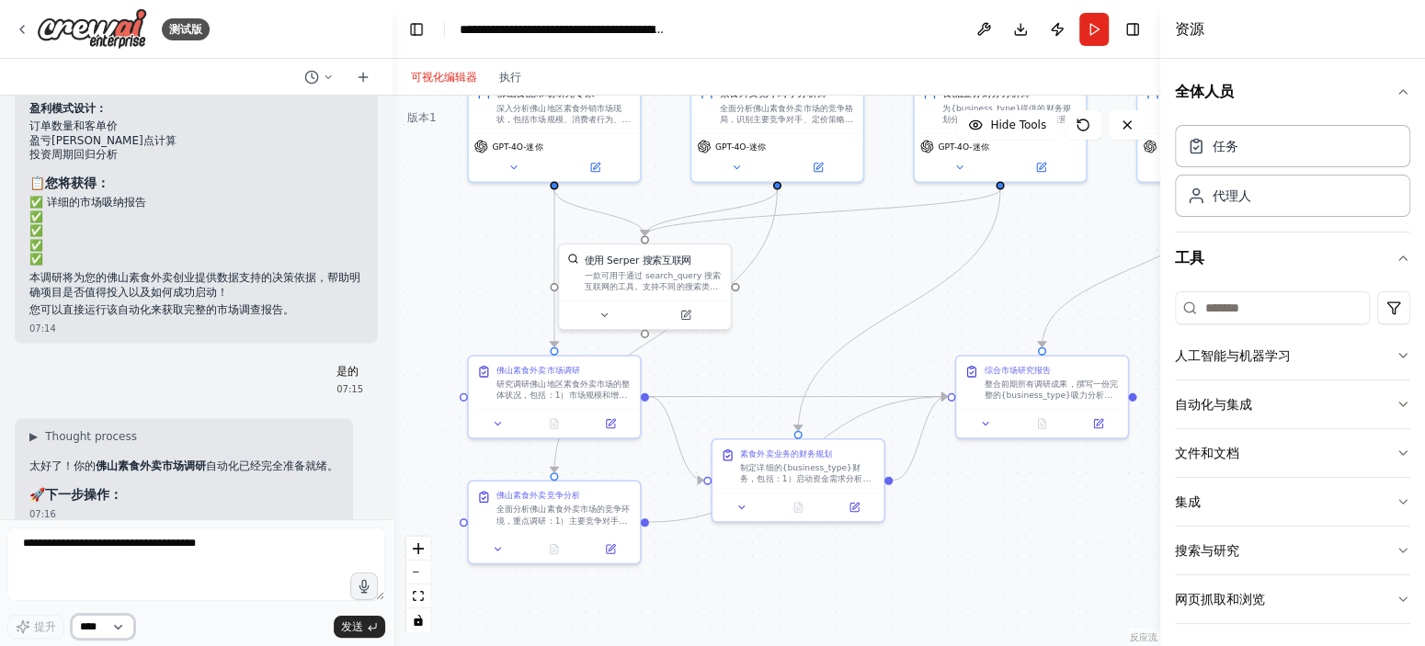
click at [130, 624] on select "****" at bounding box center [103, 627] width 63 height 24
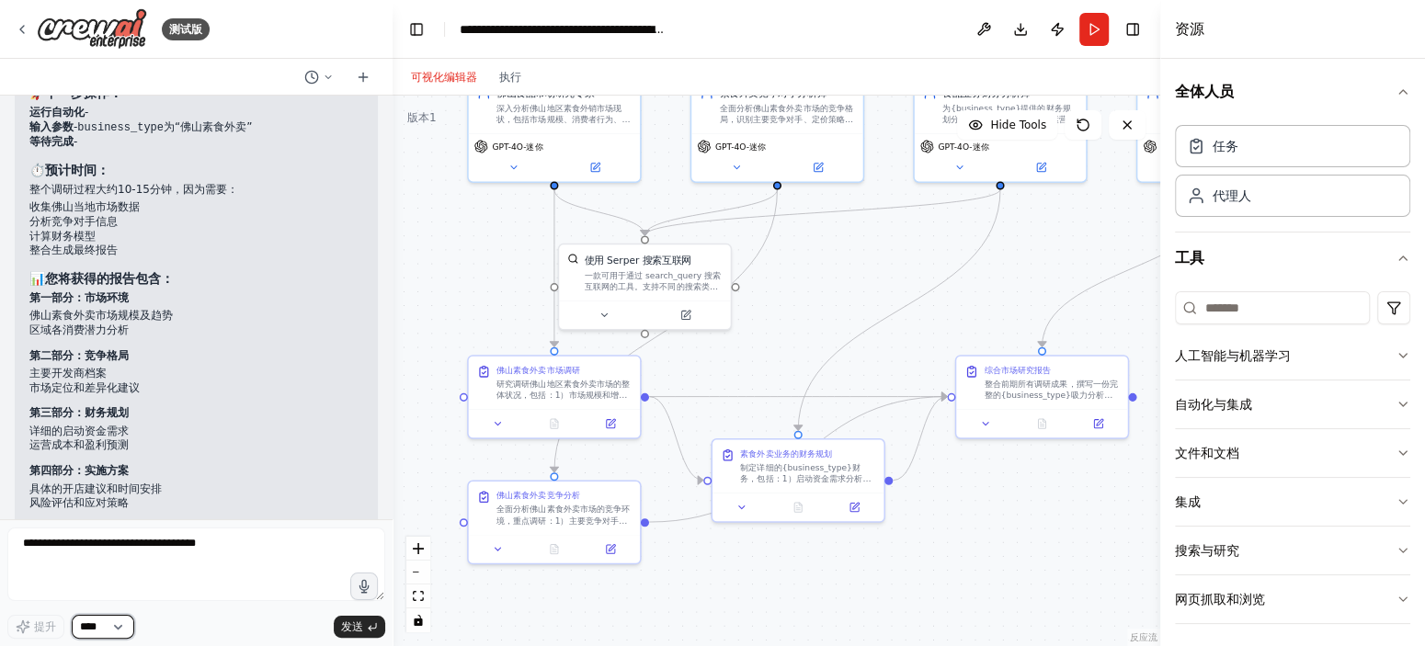
scroll to position [2575, 0]
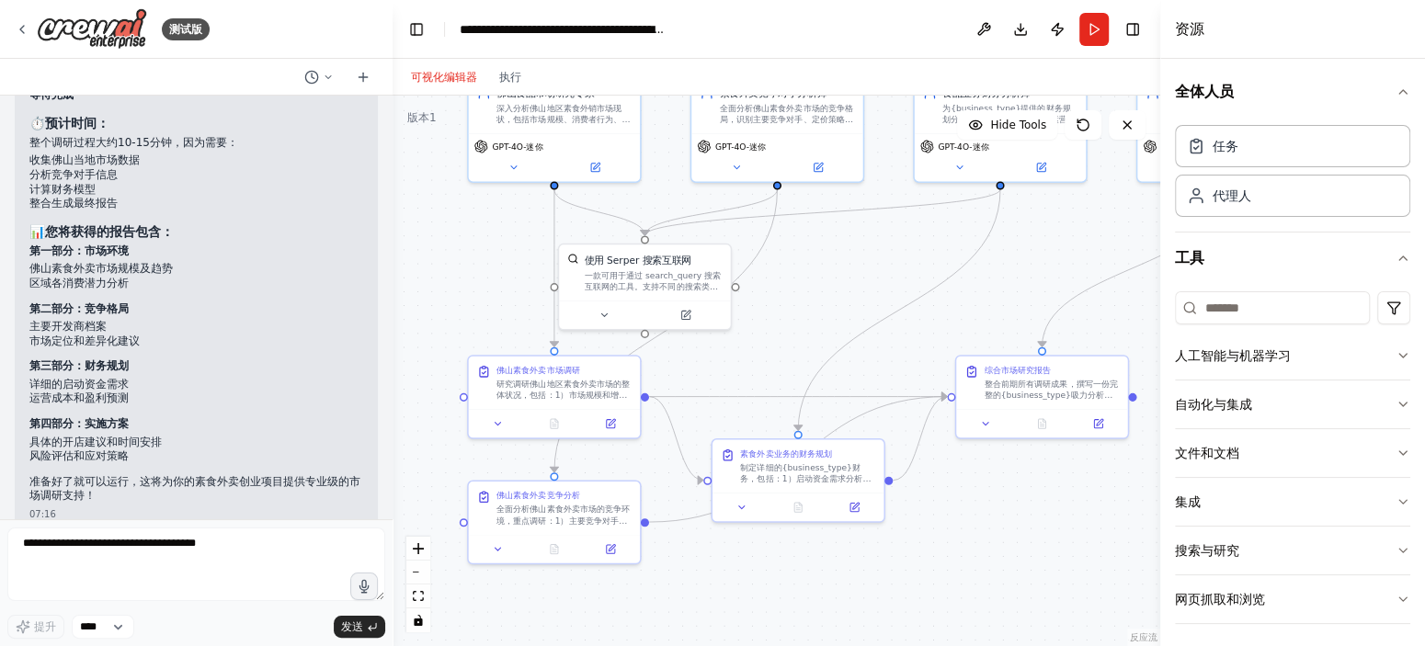
click at [162, 391] on li "运营成本和盈利预测" at bounding box center [196, 398] width 334 height 15
click at [325, 73] on icon at bounding box center [328, 77] width 11 height 11
click at [325, 73] on div at bounding box center [196, 323] width 393 height 646
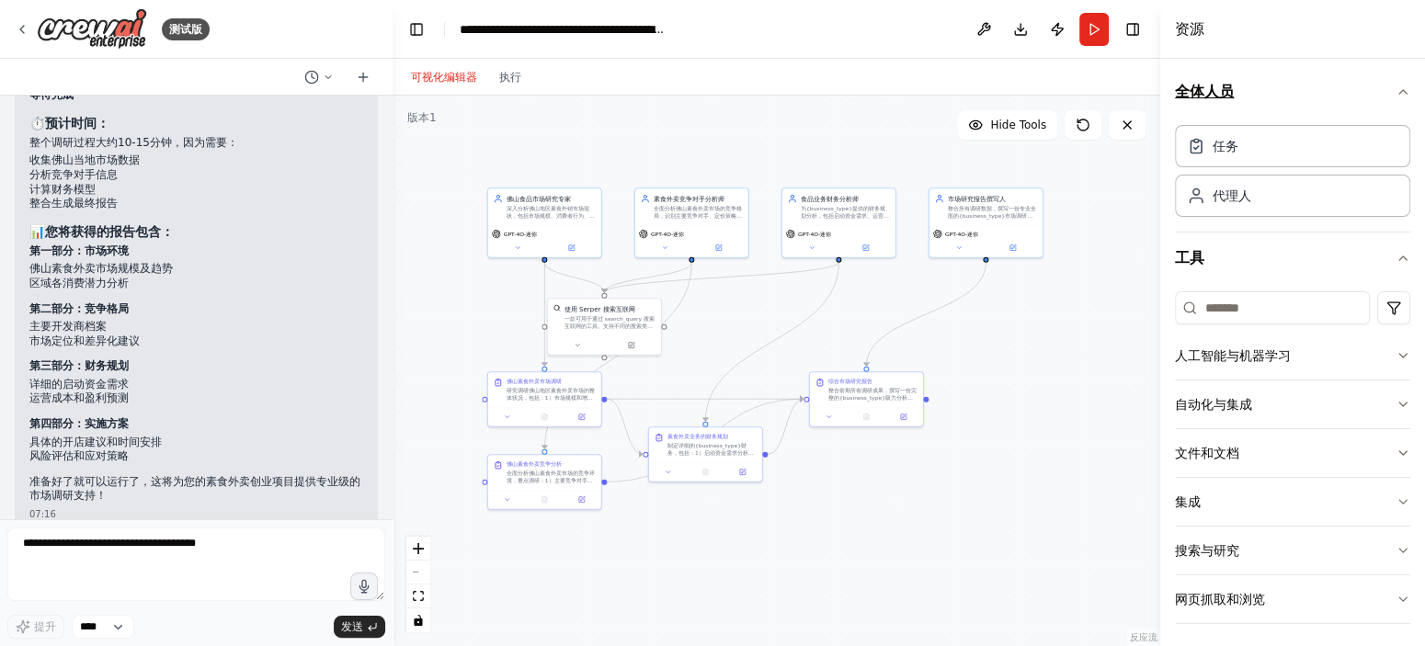
click at [1399, 92] on icon "button" at bounding box center [1402, 92] width 7 height 4
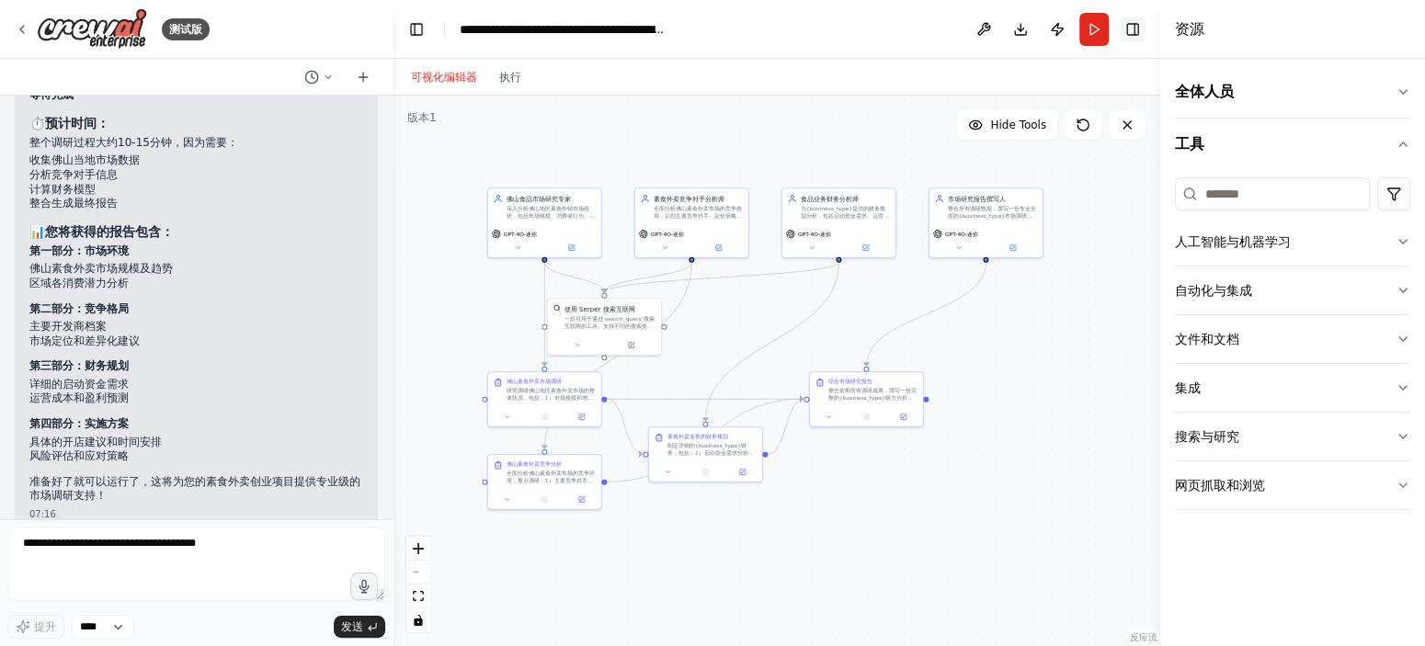
click at [1132, 30] on button "切换右侧边栏" at bounding box center [1133, 30] width 26 height 26
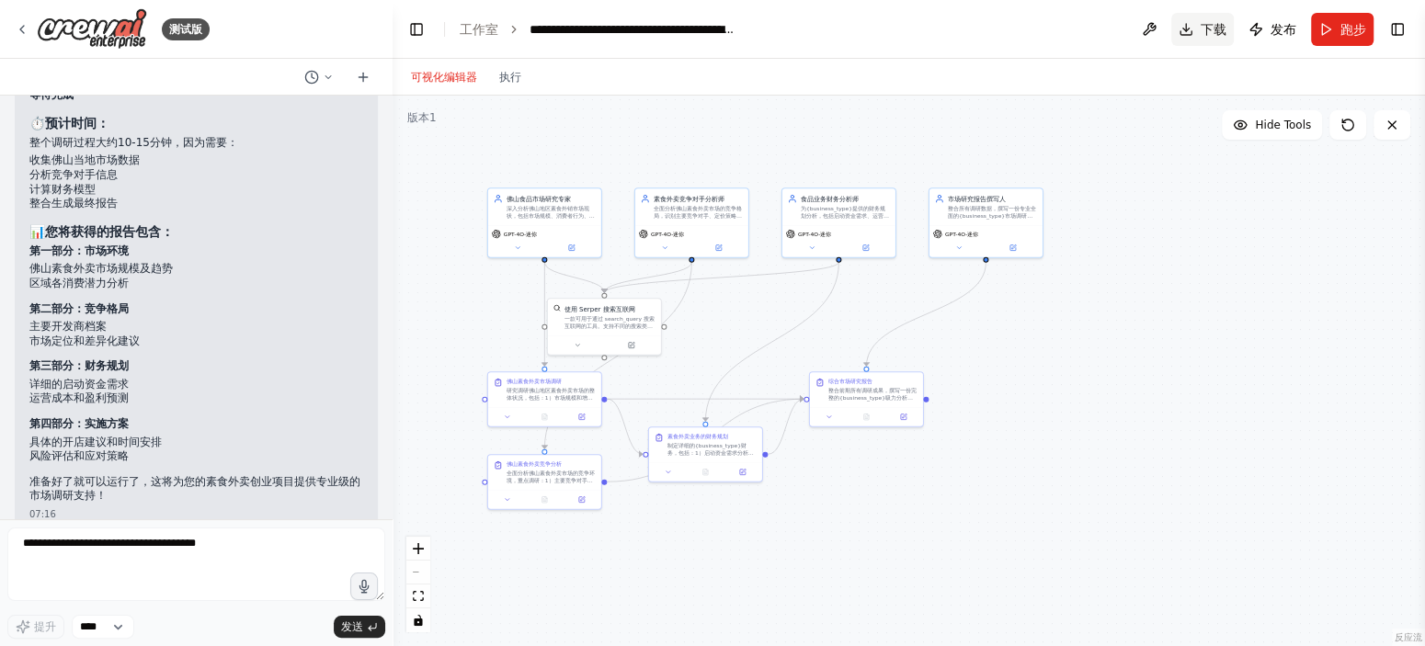
click at [1210, 30] on font "下载" at bounding box center [1213, 29] width 26 height 15
click button
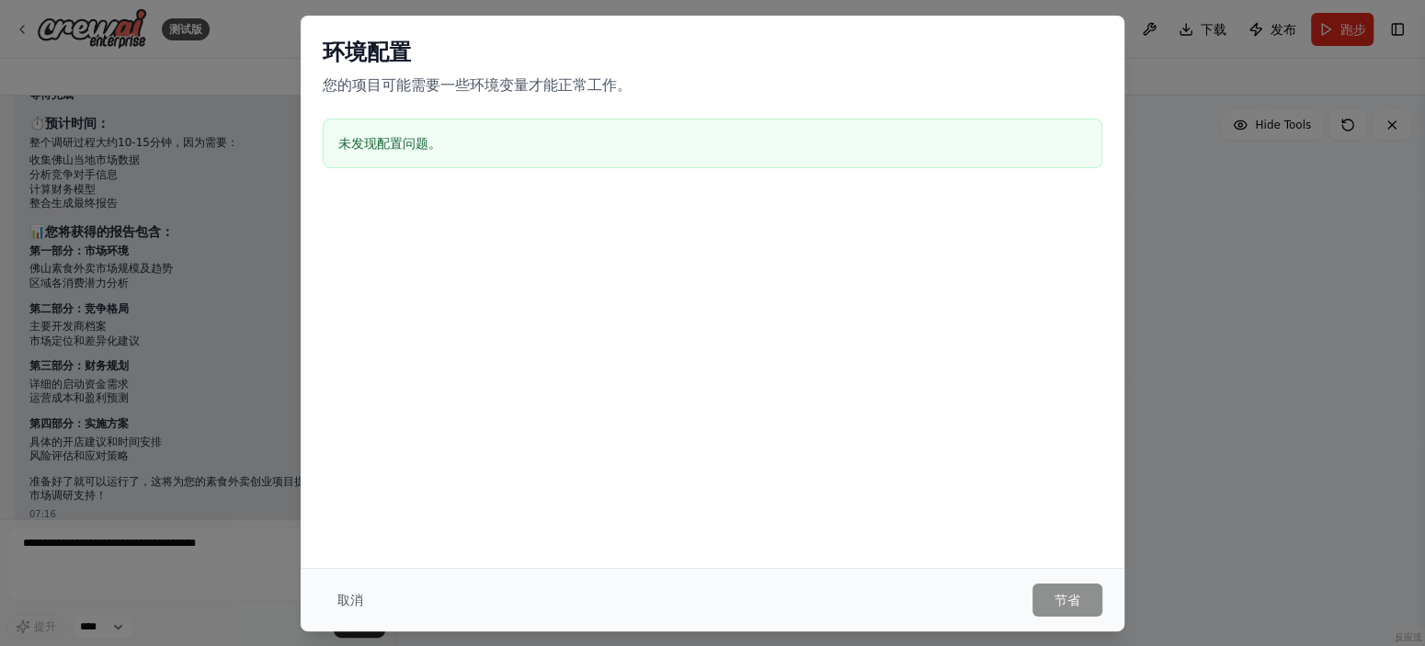
drag, startPoint x: 351, startPoint y: 597, endPoint x: 448, endPoint y: 563, distance: 102.3
click font "取消"
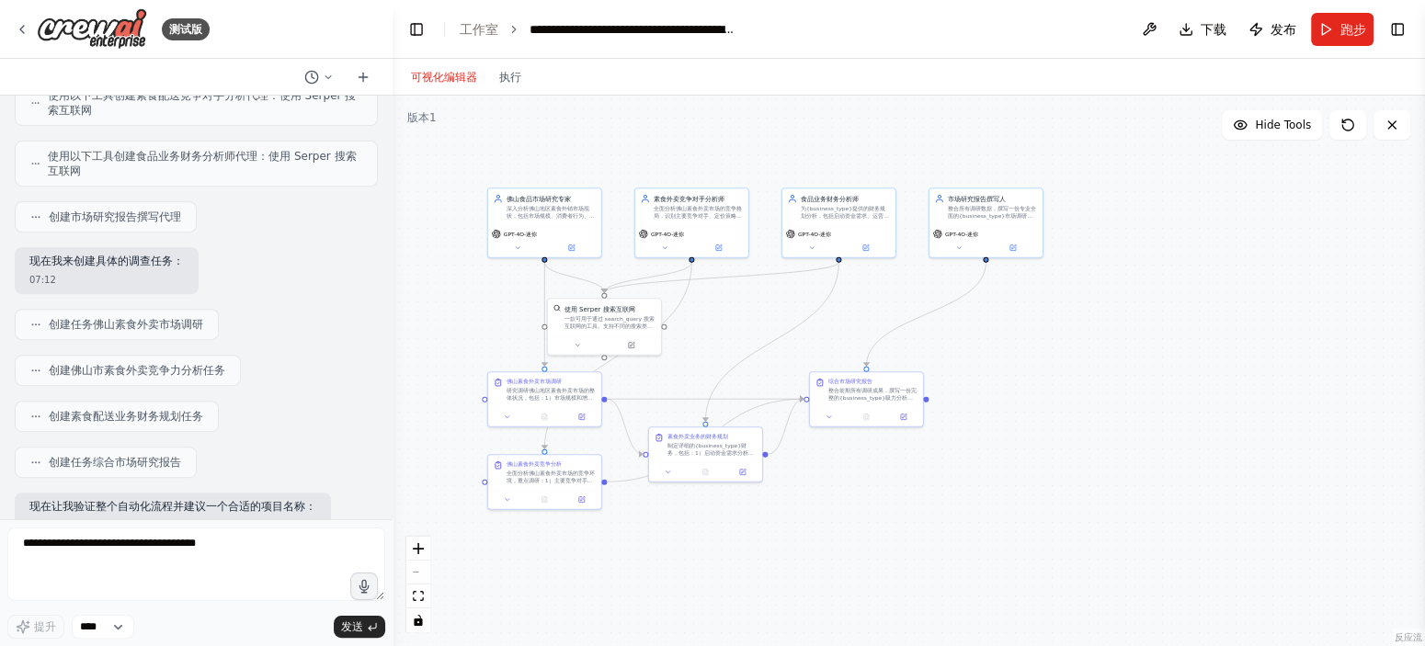
scroll to position [277, 0]
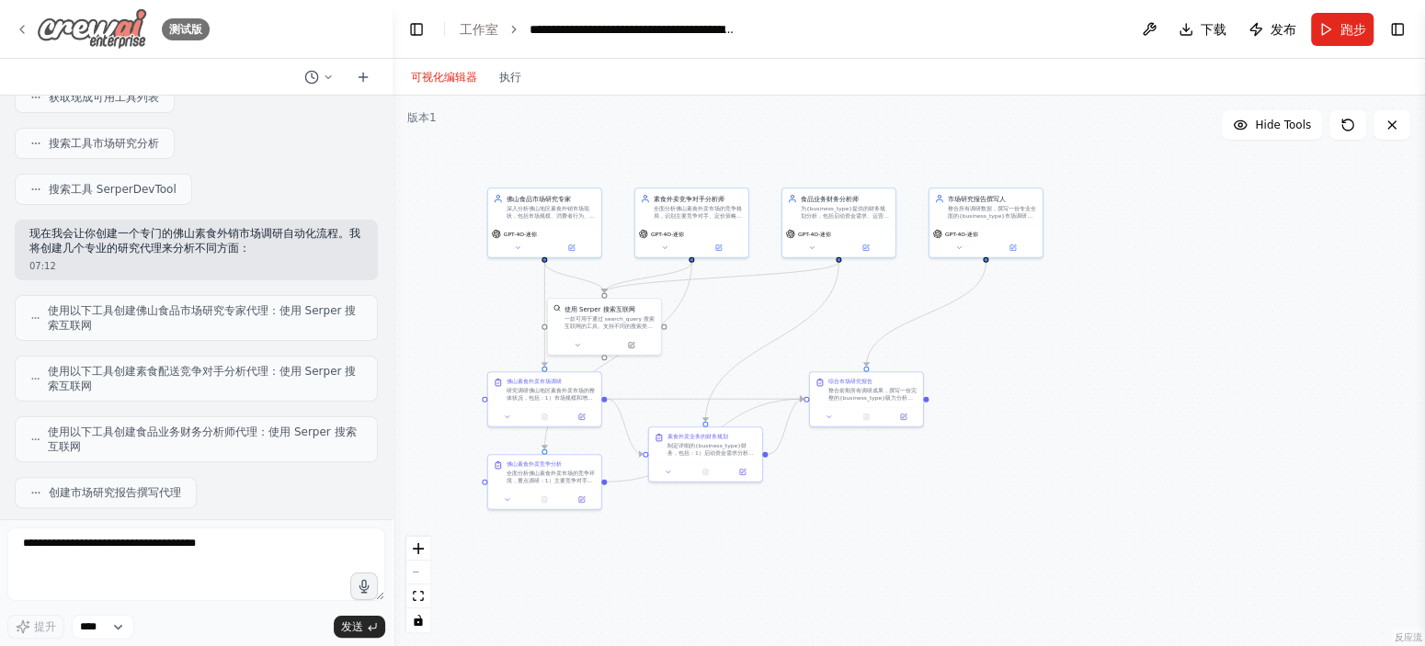
click icon
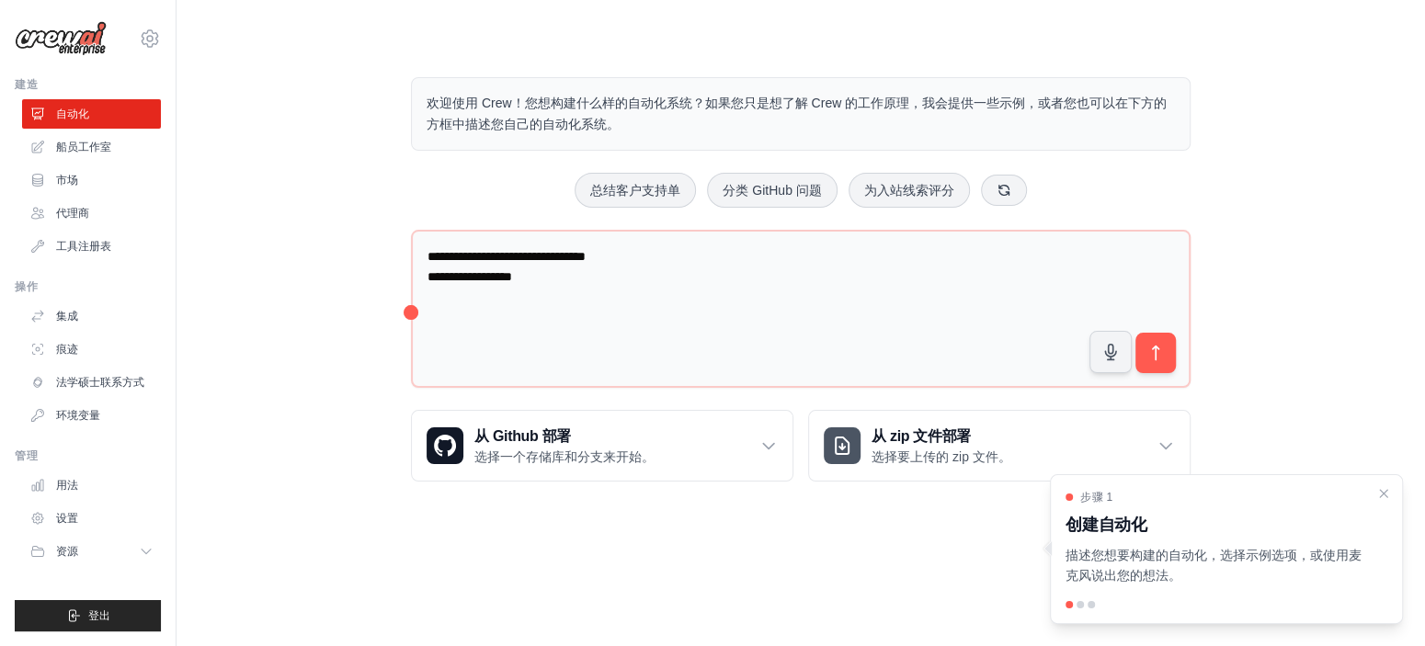
click at [1079, 606] on div at bounding box center [1079, 604] width 7 height 7
drag, startPoint x: 1092, startPoint y: 606, endPoint x: 1181, endPoint y: 602, distance: 89.2
click at [1094, 606] on div at bounding box center [1226, 604] width 322 height 7
click at [1365, 493] on div "步骤 1 创建自动化 描述您想要构建的自动化，选择示例选项，或使用麦克风说出您的想法。" at bounding box center [1226, 538] width 322 height 97
click at [1375, 493] on icon "关闭演练" at bounding box center [1383, 492] width 17 height 17
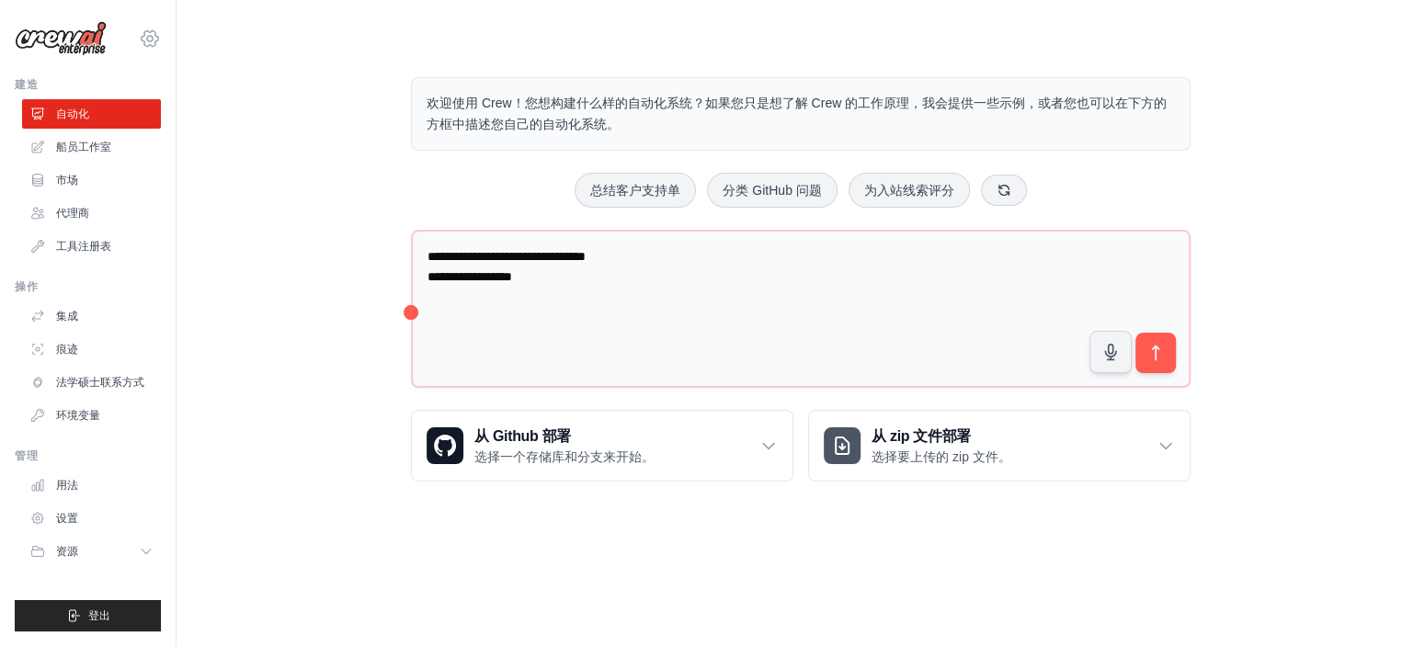
click at [140, 44] on icon at bounding box center [150, 39] width 22 height 22
drag, startPoint x: 222, startPoint y: 188, endPoint x: 227, endPoint y: 199, distance: 11.9
click at [226, 195] on div "**********" at bounding box center [800, 279] width 1189 height 463
click at [108, 230] on ul "自动化 船员工作室 市场 代理商 工具注册表" at bounding box center [91, 180] width 139 height 162
click at [105, 244] on font "工具注册表" at bounding box center [85, 246] width 55 height 13
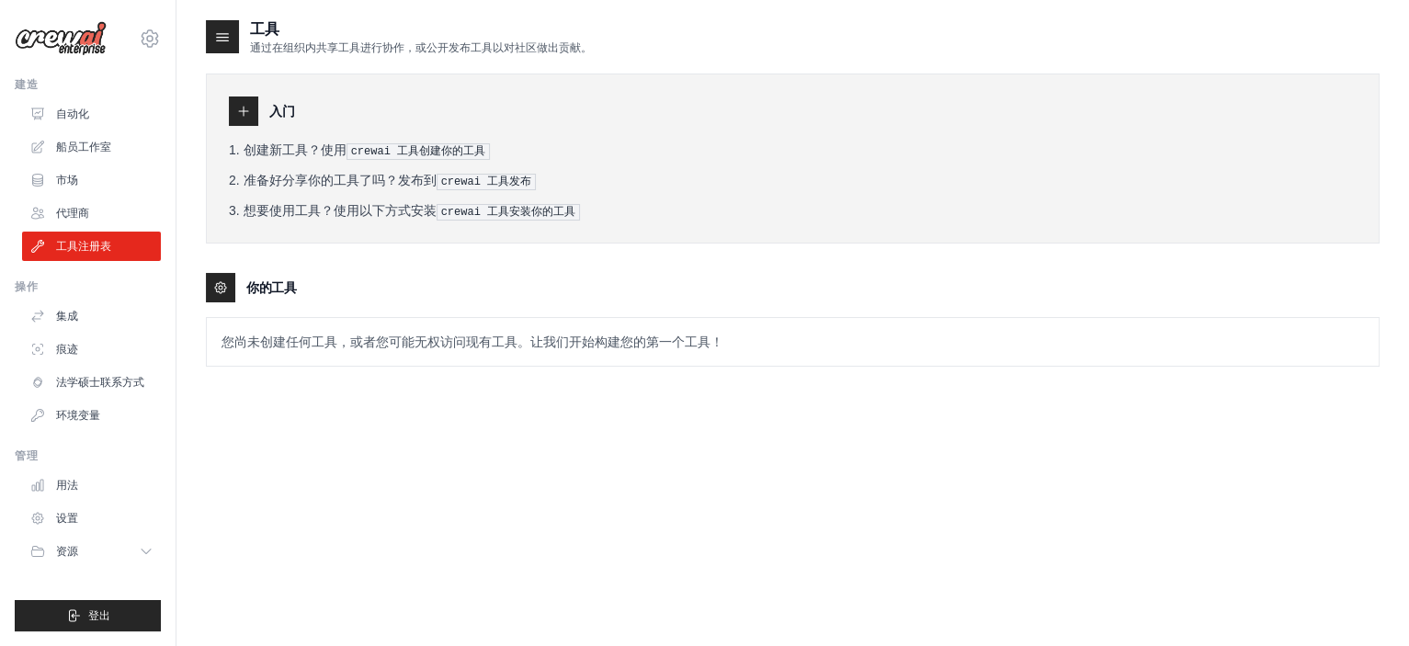
click at [241, 109] on icon at bounding box center [243, 111] width 15 height 15
click at [422, 145] on font "crewai 工具创建你的工具" at bounding box center [418, 151] width 134 height 13
drag, startPoint x: 364, startPoint y: 145, endPoint x: 387, endPoint y: 149, distance: 23.3
click at [368, 145] on font "crewai 工具创建你的工具" at bounding box center [418, 151] width 134 height 13
click at [630, 172] on li "准备好分享你的工具了吗？发布到 crewai 工具发布" at bounding box center [793, 180] width 1128 height 19
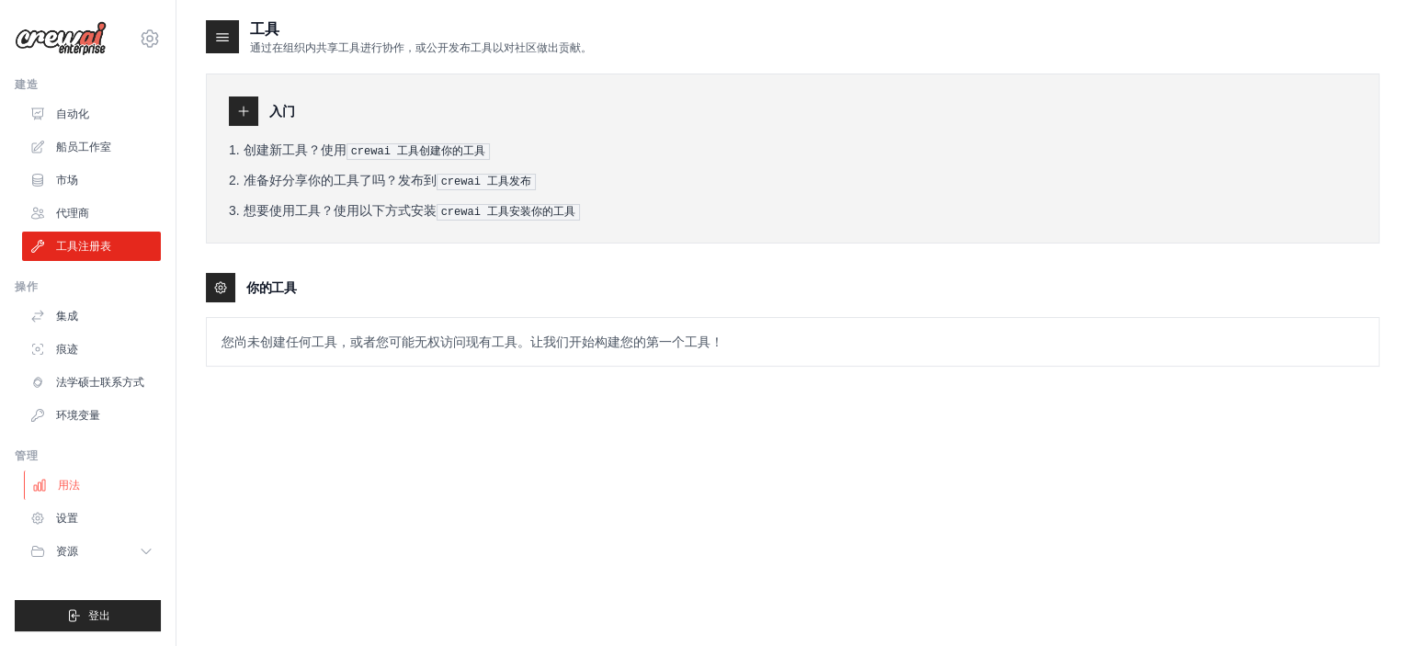
click at [75, 483] on font "用法" at bounding box center [69, 485] width 22 height 13
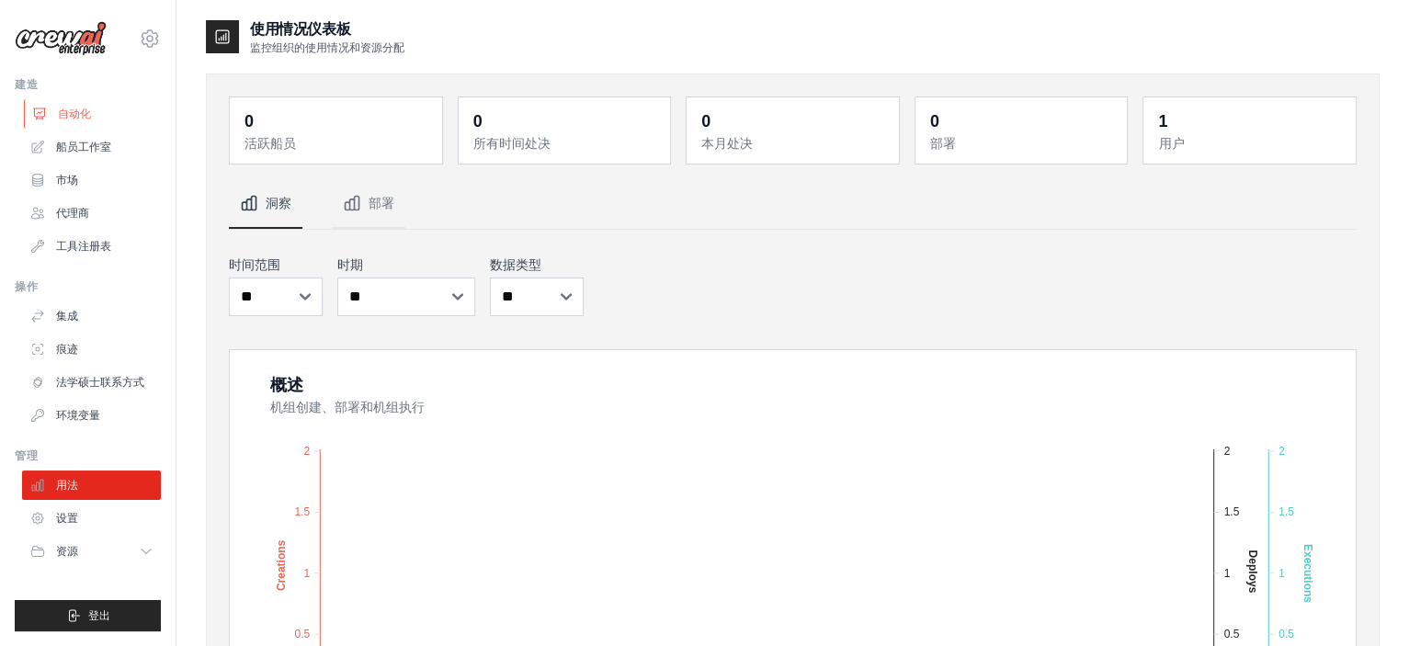
click at [93, 111] on link "自动化" at bounding box center [93, 113] width 139 height 29
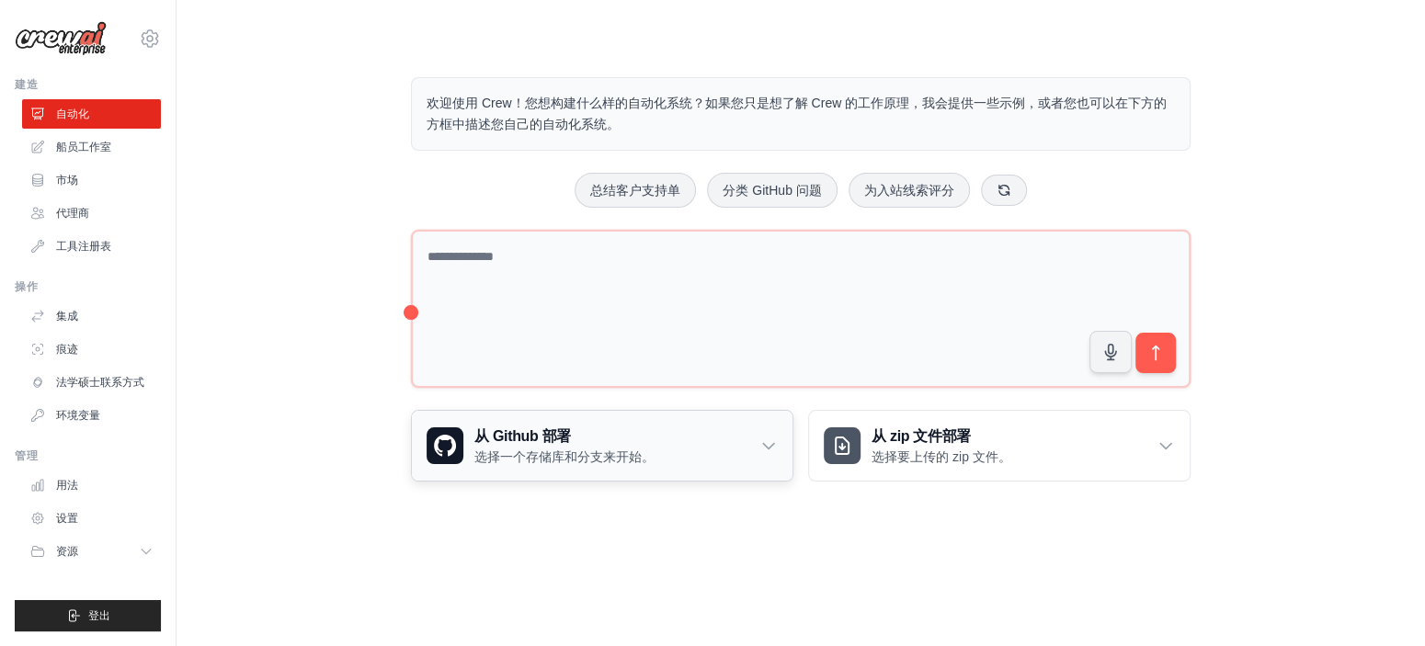
click at [537, 456] on font "选择一个存储库和分支来开始。" at bounding box center [564, 456] width 180 height 15
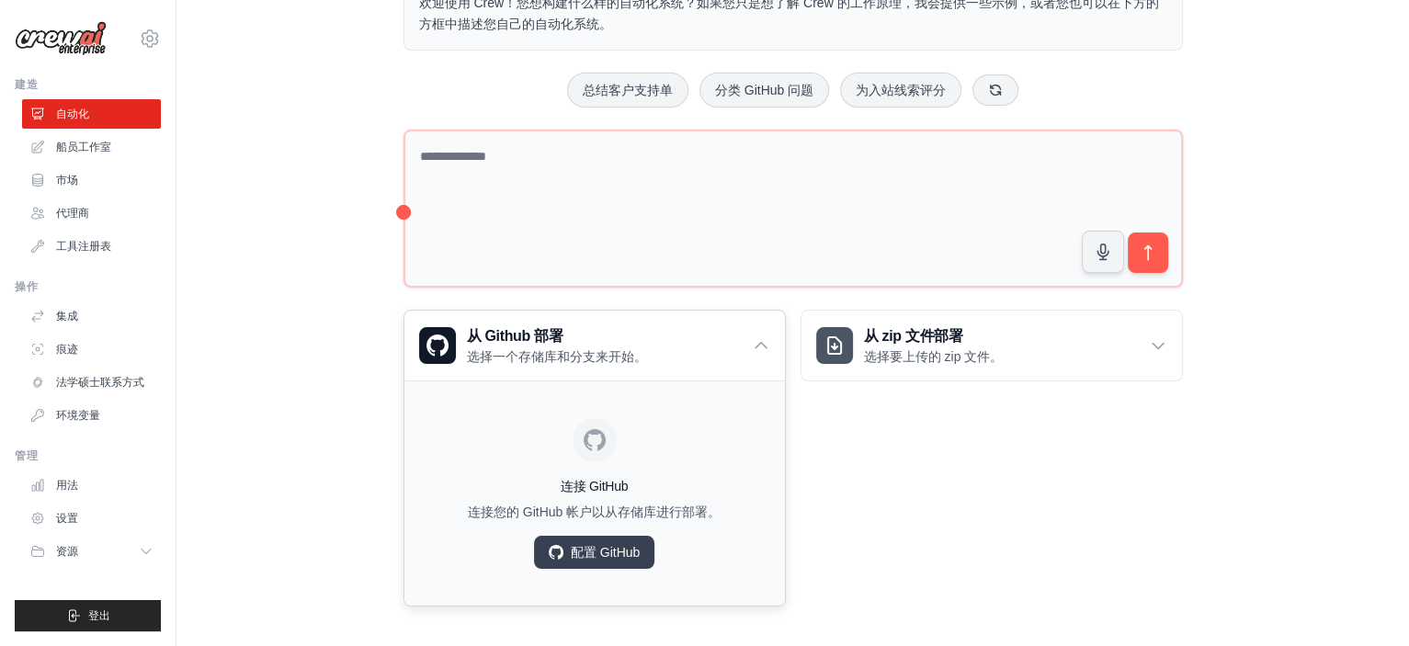
scroll to position [105, 0]
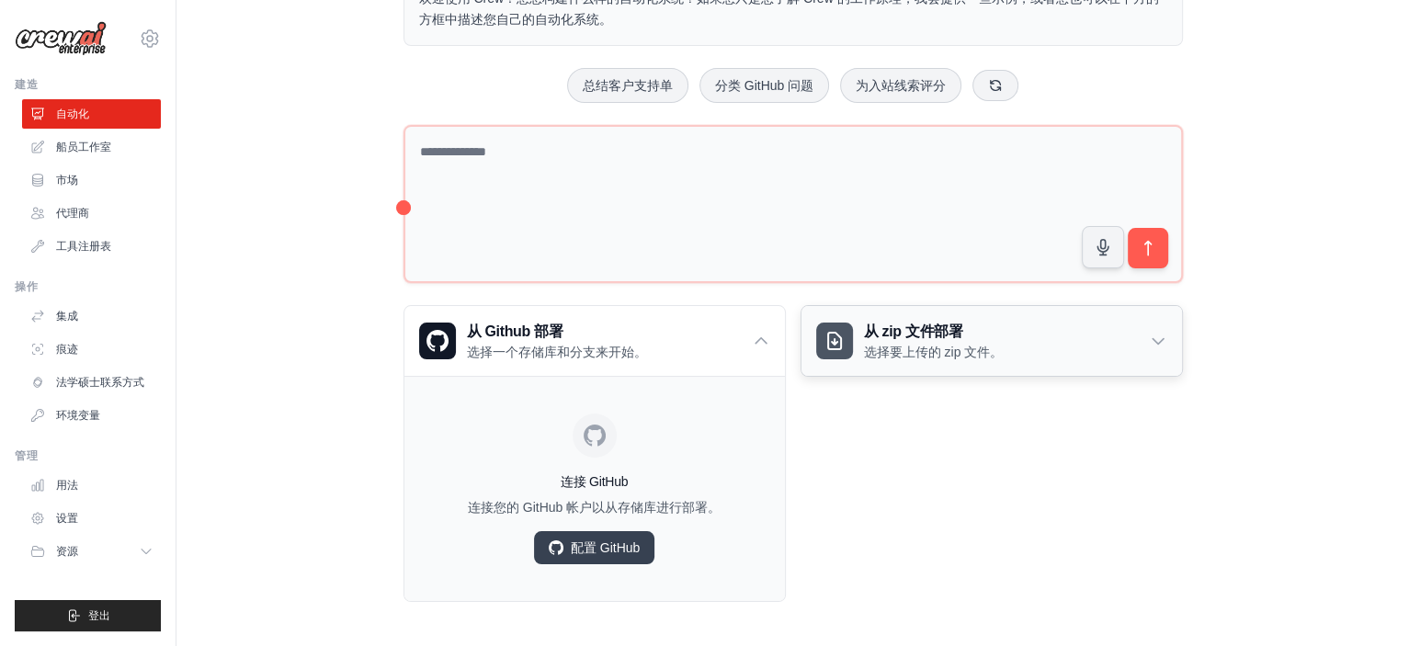
click at [914, 345] on font "选择要上传的 zip 文件。" at bounding box center [934, 352] width 140 height 15
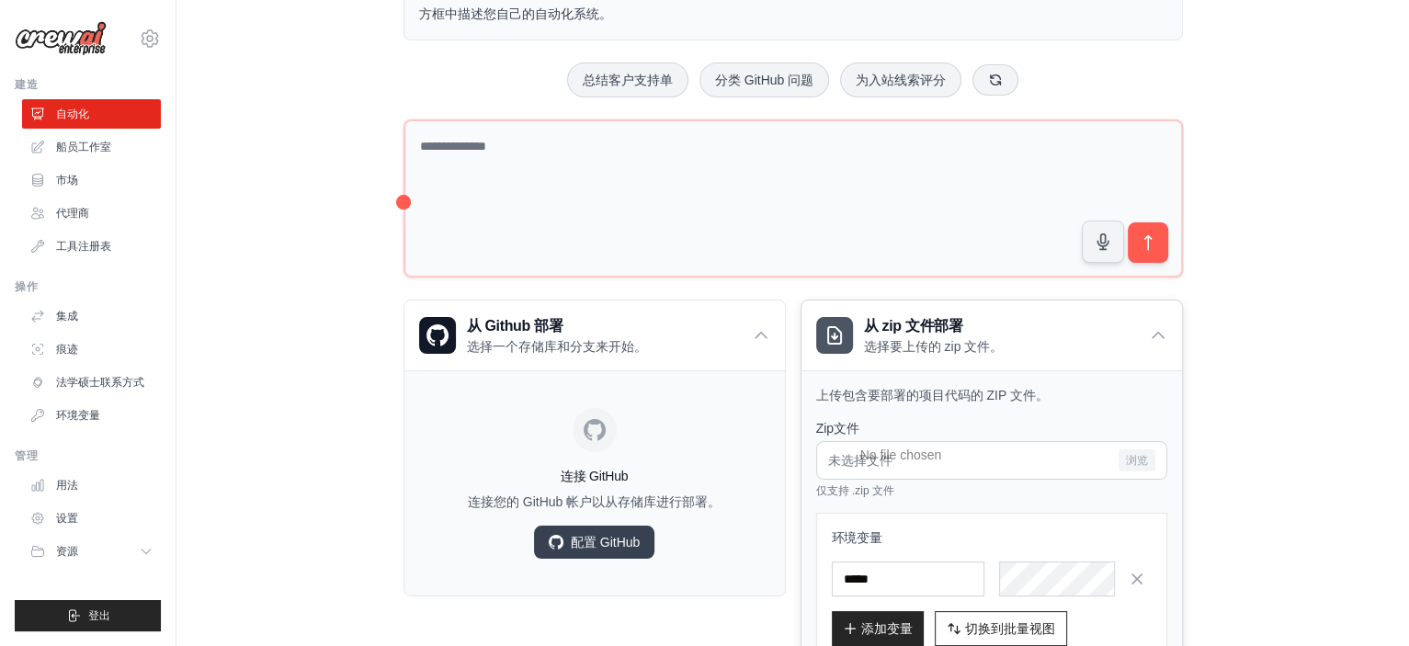
scroll to position [238, 0]
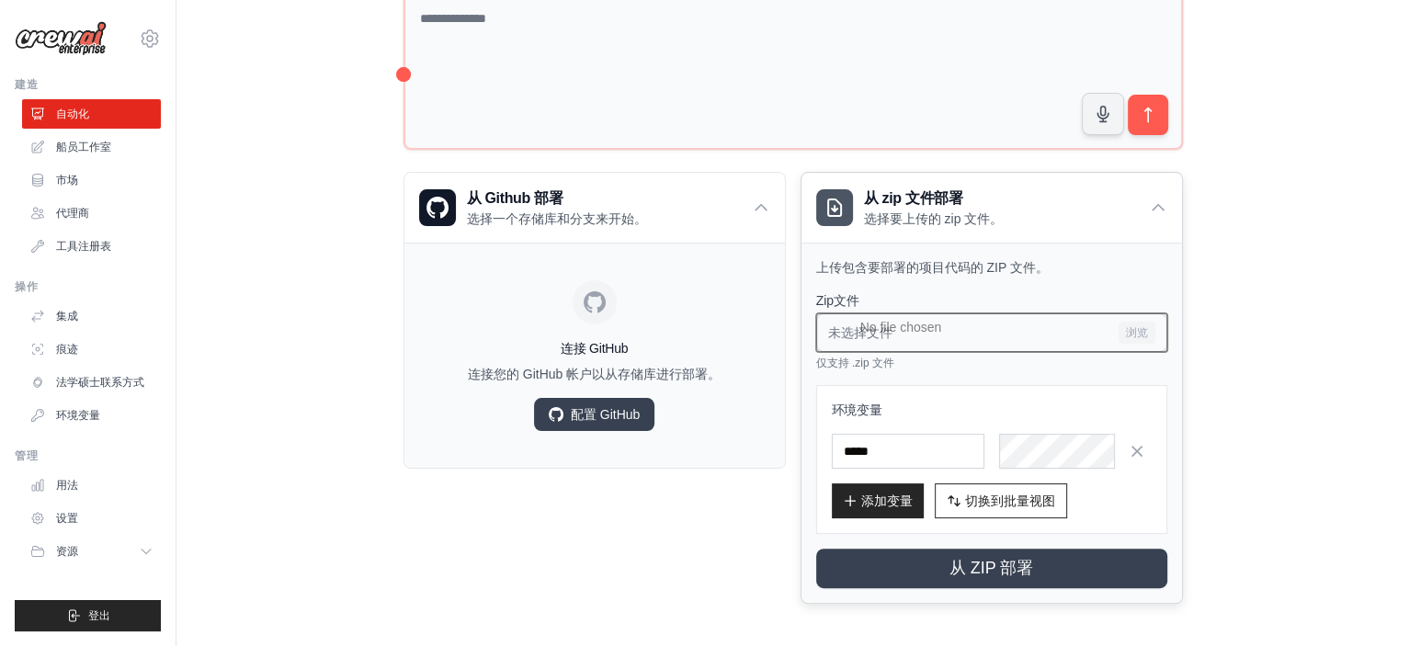
click at [1005, 328] on input "未选择文件 浏览" at bounding box center [991, 332] width 351 height 39
click at [939, 320] on input "未选择文件 浏览" at bounding box center [991, 332] width 351 height 39
type input "**********"
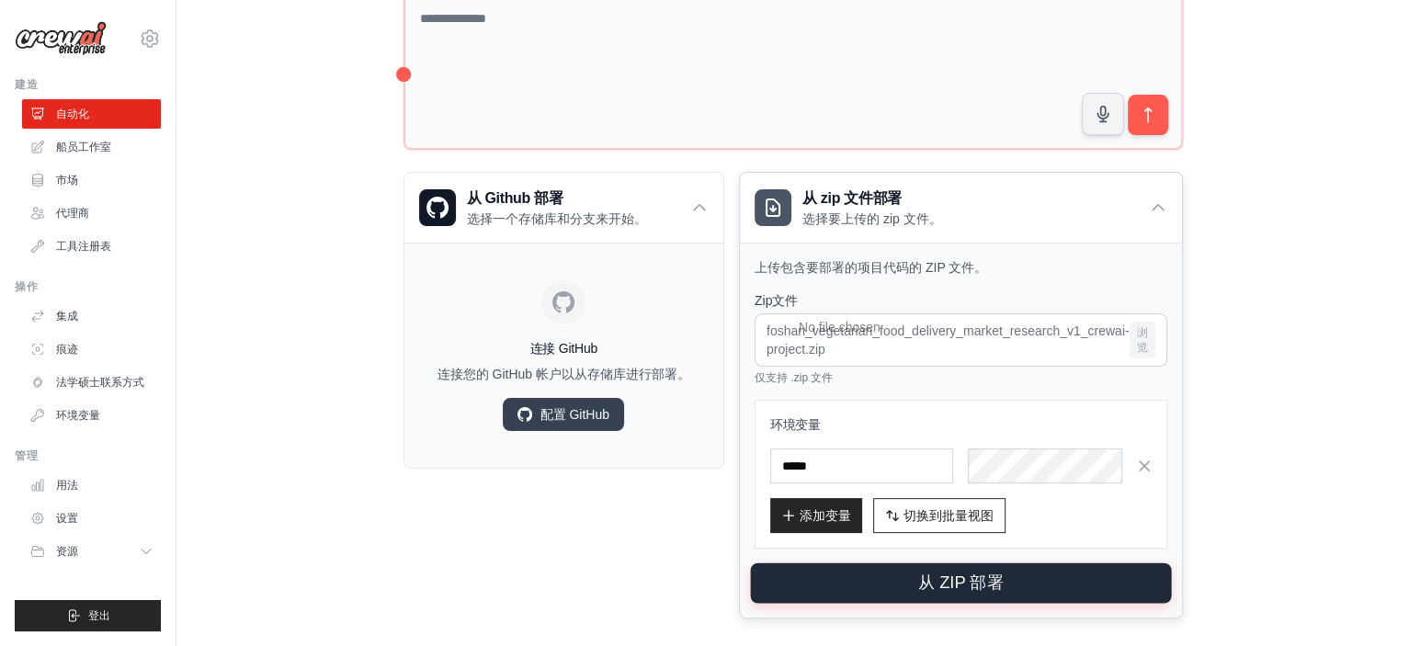
click at [947, 581] on font "从 ZIP 部署" at bounding box center [960, 583] width 86 height 18
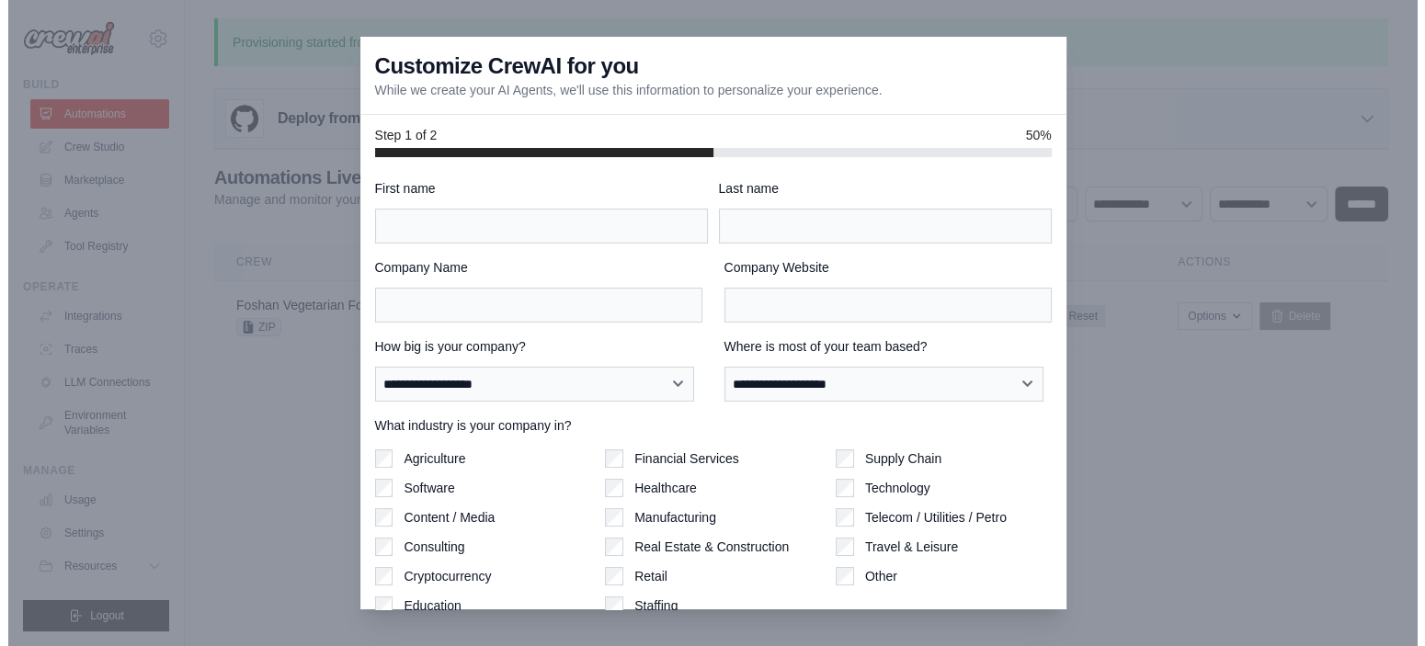
scroll to position [0, 0]
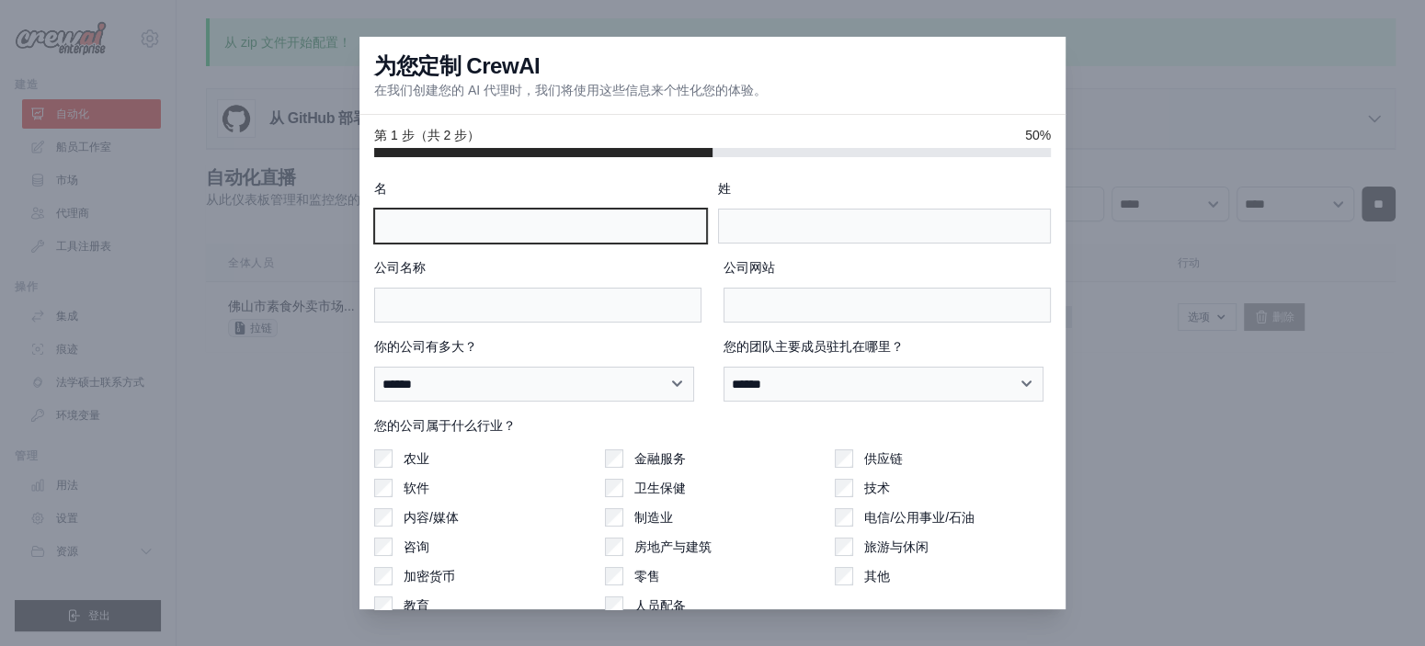
click at [544, 214] on input "名" at bounding box center [540, 226] width 333 height 35
type input "*"
click at [788, 244] on div "**********" at bounding box center [712, 424] width 677 height 491
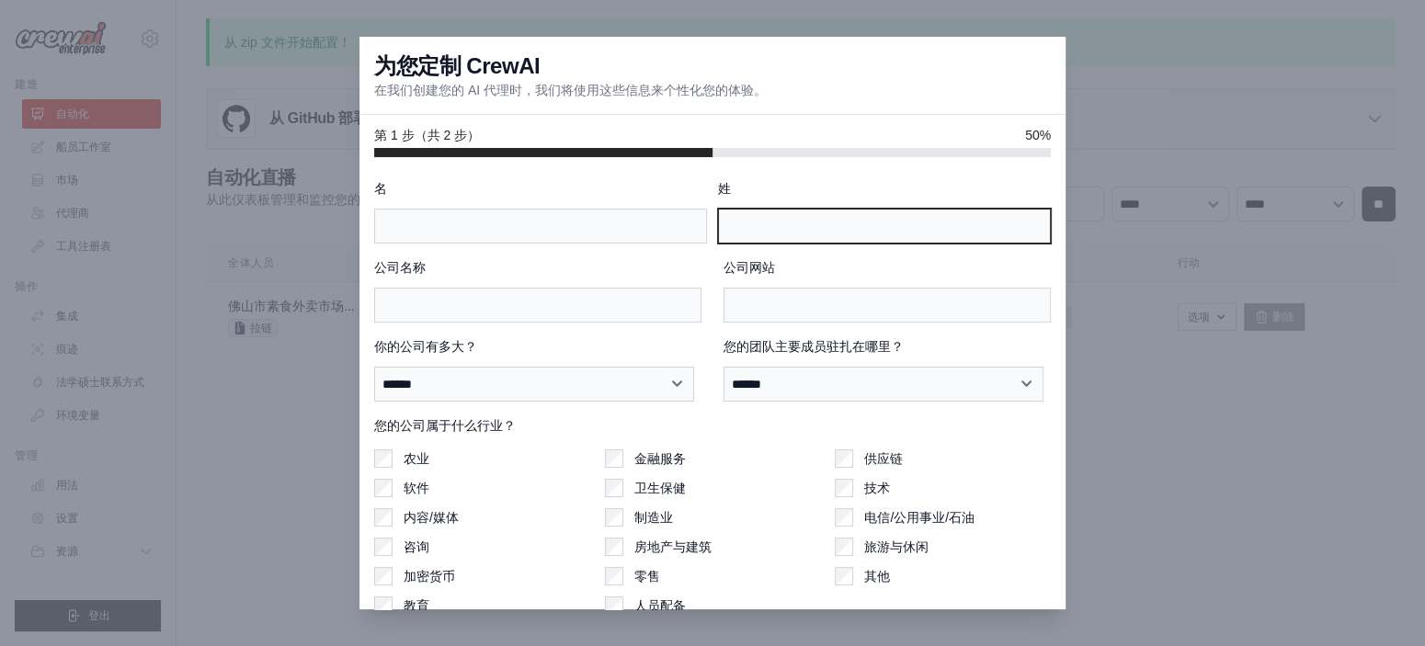
click at [799, 226] on input "姓" at bounding box center [884, 226] width 333 height 35
click at [613, 248] on div "**********" at bounding box center [712, 424] width 677 height 491
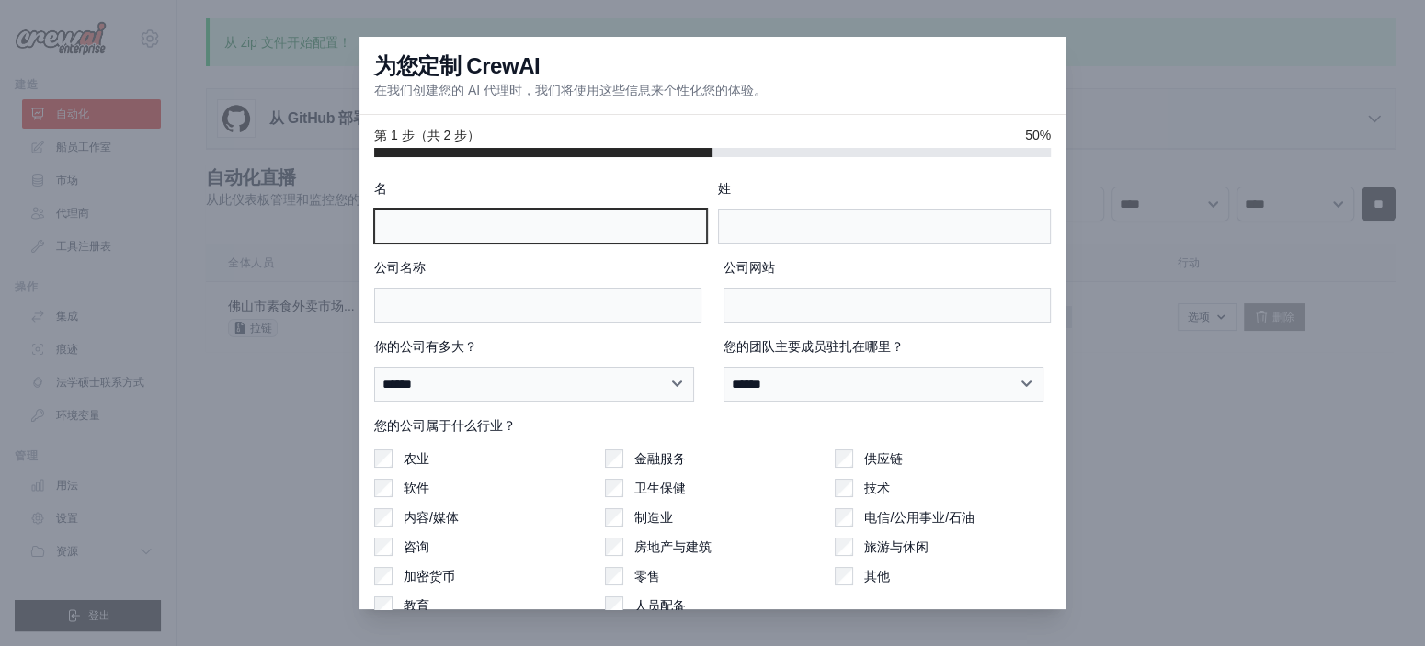
click at [611, 230] on input "名" at bounding box center [540, 226] width 333 height 35
type input "*"
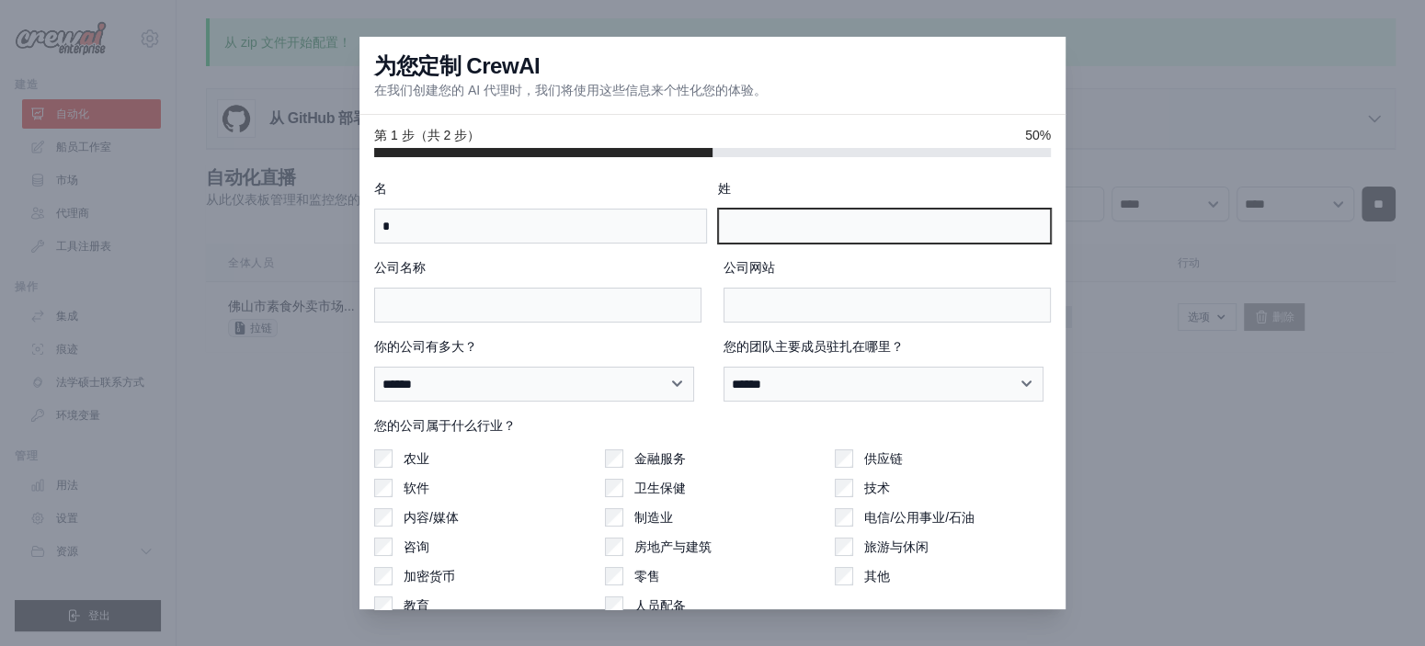
click at [818, 233] on input "姓" at bounding box center [884, 226] width 333 height 35
type input "*"
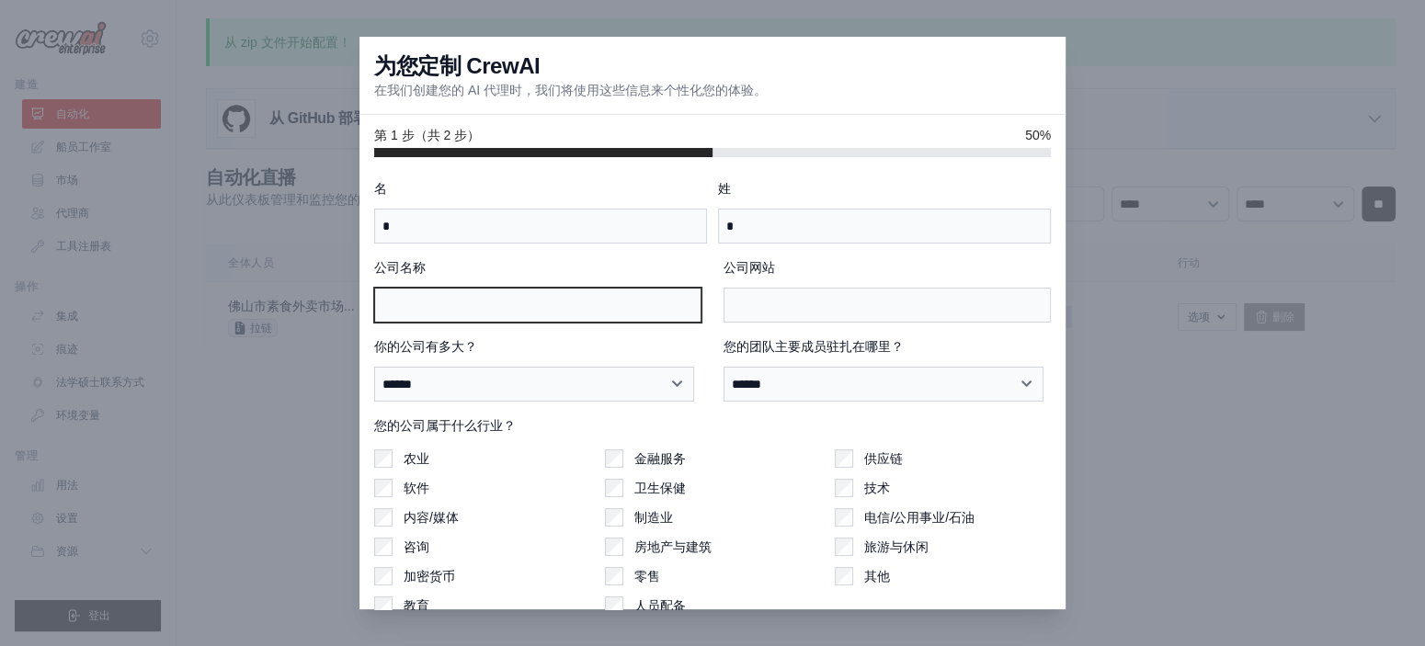
click at [655, 299] on input "公司名称" at bounding box center [537, 305] width 327 height 35
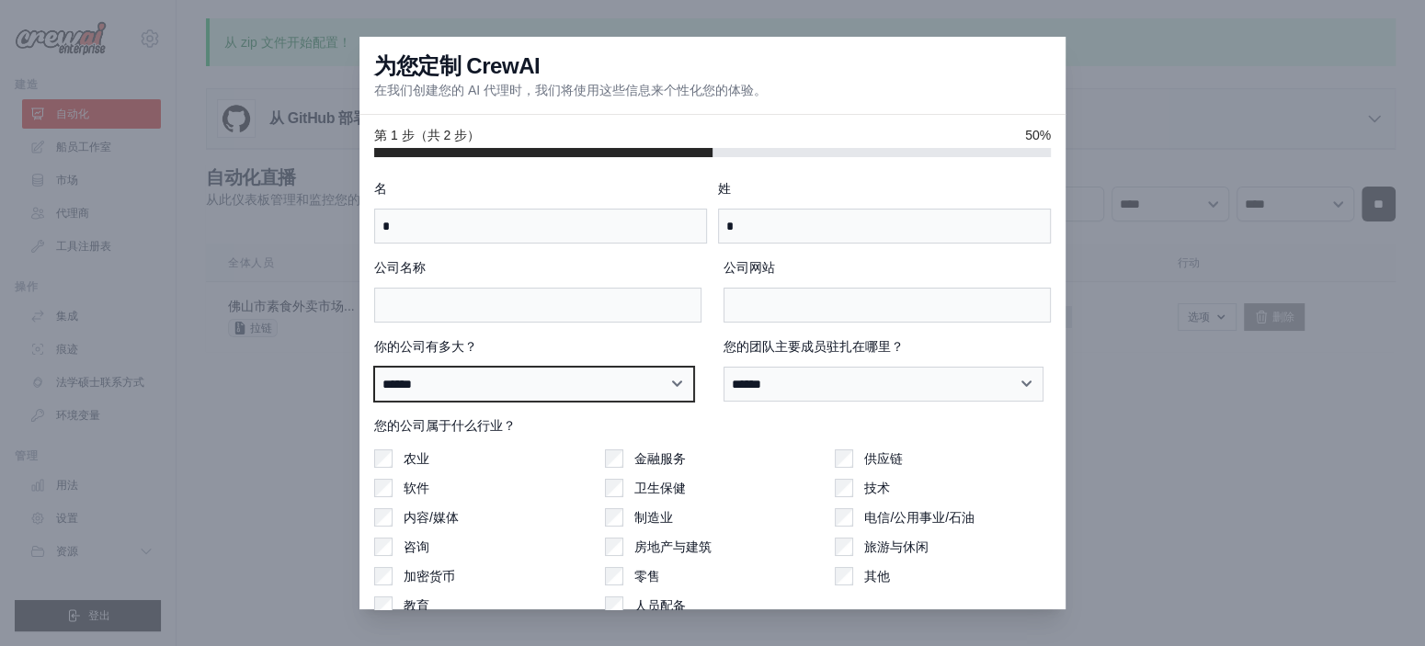
click at [611, 376] on select "****** ********* ***** ******* ********* ******" at bounding box center [534, 384] width 320 height 35
select select "**********"
click at [374, 367] on select "****** ********* ***** ******* ********* ******" at bounding box center [534, 384] width 320 height 35
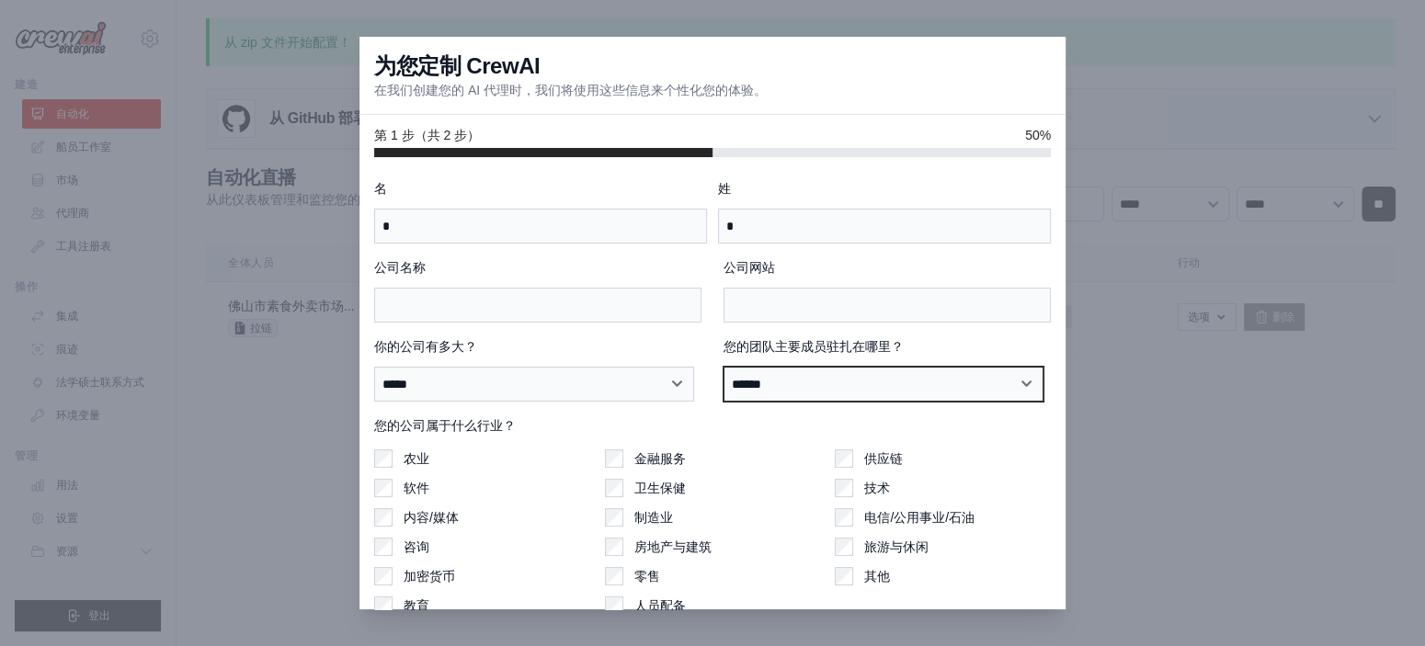
click at [791, 384] on select "**********" at bounding box center [883, 384] width 320 height 35
select select "**********"
click at [723, 367] on select "**********" at bounding box center [883, 384] width 320 height 35
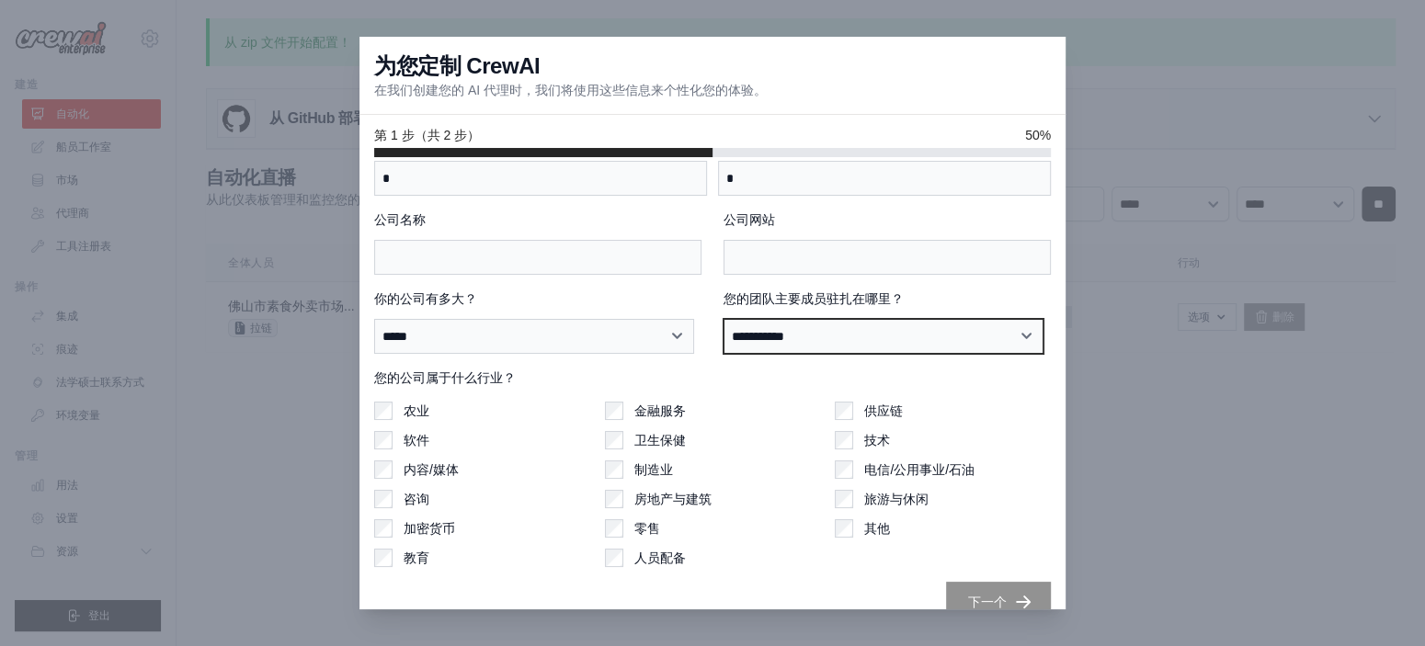
scroll to position [74, 0]
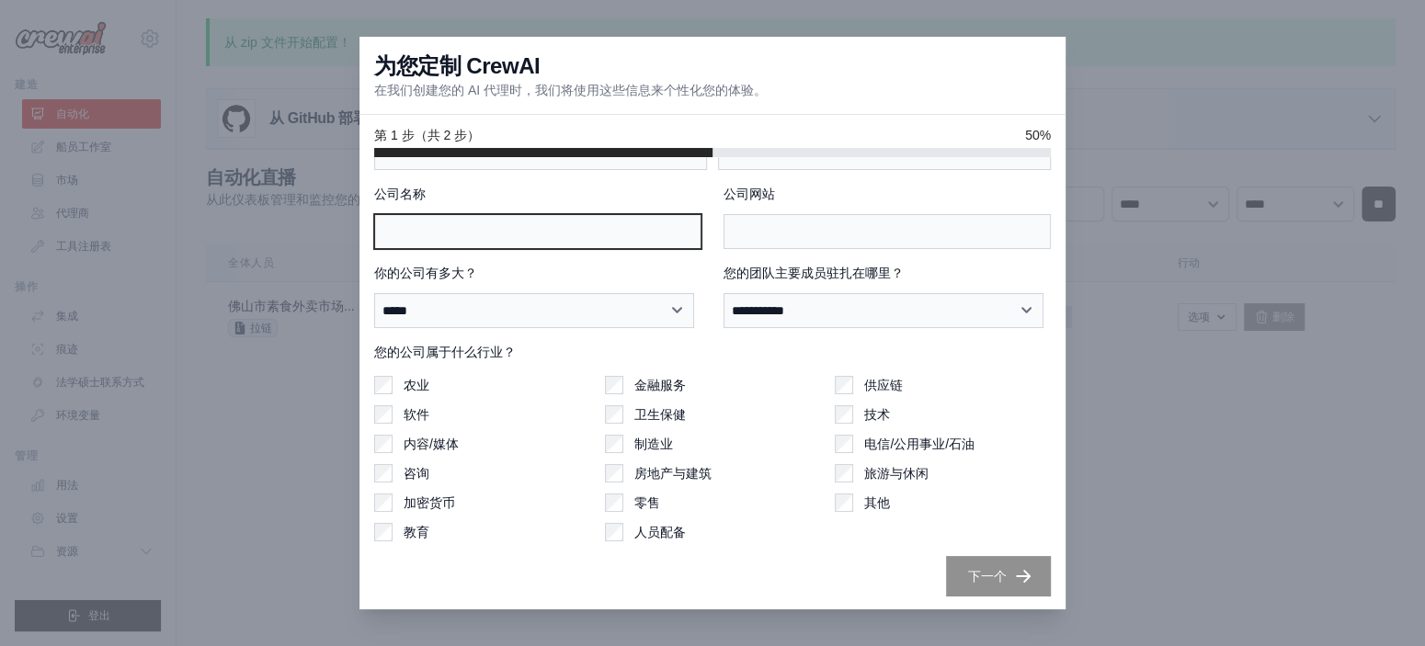
click at [549, 232] on input "公司名称" at bounding box center [537, 231] width 327 height 35
type input "*"
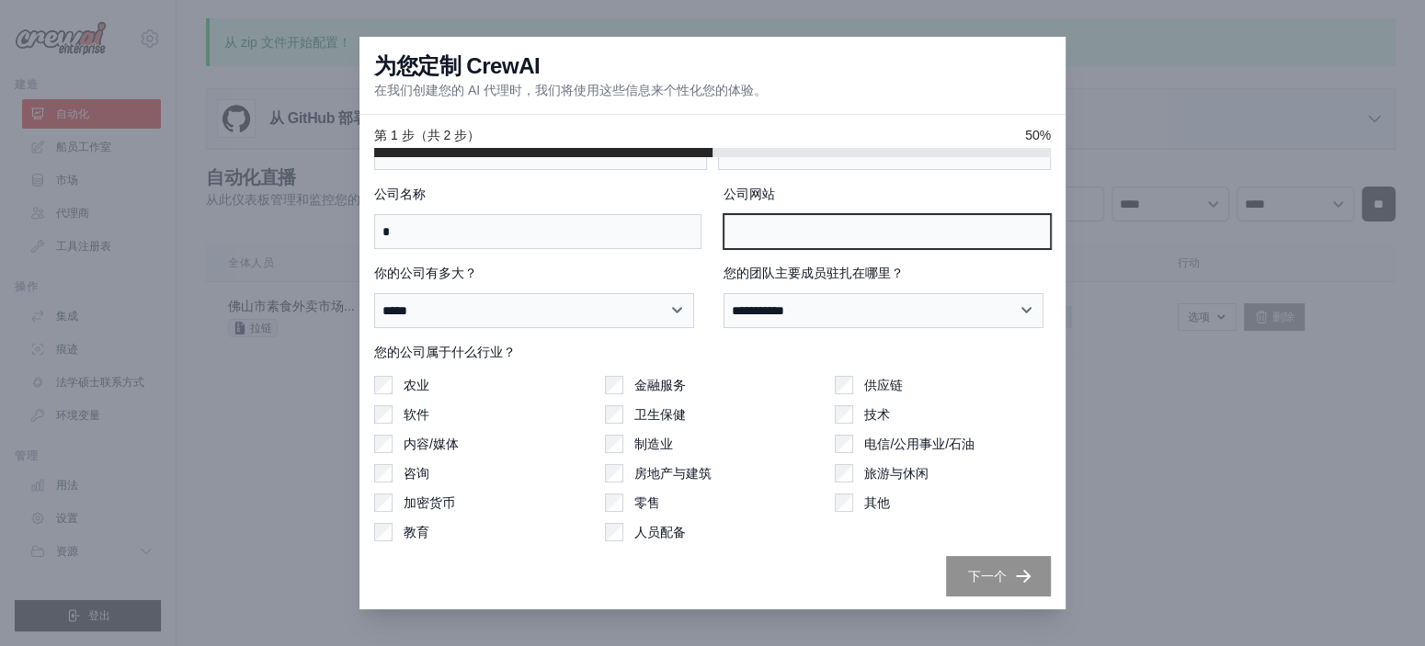
click at [756, 228] on input "公司网站" at bounding box center [886, 231] width 327 height 35
type input "*"
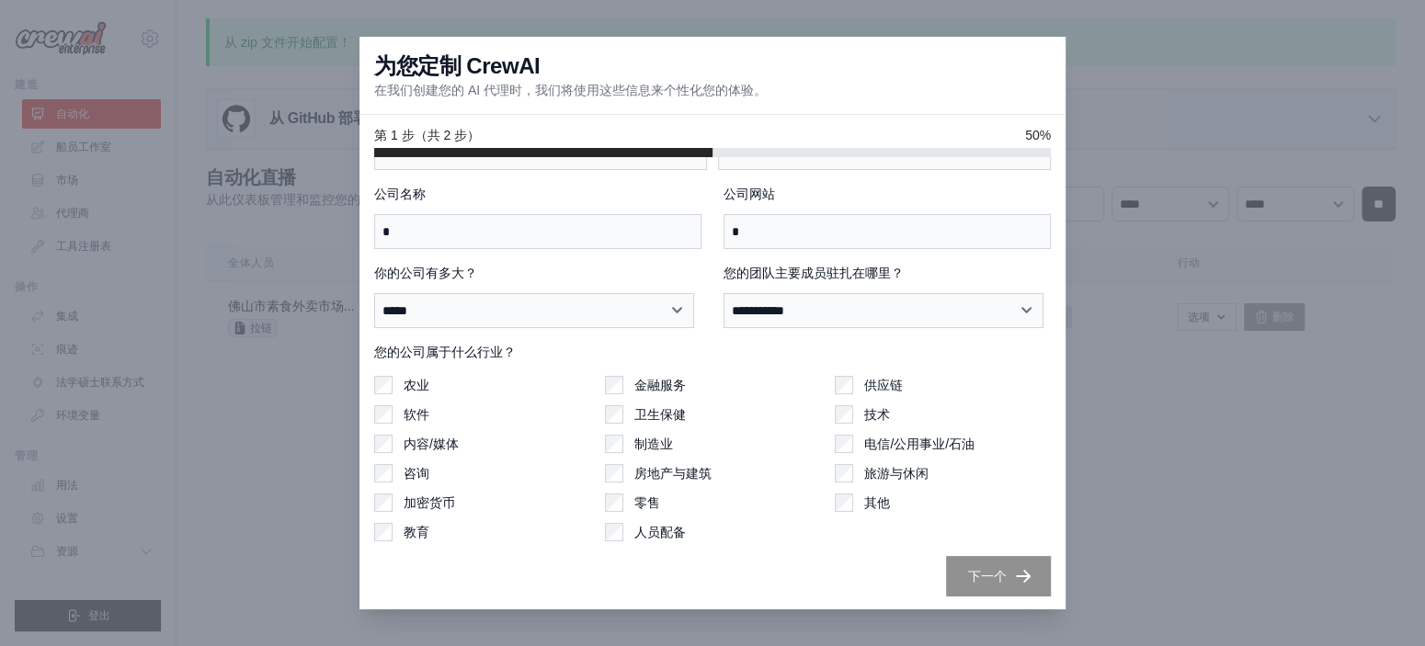
click at [968, 571] on font "下一个" at bounding box center [987, 576] width 39 height 15
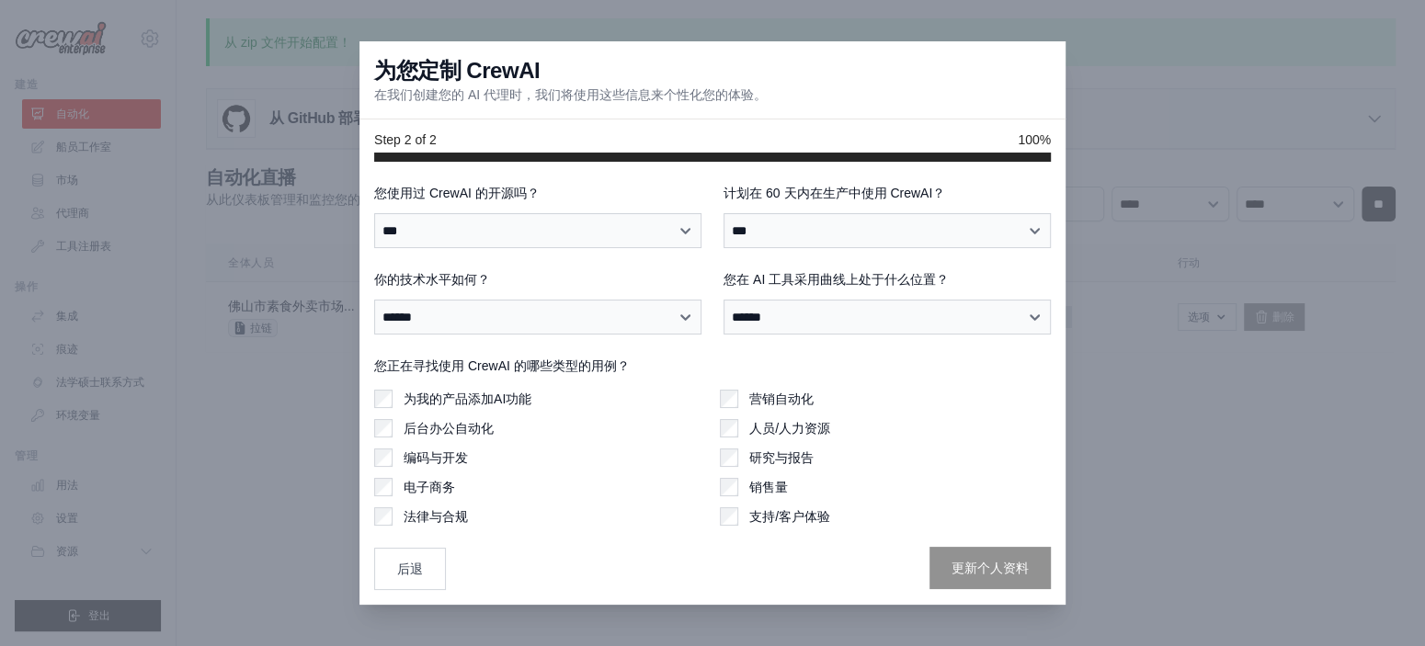
scroll to position [0, 0]
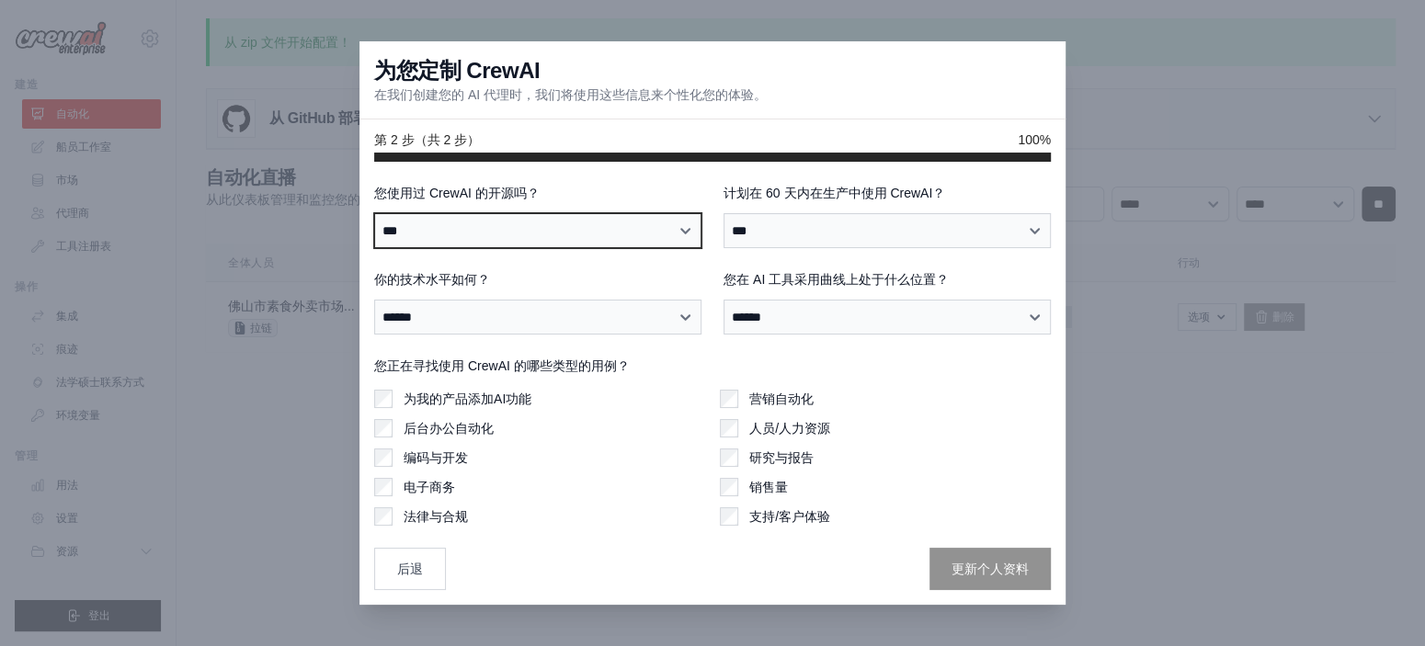
click at [545, 237] on select "*** * **** ****** *****" at bounding box center [537, 230] width 327 height 35
select select "**"
click at [374, 213] on select "*** * **** ****** *****" at bounding box center [537, 230] width 327 height 35
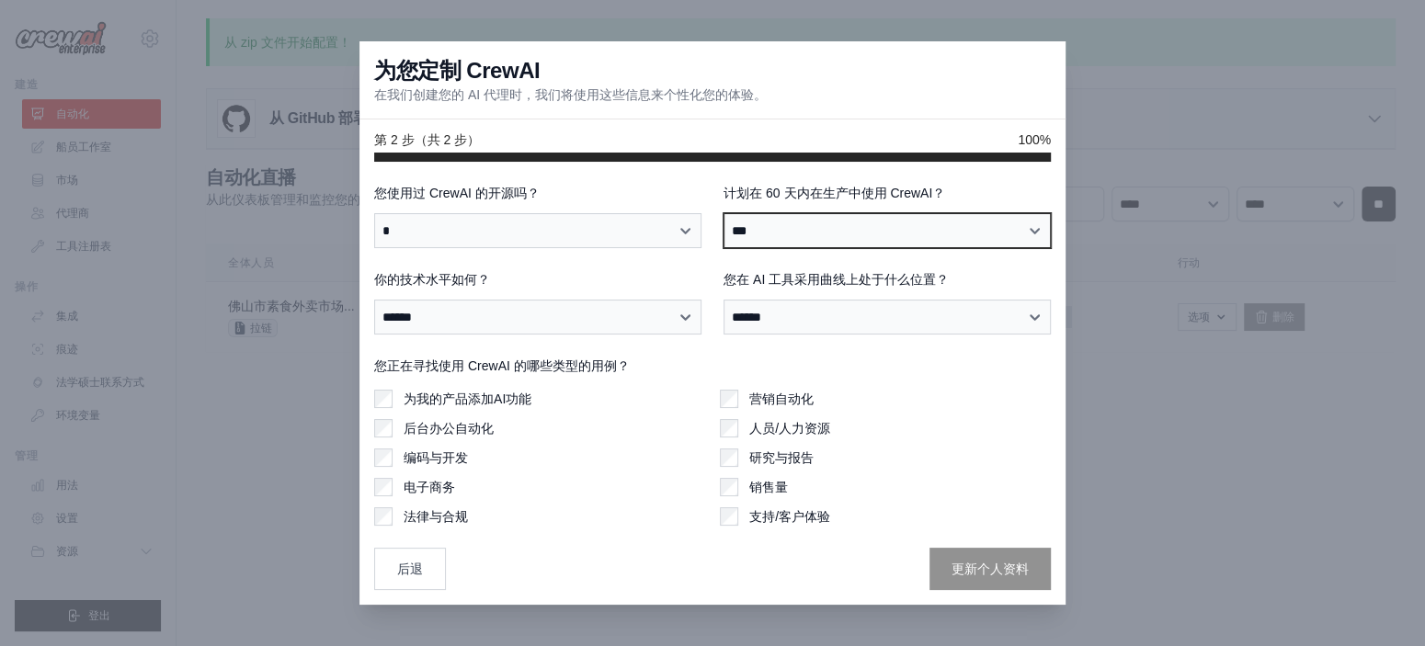
click at [770, 235] on select "*** ** *" at bounding box center [886, 230] width 327 height 35
select select "****"
click at [723, 213] on select "*** ** *" at bounding box center [886, 230] width 327 height 35
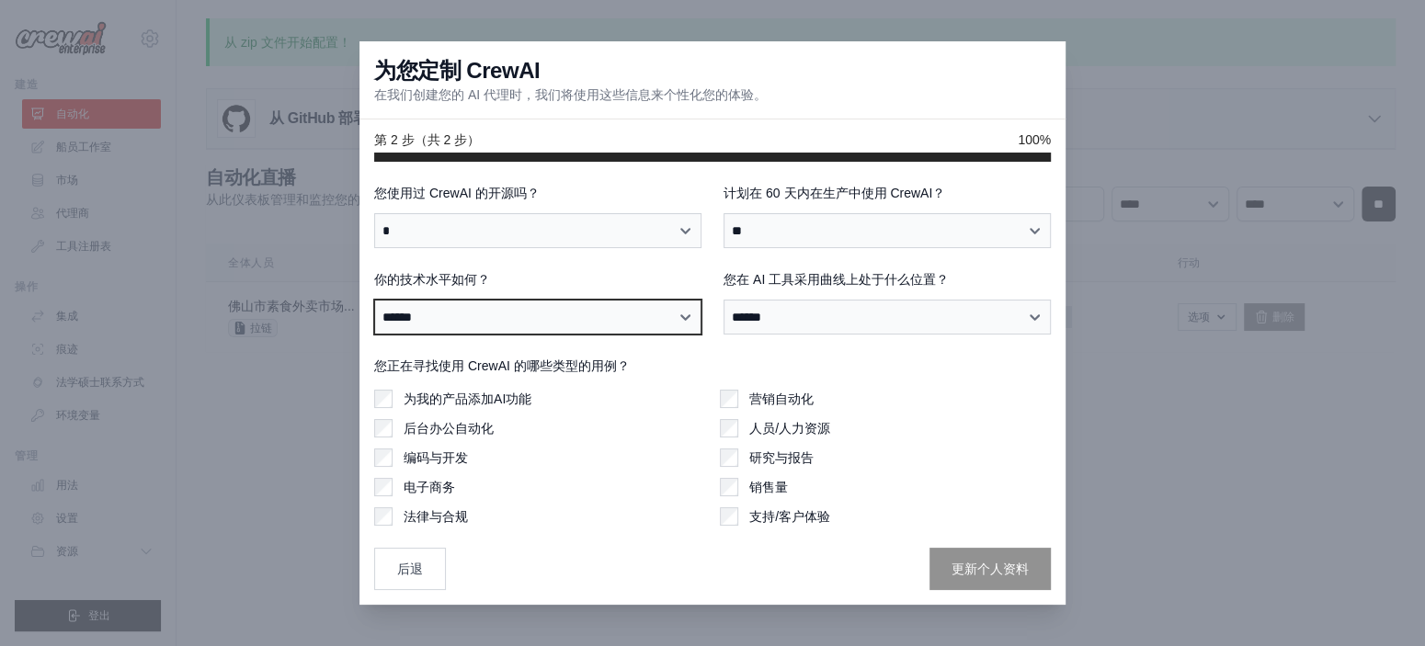
click at [678, 316] on select "****** ***** ***** *****" at bounding box center [537, 317] width 327 height 35
select select "**********"
click at [374, 300] on select "****** ***** ***** *****" at bounding box center [537, 317] width 327 height 35
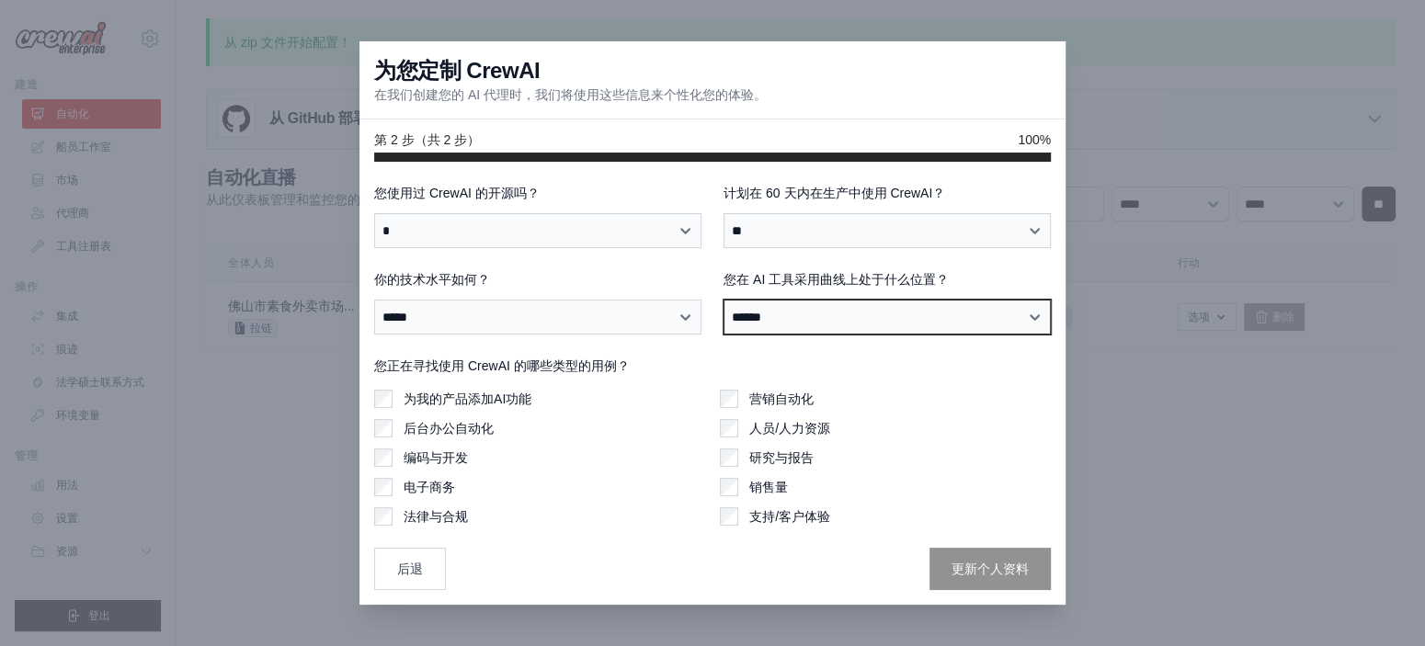
click at [775, 322] on select "**********" at bounding box center [886, 317] width 327 height 35
select select "**********"
click at [723, 300] on select "**********" at bounding box center [886, 317] width 327 height 35
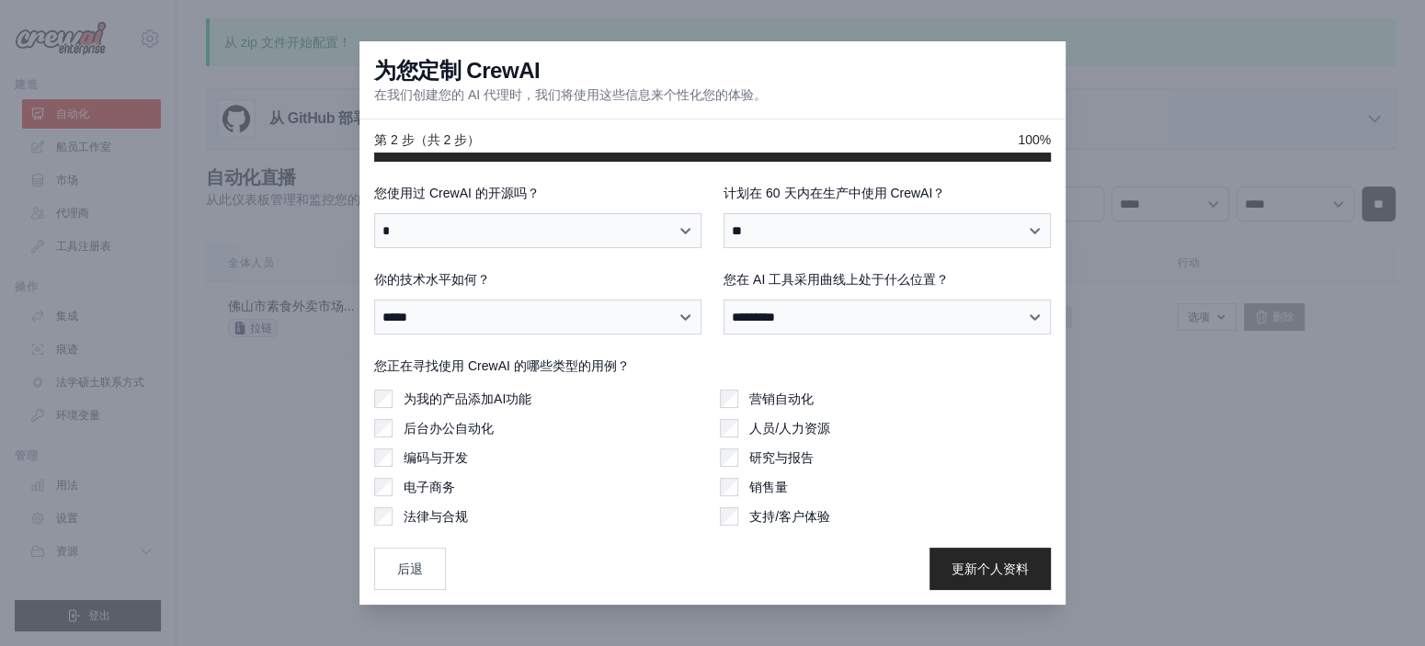
click at [738, 518] on div "支持/客户体验" at bounding box center [885, 516] width 331 height 18
click at [740, 464] on div "研究与报告" at bounding box center [885, 458] width 331 height 18
click at [989, 566] on font "更新个人资料" at bounding box center [989, 568] width 77 height 15
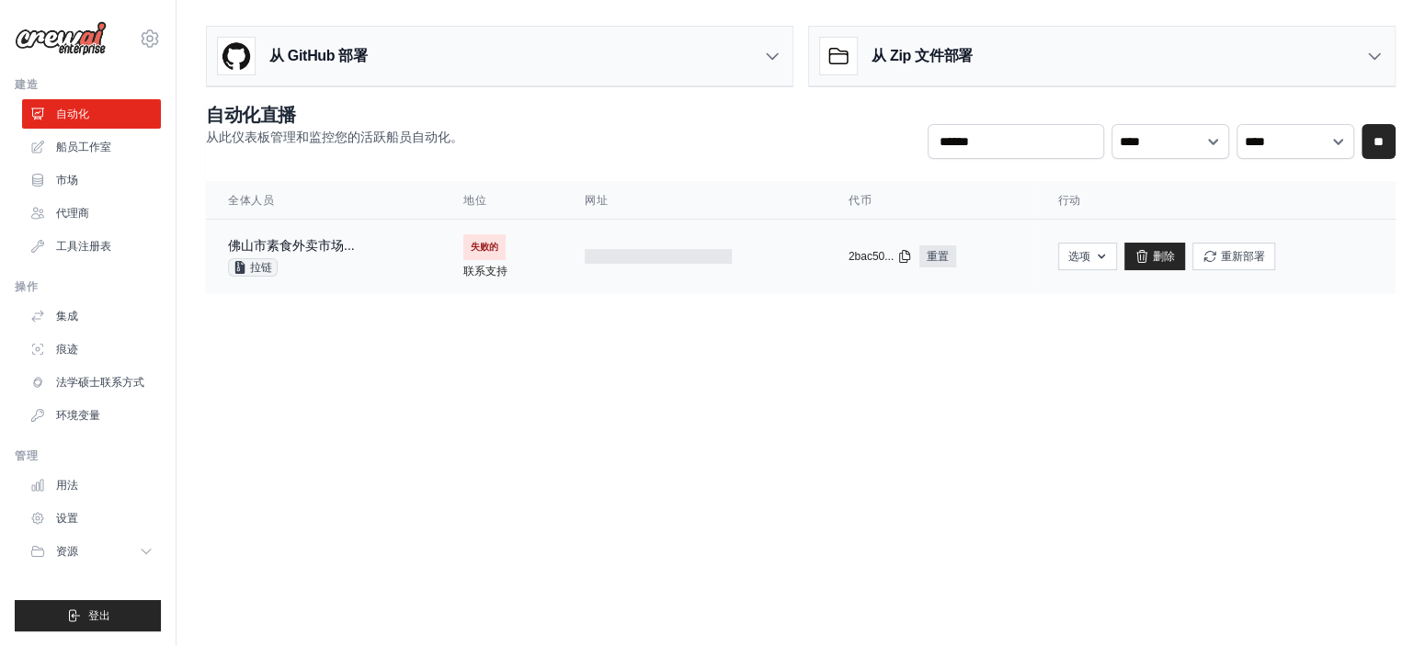
click at [480, 245] on font "失败的" at bounding box center [485, 247] width 28 height 10
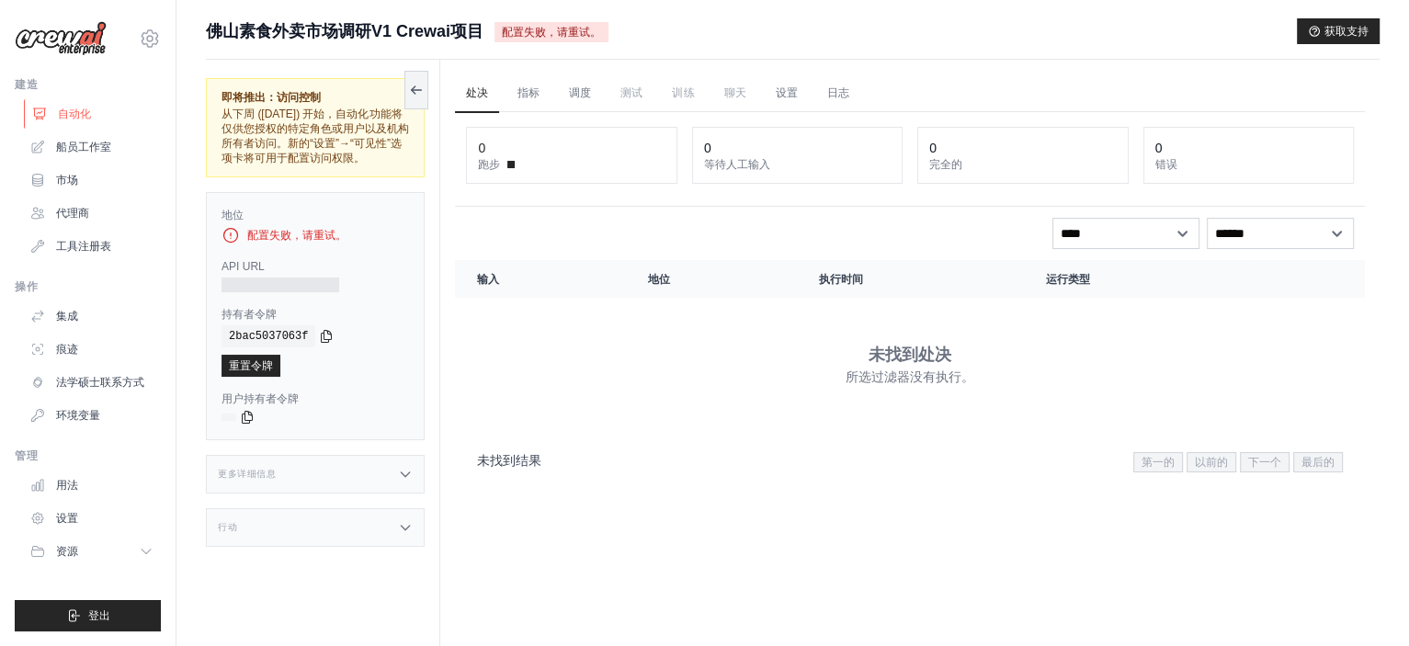
click at [92, 116] on link "自动化" at bounding box center [93, 113] width 139 height 29
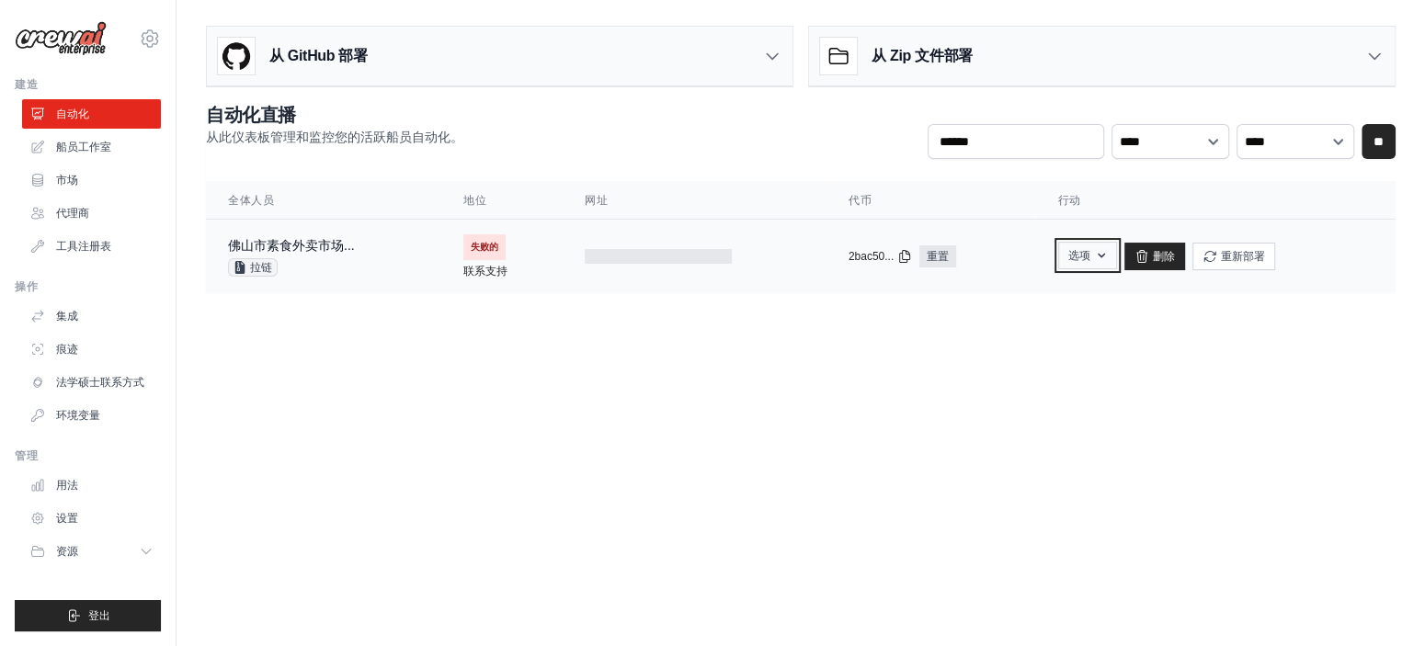
click at [1092, 264] on button "选项" at bounding box center [1087, 256] width 59 height 28
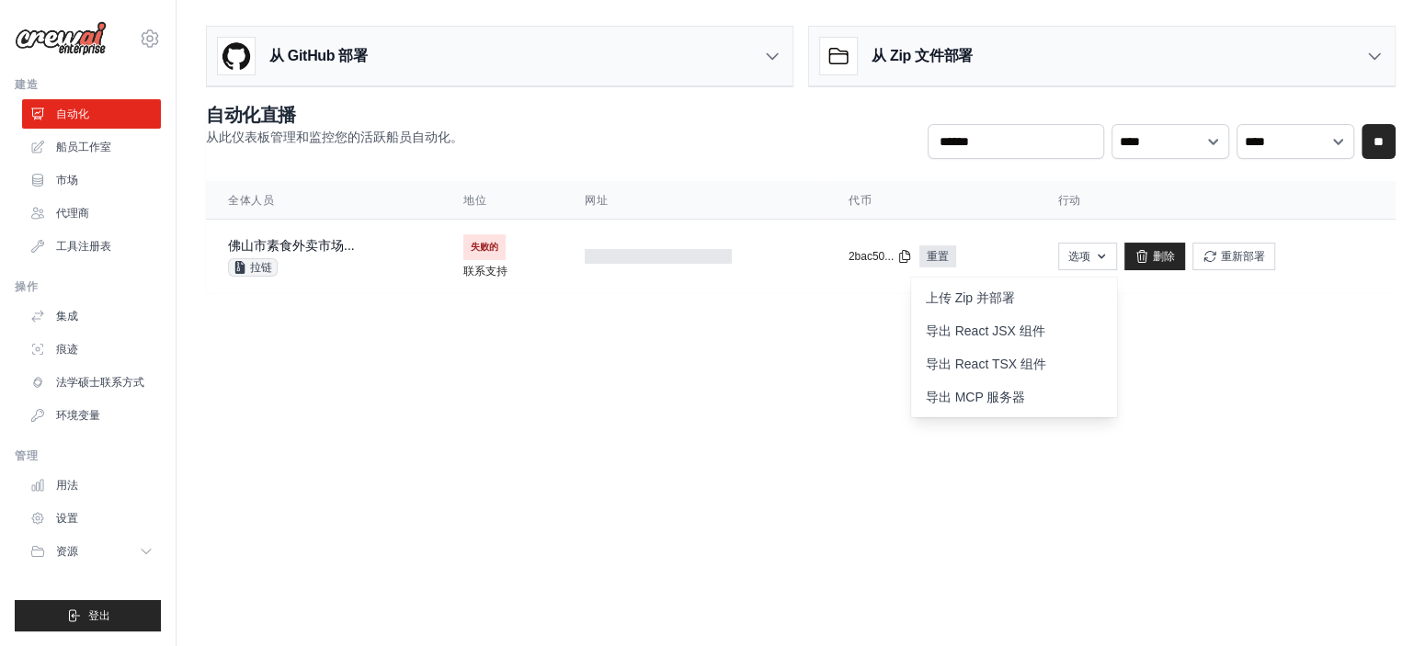
click at [850, 324] on main "从 GitHub 部署 直接从 GitHub 部署您的项目。选择一个存储库和分支即可开始。 更改将自动与您的部署同步。 配置 GitHub 从 Zip 文件部…" at bounding box center [800, 167] width 1248 height 334
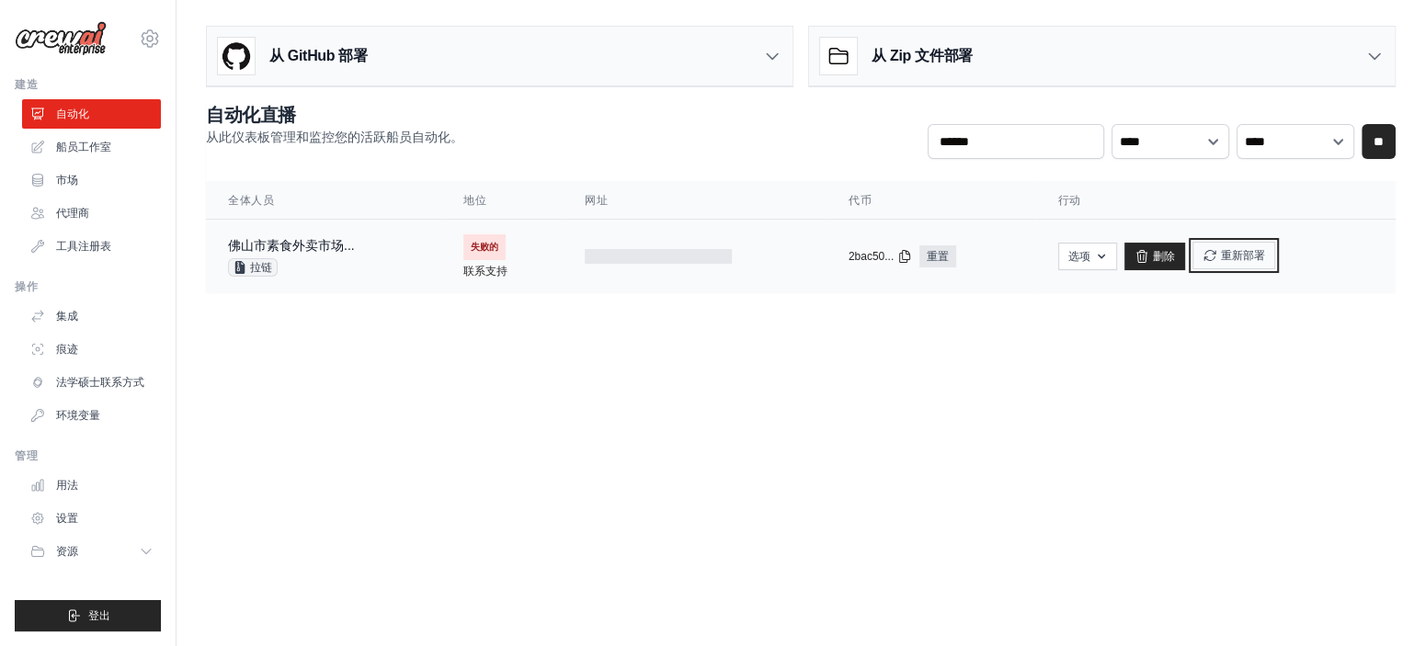
click at [1250, 256] on font "重新部署" at bounding box center [1243, 255] width 44 height 13
